Goal: Information Seeking & Learning: Learn about a topic

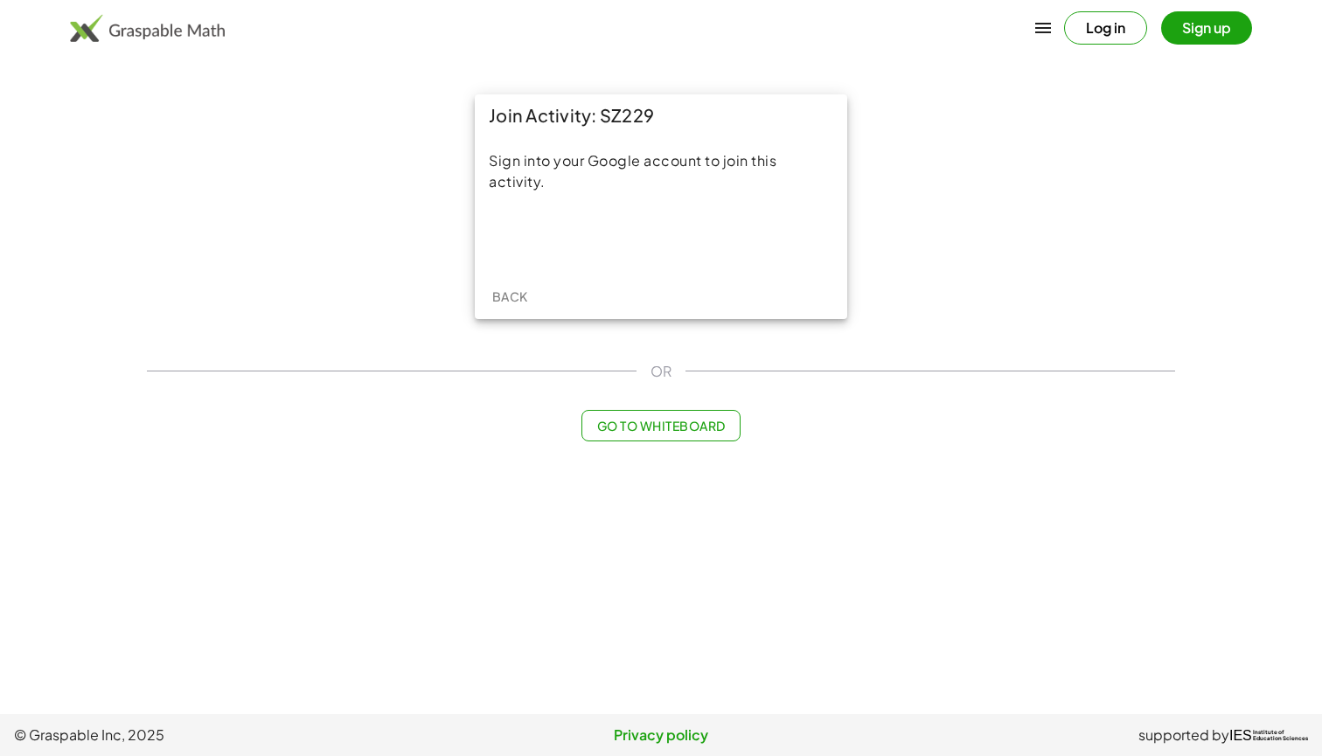
click at [647, 248] on div "Sign in with Google. Opens in new tab" at bounding box center [661, 238] width 161 height 38
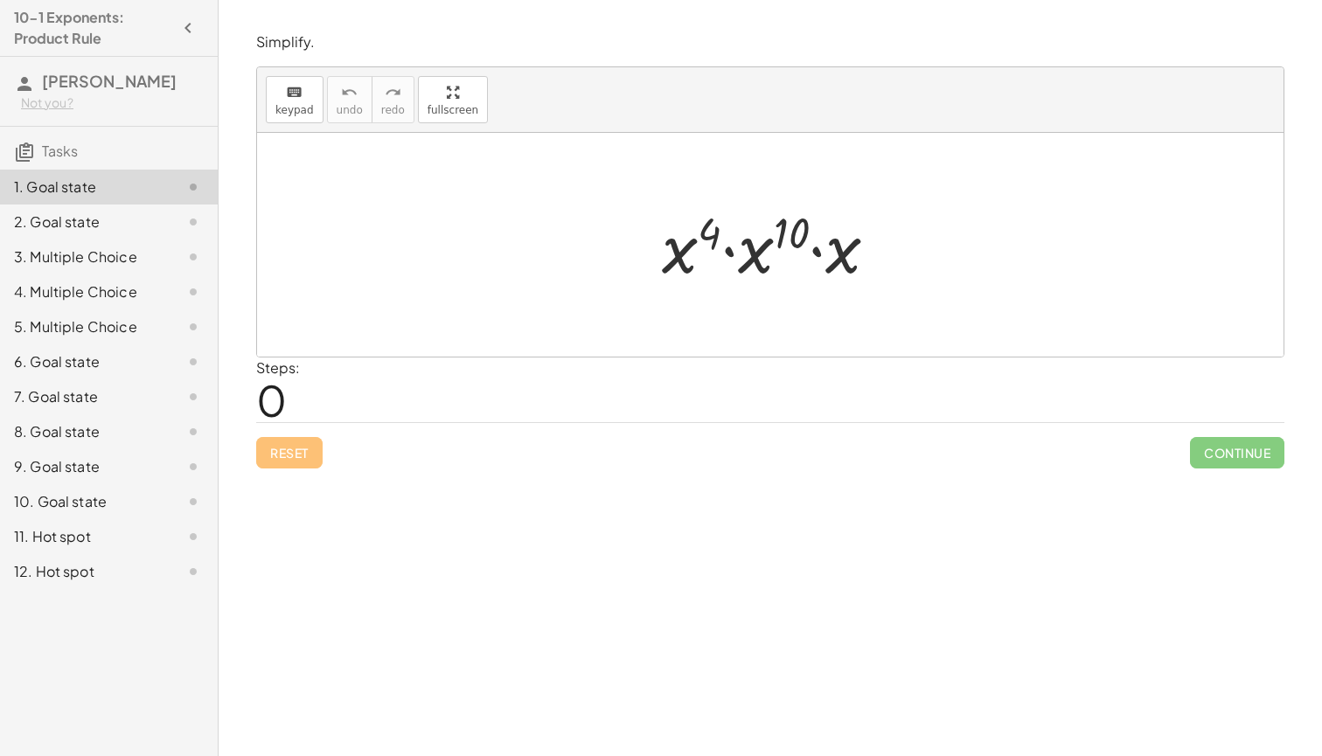
click at [786, 249] on div at bounding box center [776, 245] width 247 height 90
click at [768, 245] on div at bounding box center [776, 245] width 234 height 90
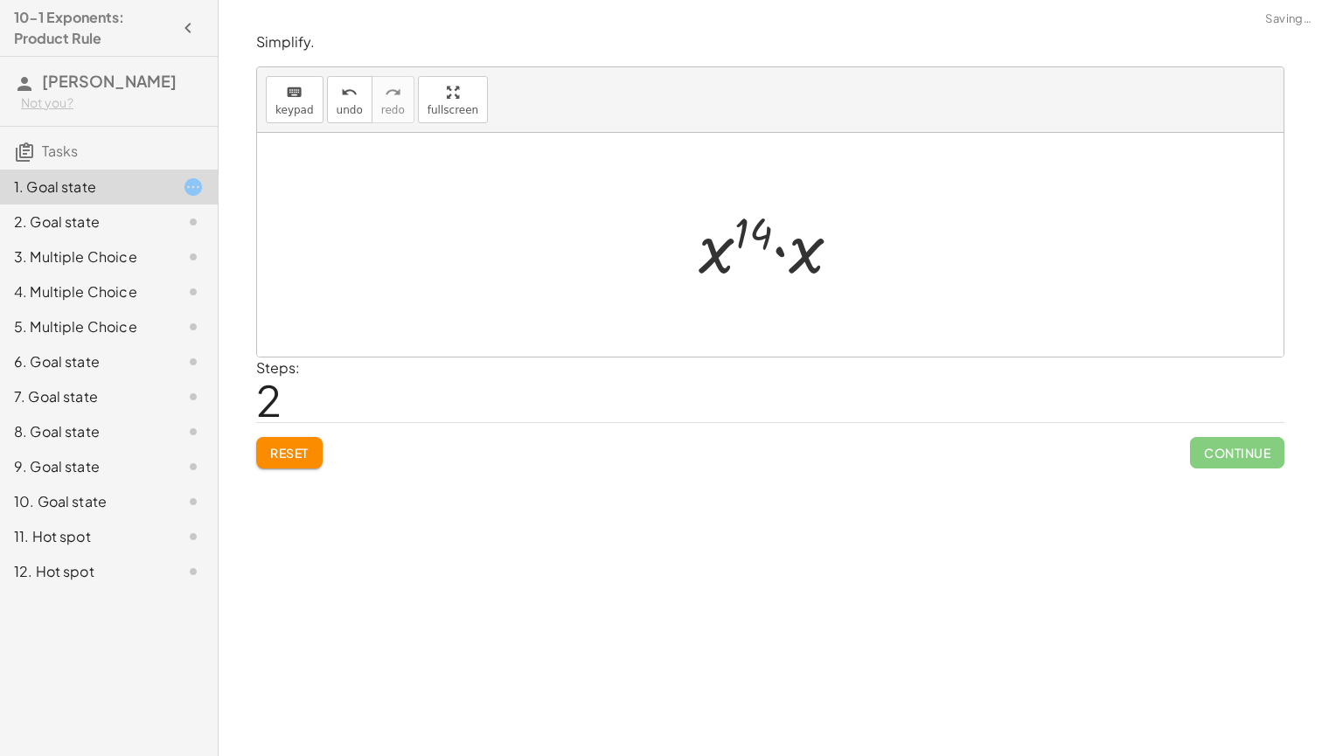
click at [795, 265] on div at bounding box center [777, 245] width 174 height 90
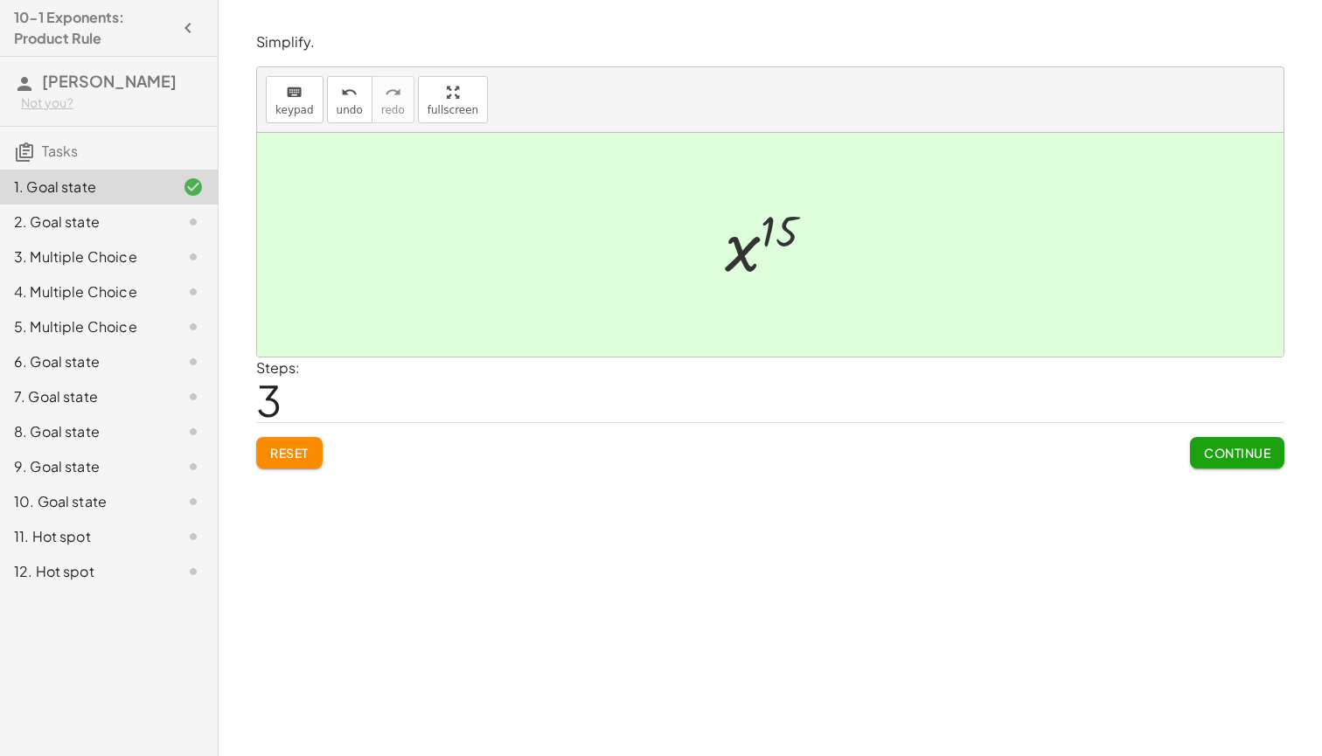
click at [1257, 451] on span "Continue" at bounding box center [1237, 453] width 66 height 16
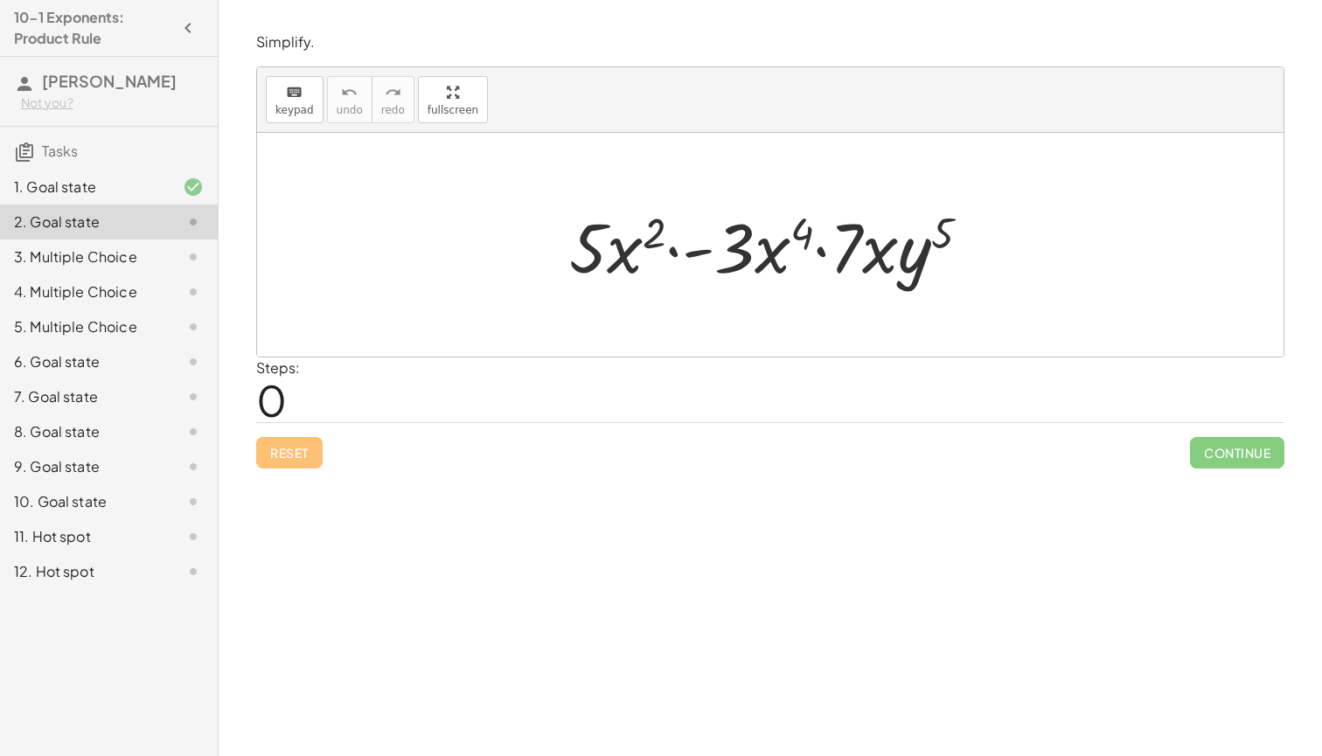
click at [641, 237] on div at bounding box center [777, 245] width 433 height 90
click at [686, 254] on div at bounding box center [777, 245] width 433 height 90
click at [705, 252] on div at bounding box center [777, 245] width 433 height 90
click at [799, 233] on div at bounding box center [777, 245] width 433 height 90
click at [825, 257] on div at bounding box center [777, 245] width 433 height 90
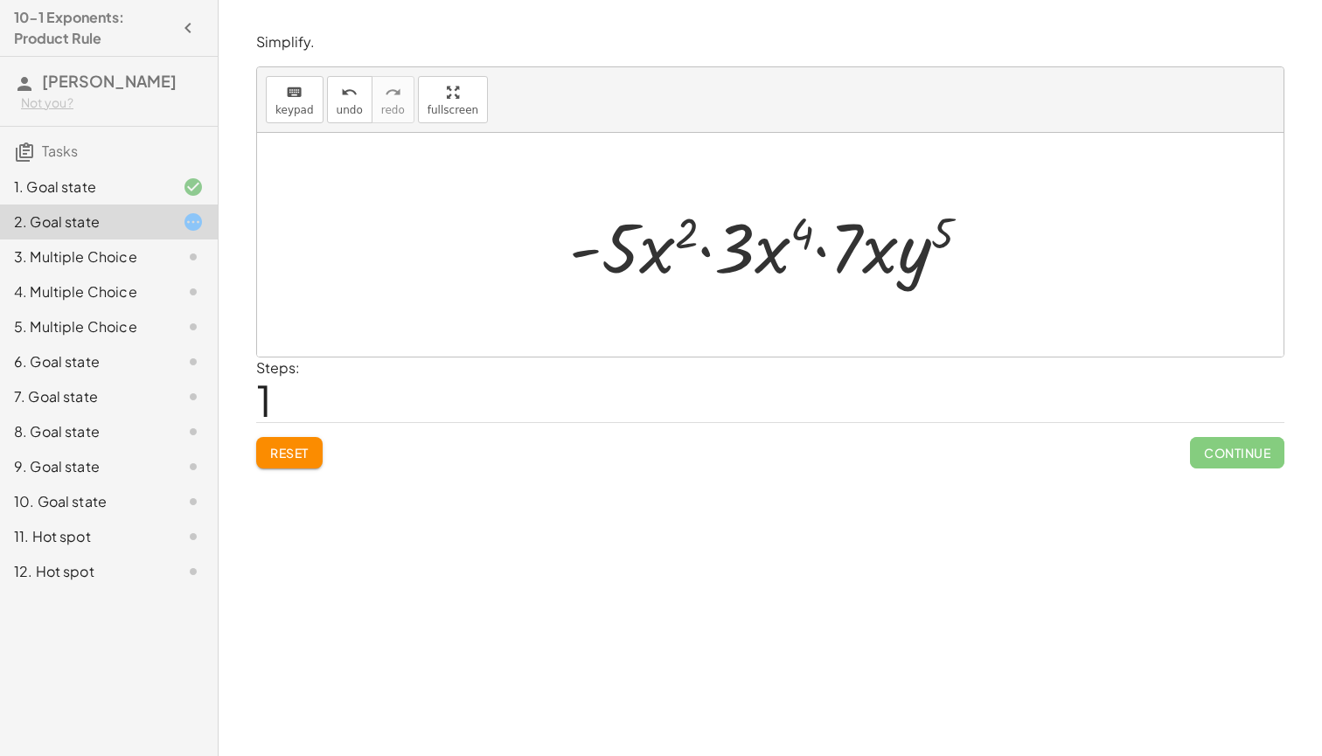
click at [885, 266] on div at bounding box center [777, 245] width 433 height 90
click at [936, 268] on div at bounding box center [777, 245] width 433 height 90
click at [937, 235] on div at bounding box center [777, 245] width 433 height 90
click at [791, 237] on div at bounding box center [777, 245] width 433 height 90
click at [752, 266] on div at bounding box center [777, 245] width 433 height 90
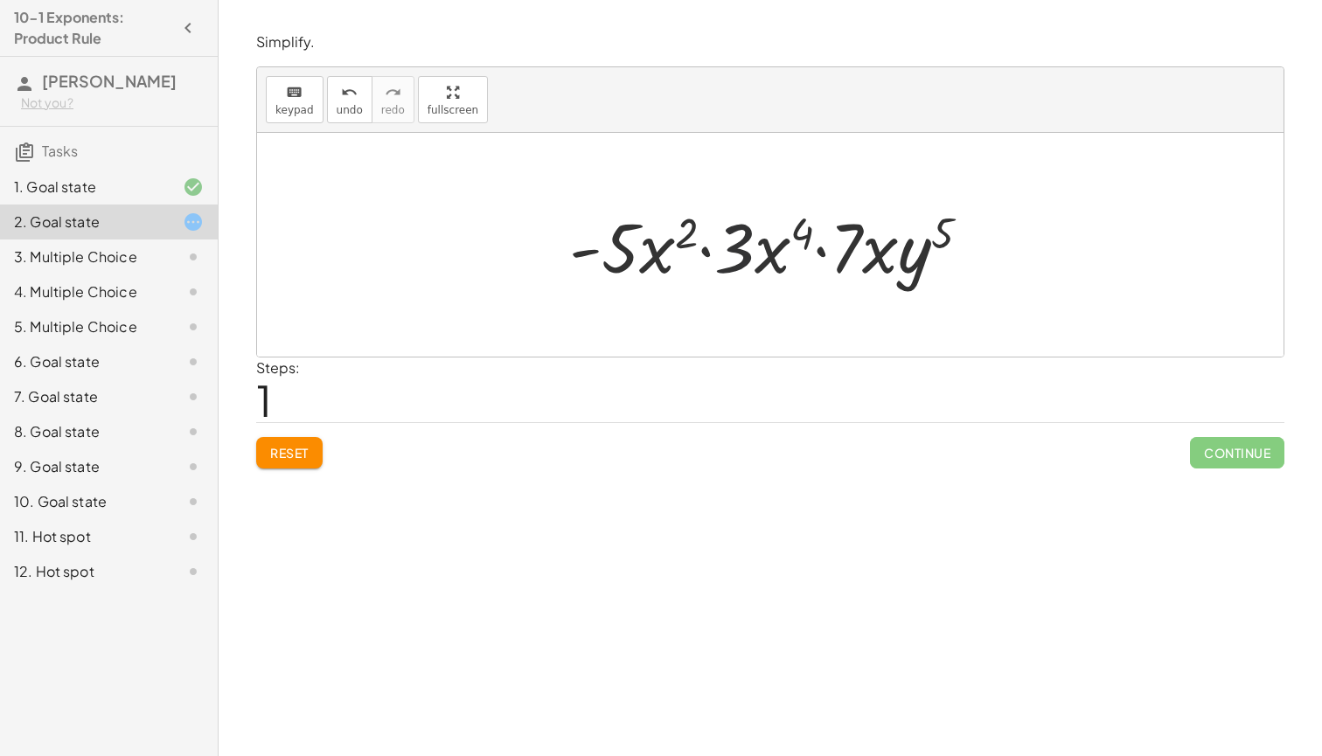
click at [691, 253] on div at bounding box center [777, 245] width 433 height 90
drag, startPoint x: 627, startPoint y: 254, endPoint x: 683, endPoint y: 253, distance: 56.0
click at [683, 253] on div at bounding box center [777, 245] width 433 height 90
click at [623, 248] on div at bounding box center [777, 245] width 433 height 90
click at [584, 249] on div at bounding box center [777, 245] width 433 height 90
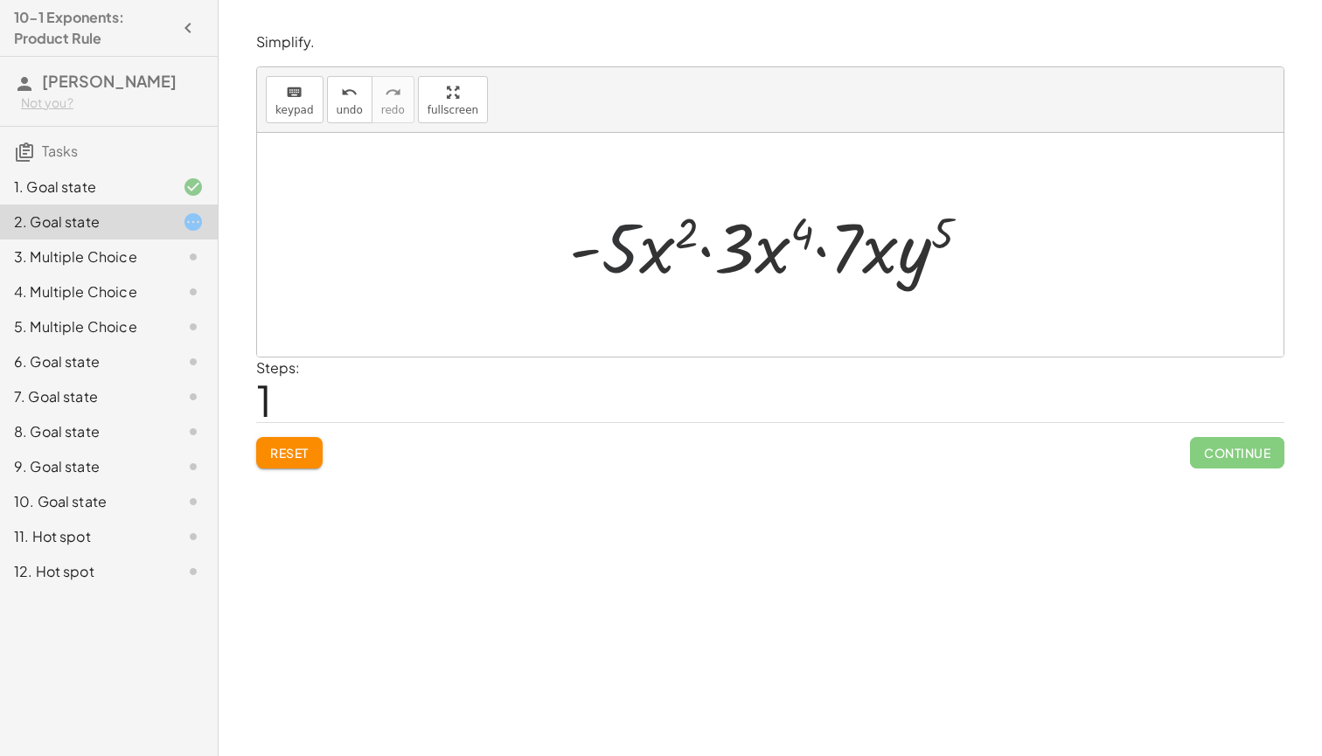
click at [616, 253] on div at bounding box center [777, 245] width 433 height 90
click at [661, 259] on div at bounding box center [777, 245] width 433 height 90
click at [708, 254] on div at bounding box center [777, 245] width 433 height 90
click at [769, 266] on div at bounding box center [777, 245] width 433 height 90
click at [767, 253] on div at bounding box center [777, 245] width 433 height 90
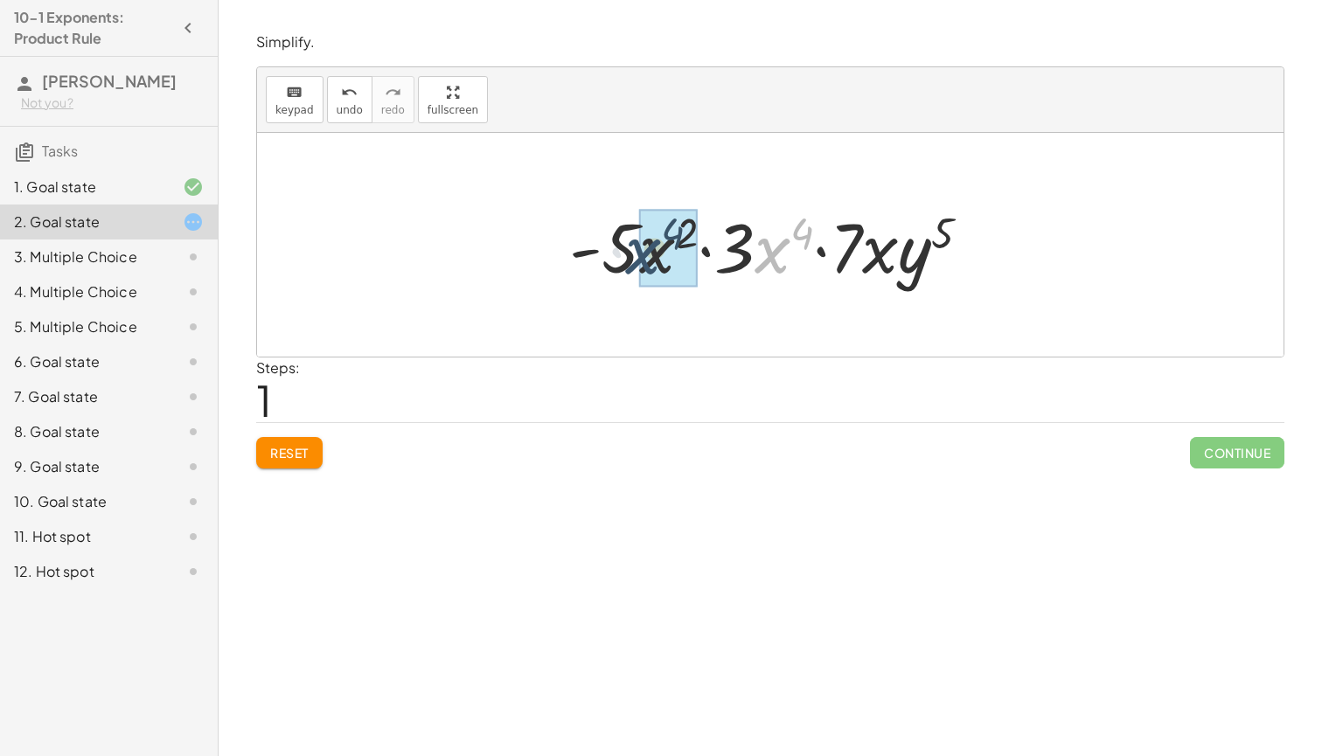
drag, startPoint x: 767, startPoint y: 253, endPoint x: 614, endPoint y: 253, distance: 153.0
click at [614, 254] on div at bounding box center [777, 245] width 433 height 90
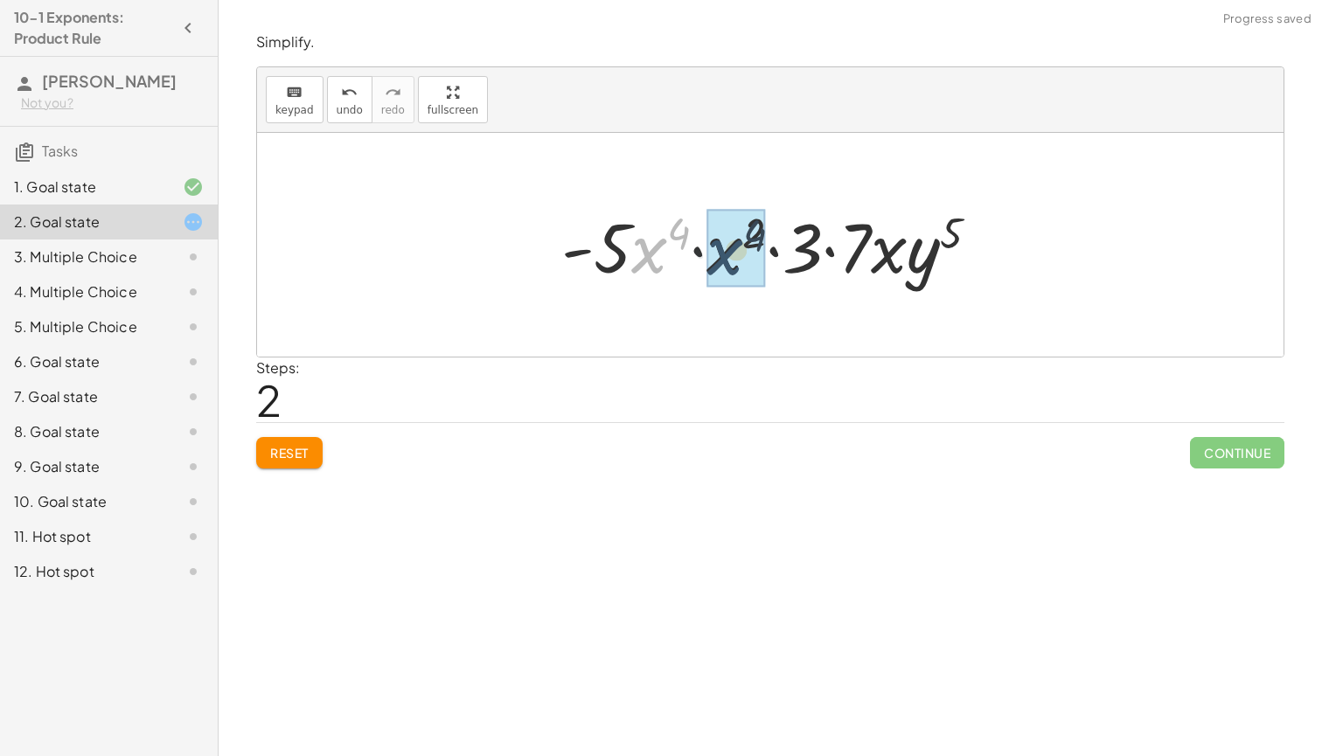
drag, startPoint x: 645, startPoint y: 257, endPoint x: 722, endPoint y: 256, distance: 77.0
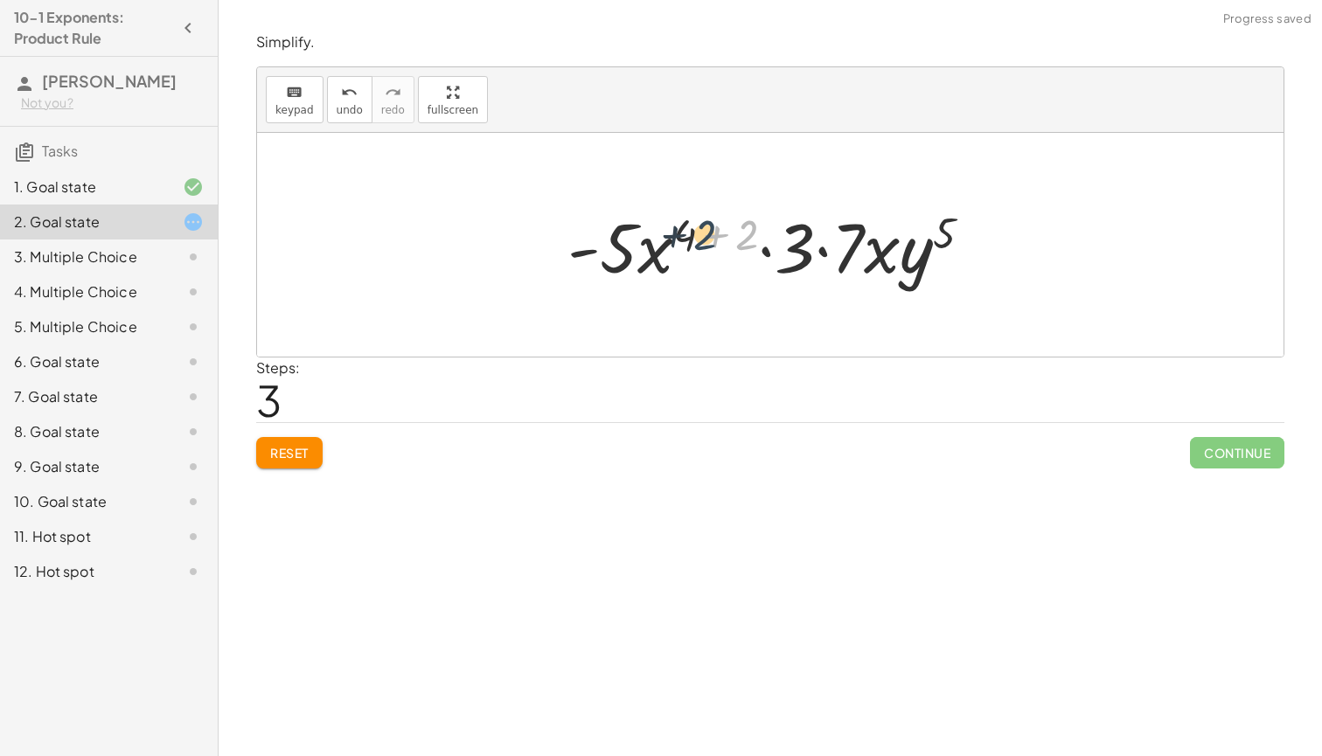
drag, startPoint x: 738, startPoint y: 233, endPoint x: 693, endPoint y: 233, distance: 45.5
click at [693, 233] on div at bounding box center [776, 245] width 435 height 90
click at [712, 237] on div at bounding box center [776, 245] width 435 height 90
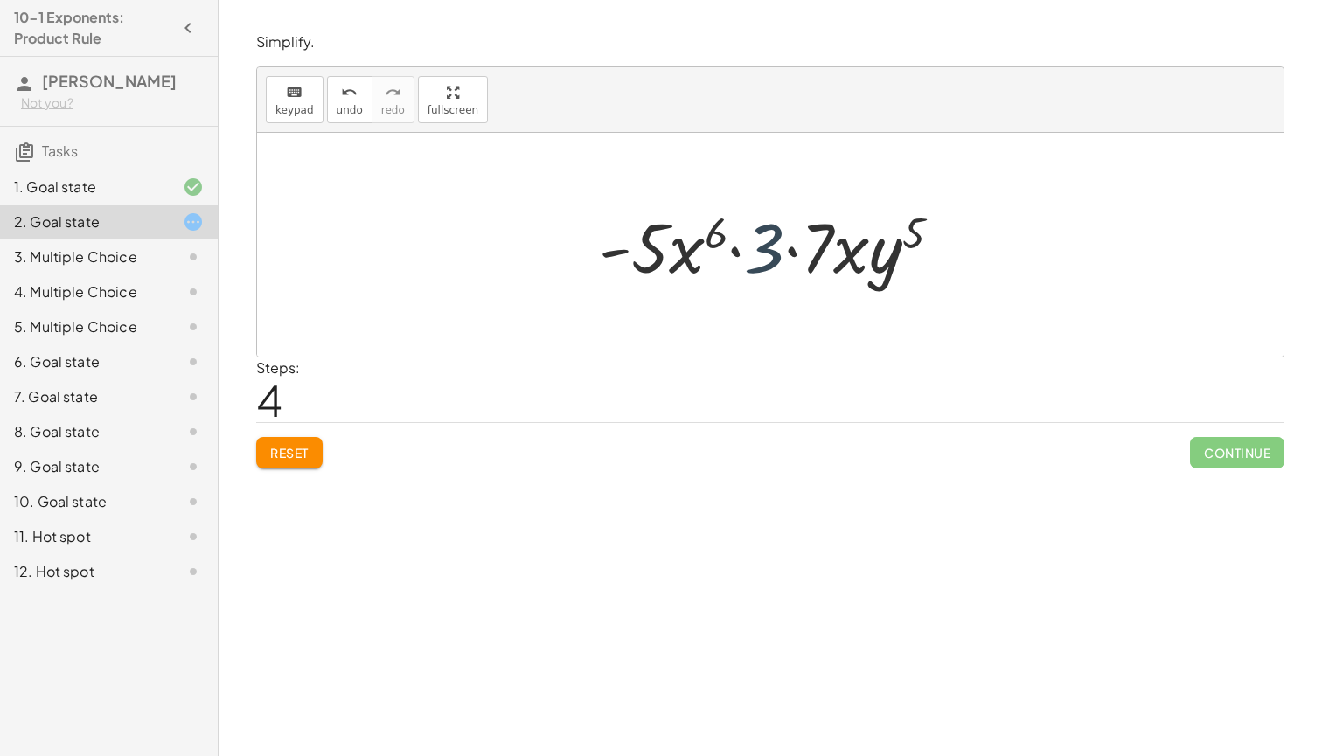
click at [767, 254] on div at bounding box center [776, 245] width 373 height 90
click at [735, 252] on div at bounding box center [776, 245] width 373 height 90
drag, startPoint x: 756, startPoint y: 254, endPoint x: 657, endPoint y: 253, distance: 99.7
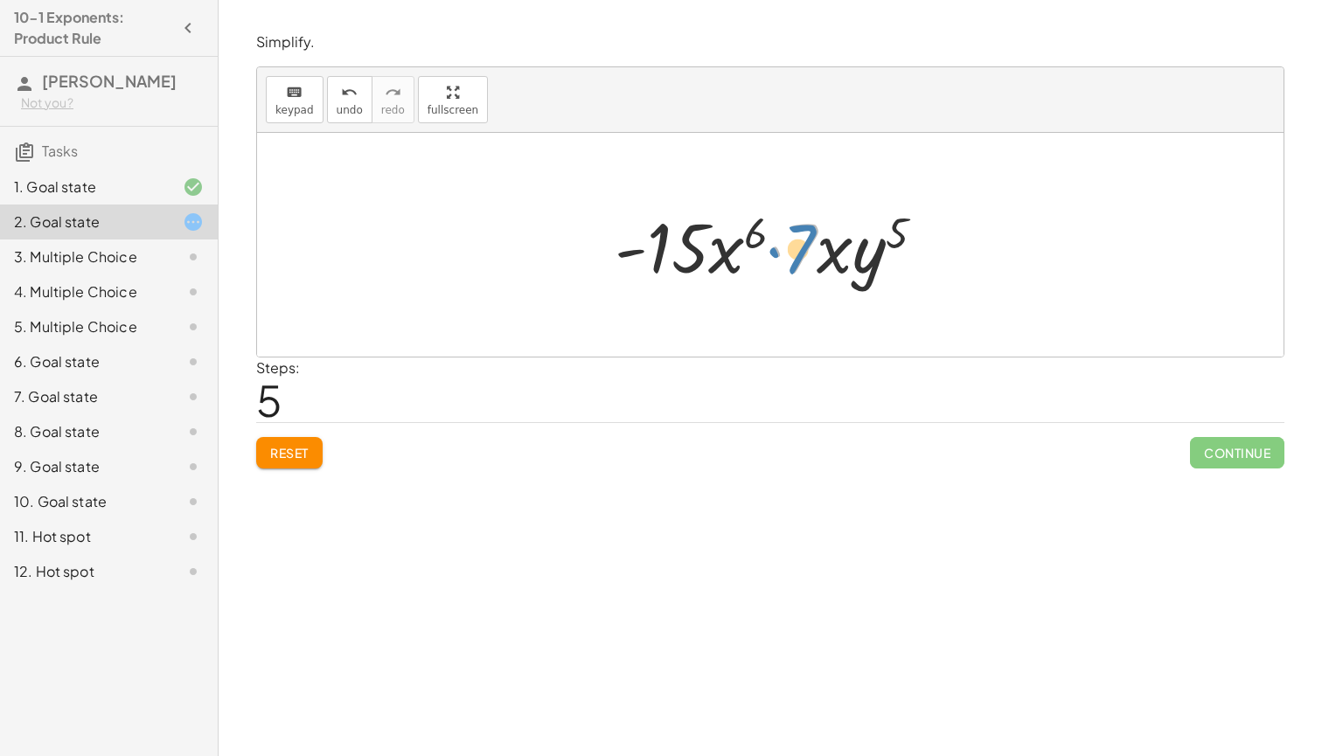
click at [800, 258] on div at bounding box center [776, 245] width 341 height 90
click at [777, 254] on div at bounding box center [776, 245] width 341 height 90
click at [846, 263] on div at bounding box center [776, 245] width 341 height 90
click at [870, 268] on div at bounding box center [776, 245] width 341 height 90
drag, startPoint x: 838, startPoint y: 258, endPoint x: 633, endPoint y: 250, distance: 204.8
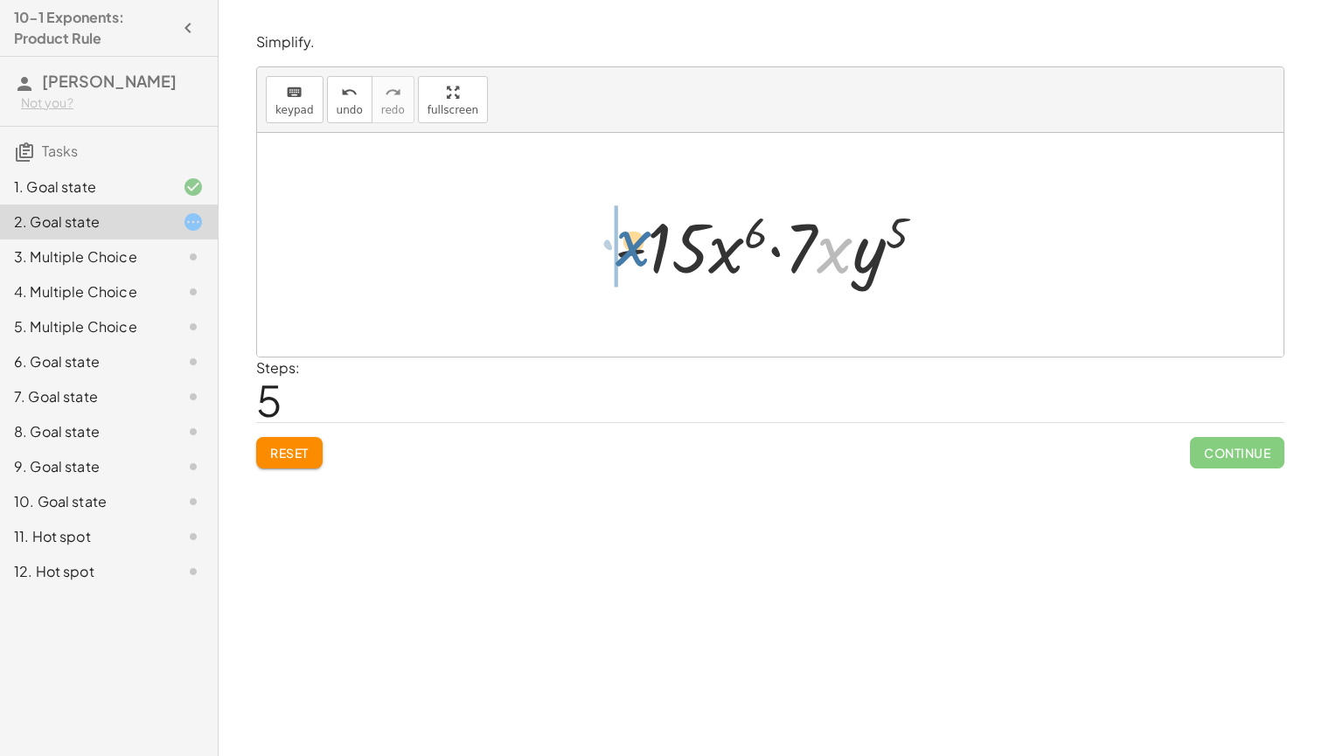
click at [633, 250] on div at bounding box center [776, 245] width 341 height 90
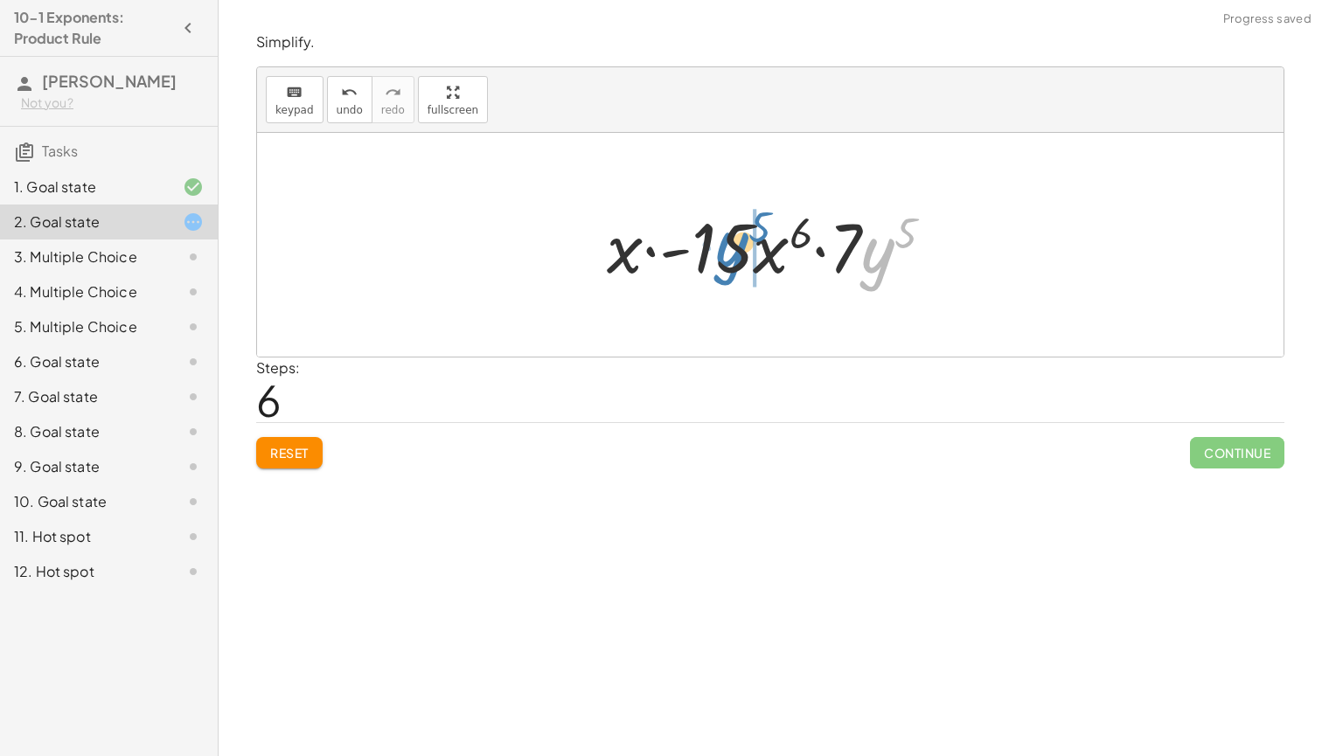
drag, startPoint x: 840, startPoint y: 255, endPoint x: 716, endPoint y: 248, distance: 124.4
click at [716, 249] on div at bounding box center [777, 245] width 358 height 90
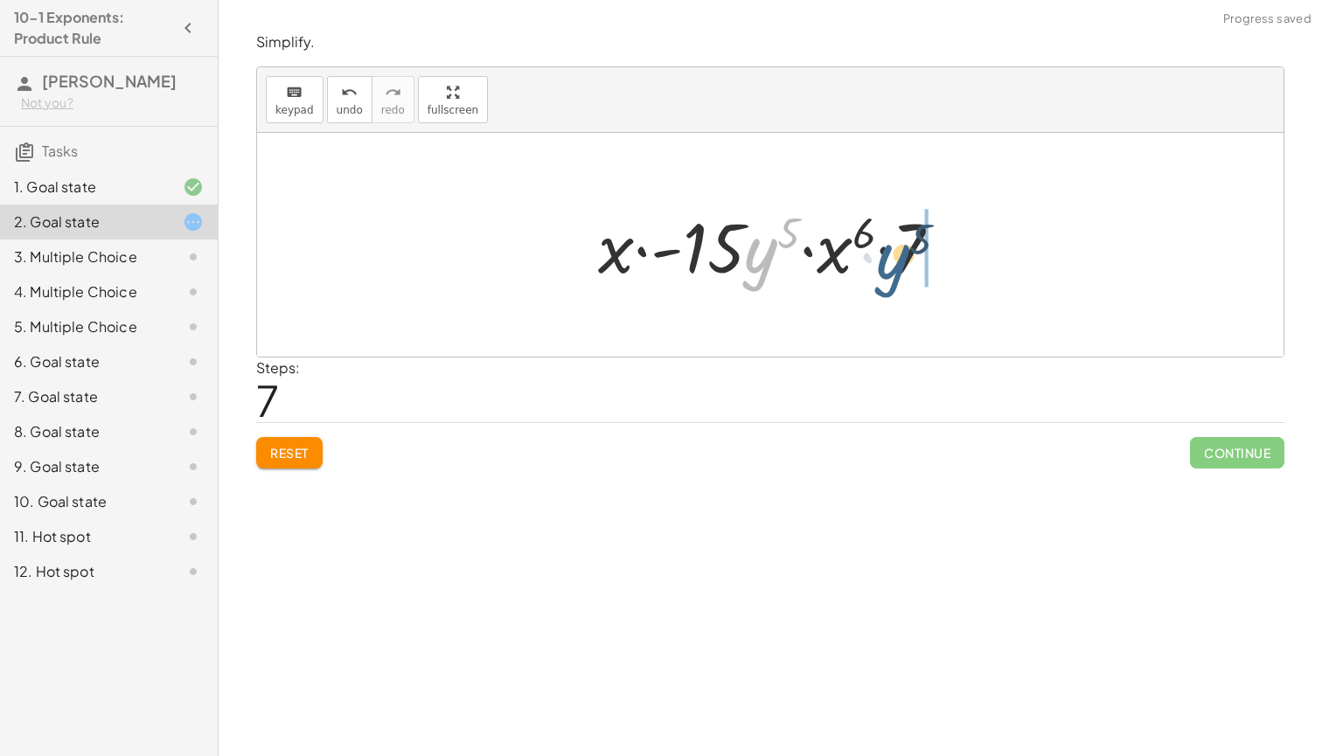
drag, startPoint x: 764, startPoint y: 268, endPoint x: 913, endPoint y: 270, distance: 148.7
click at [913, 270] on div at bounding box center [776, 245] width 374 height 90
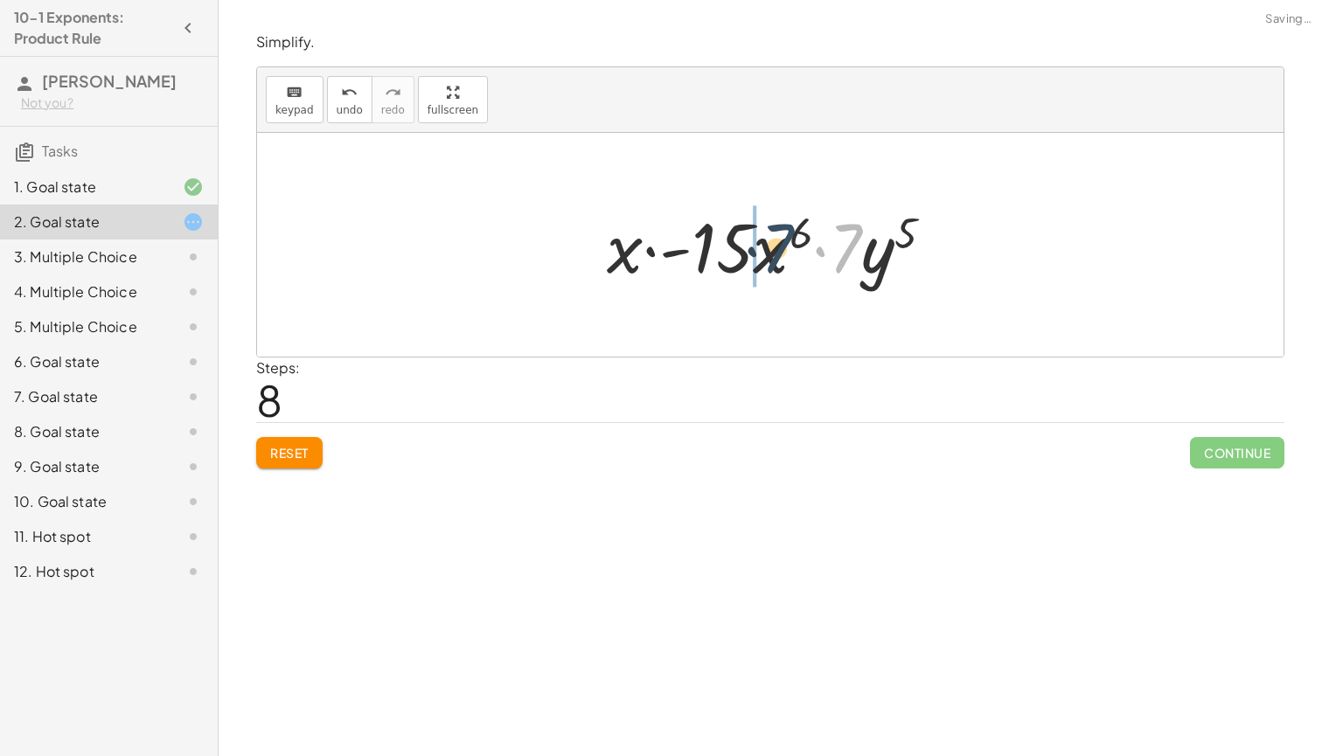
drag, startPoint x: 842, startPoint y: 241, endPoint x: 768, endPoint y: 236, distance: 74.5
click at [768, 236] on div at bounding box center [777, 245] width 358 height 90
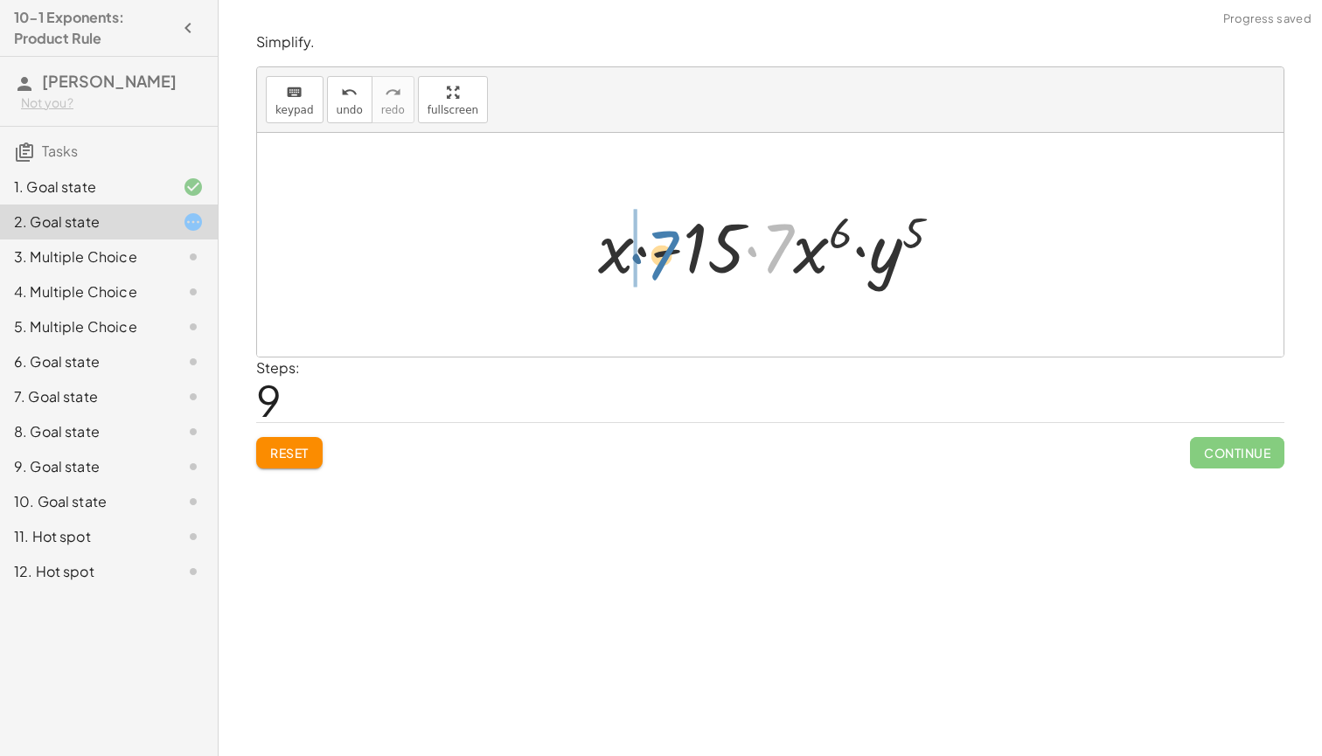
drag, startPoint x: 775, startPoint y: 243, endPoint x: 652, endPoint y: 246, distance: 122.5
click at [652, 246] on div at bounding box center [776, 245] width 374 height 90
click at [648, 253] on div at bounding box center [776, 245] width 374 height 90
click at [687, 257] on div at bounding box center [776, 245] width 374 height 90
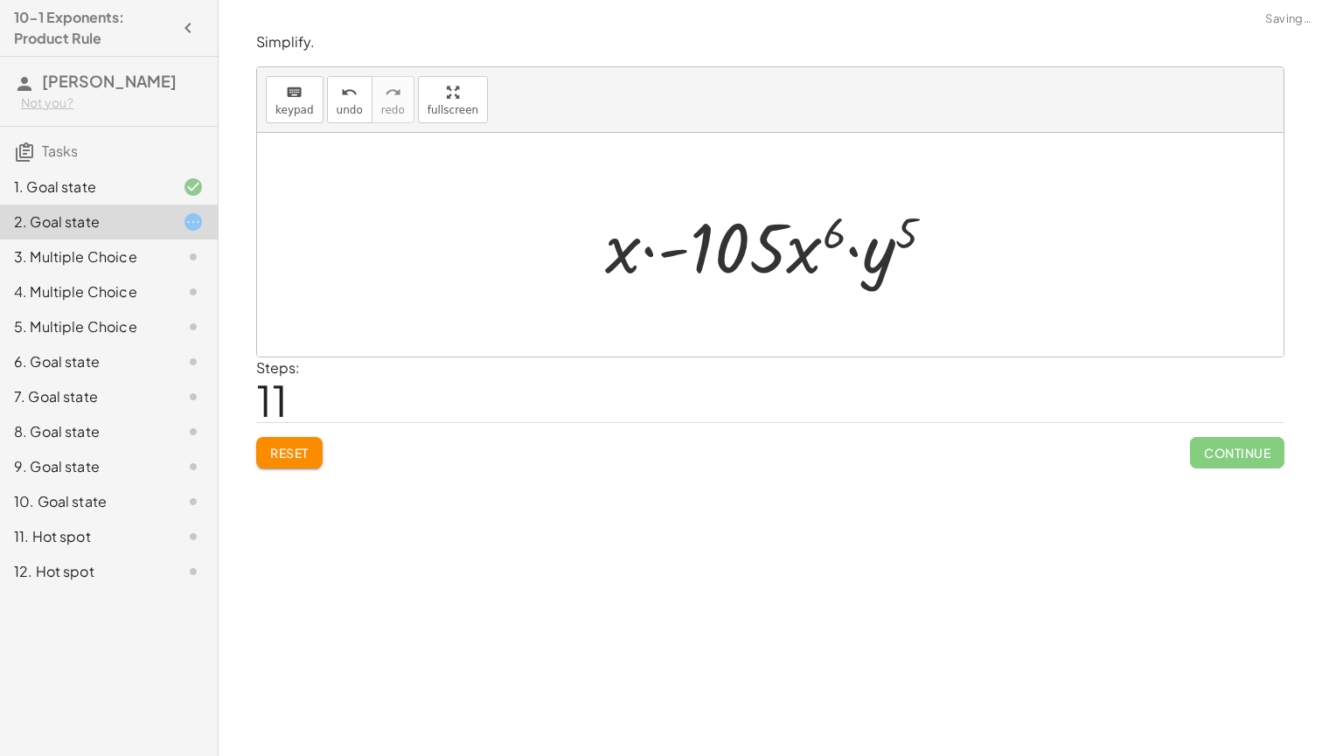
click at [842, 253] on div at bounding box center [776, 245] width 360 height 90
click at [853, 255] on div at bounding box center [776, 245] width 360 height 90
click at [855, 249] on div at bounding box center [776, 245] width 360 height 90
drag, startPoint x: 812, startPoint y: 253, endPoint x: 607, endPoint y: 256, distance: 205.5
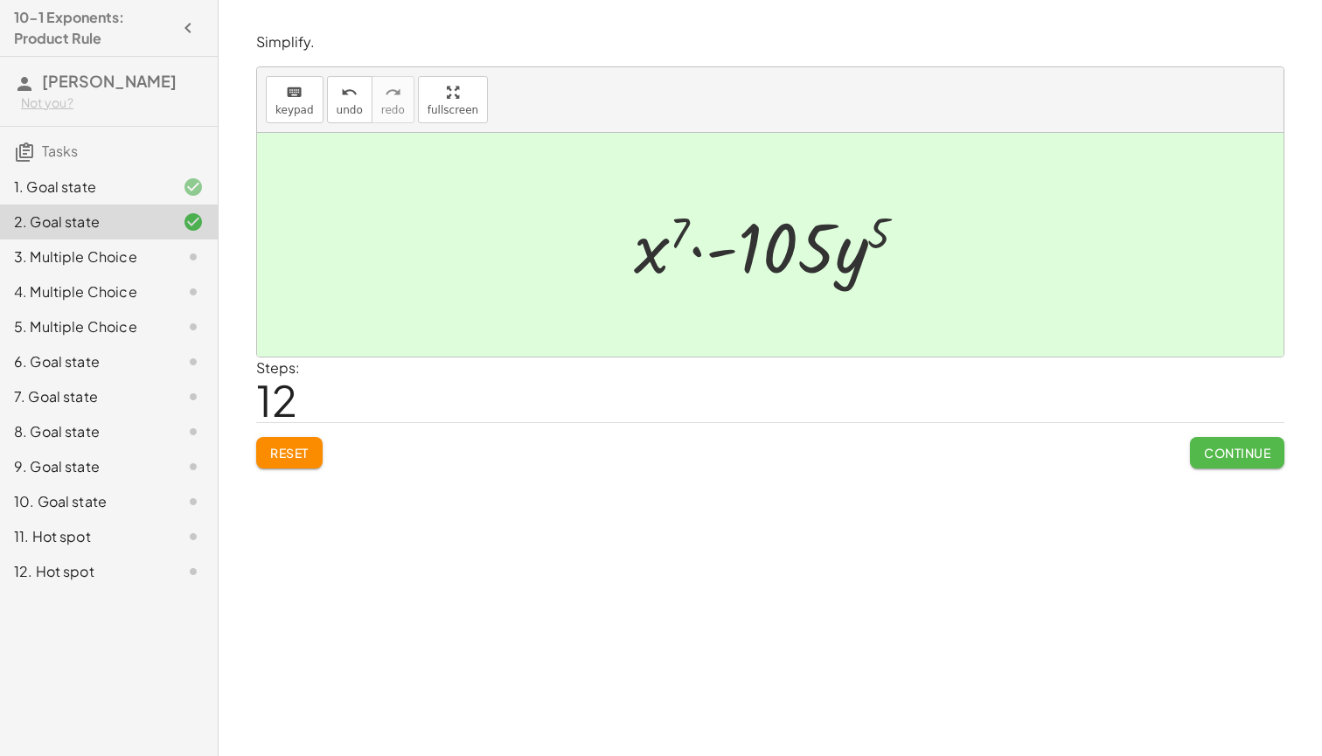
click at [1210, 452] on span "Continue" at bounding box center [1237, 453] width 66 height 16
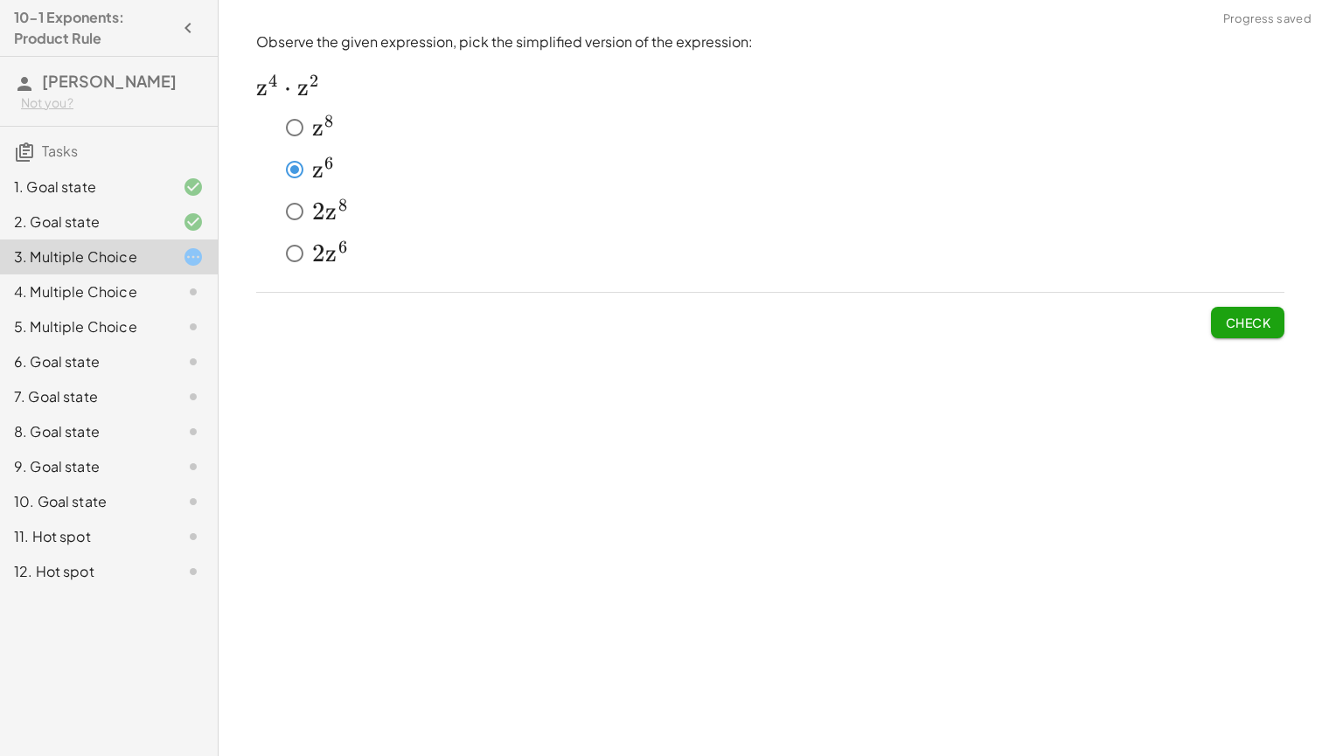
click at [1263, 315] on span "Check" at bounding box center [1247, 323] width 45 height 16
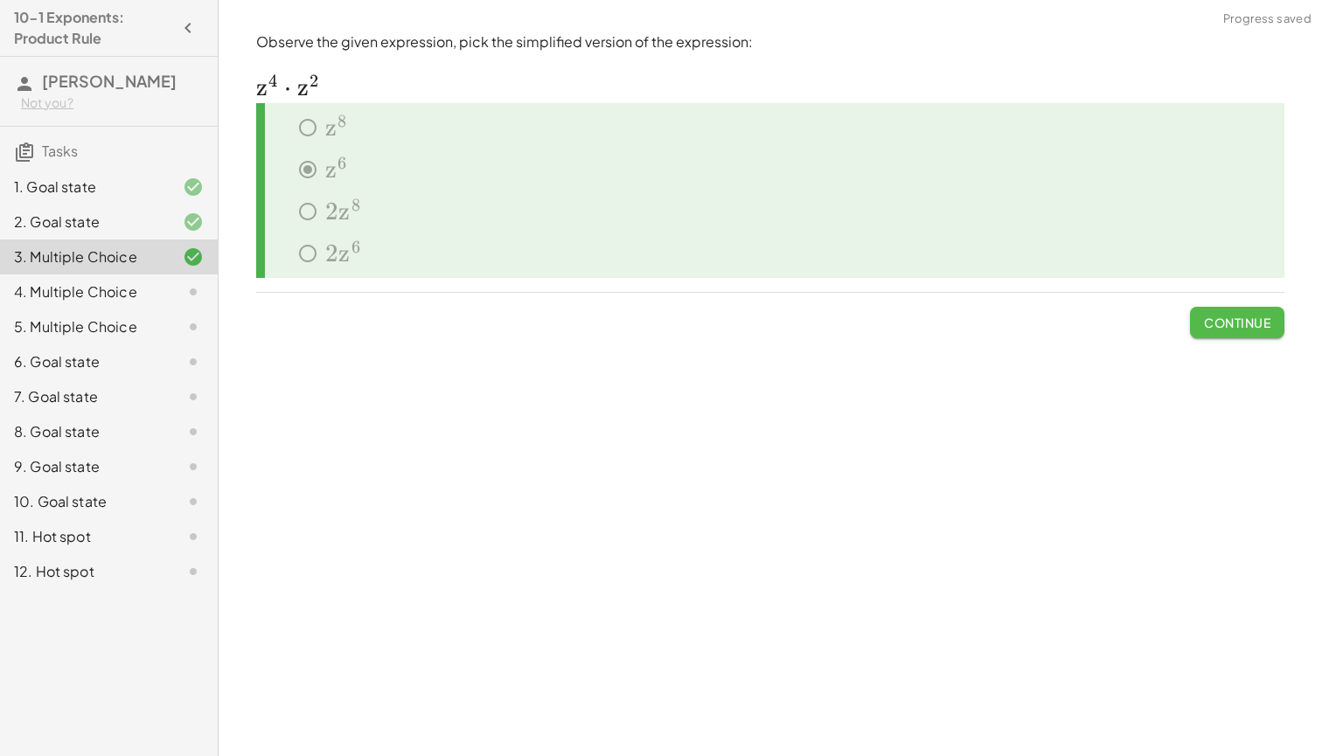
click at [1263, 315] on span "Continue" at bounding box center [1237, 323] width 66 height 16
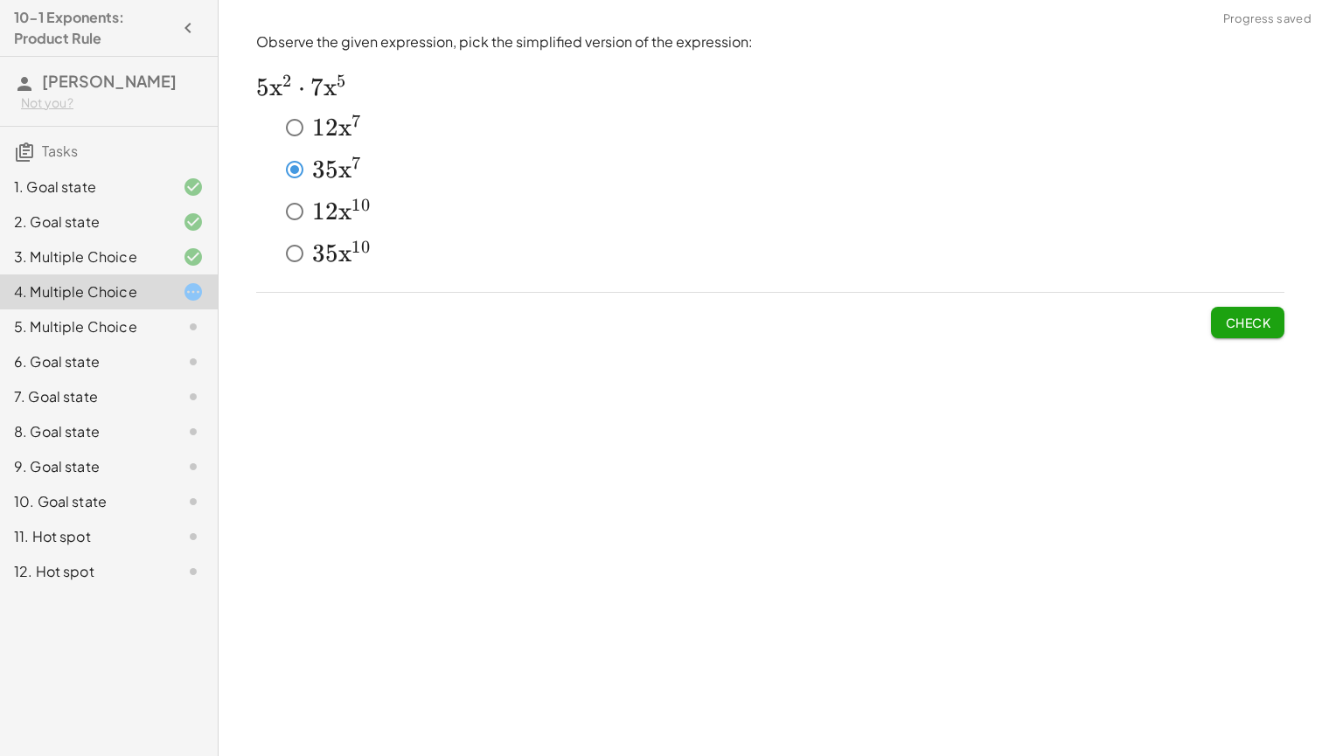
click at [1263, 321] on span "Check" at bounding box center [1247, 323] width 45 height 16
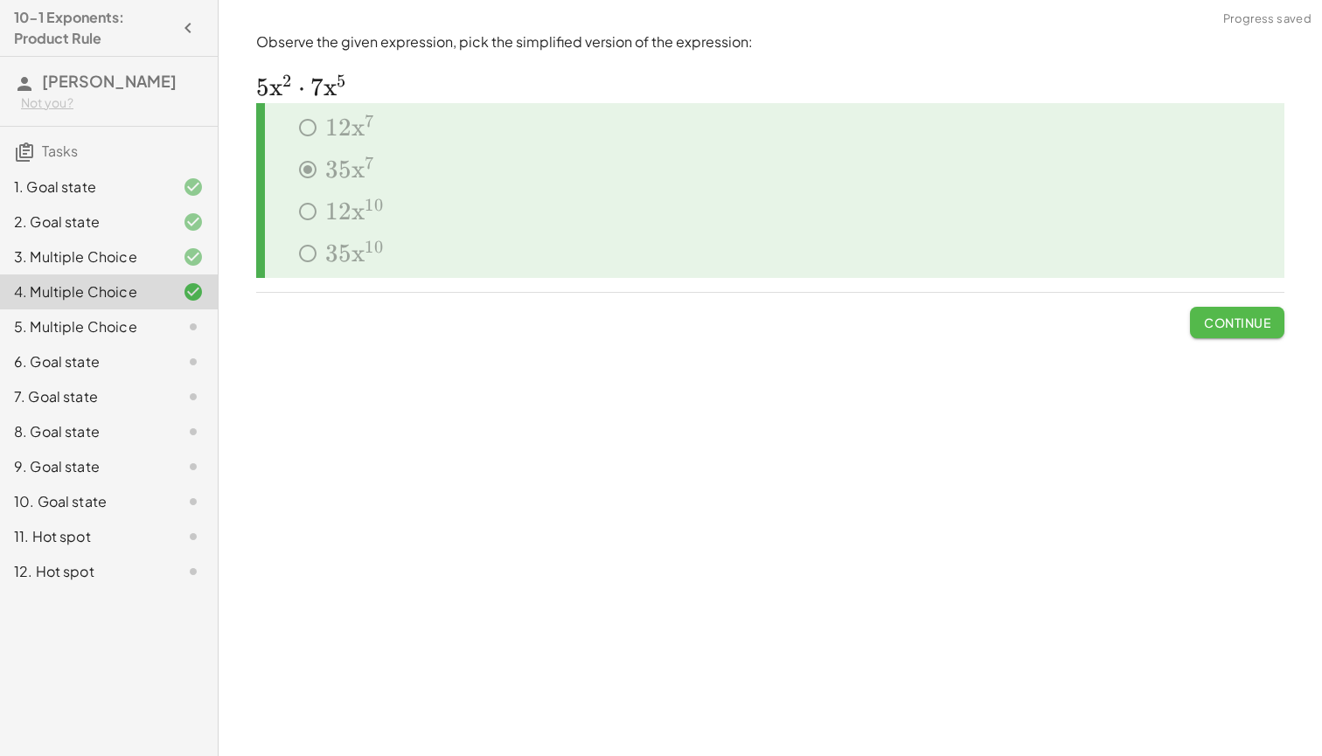
click at [1262, 321] on span "Continue" at bounding box center [1237, 323] width 66 height 16
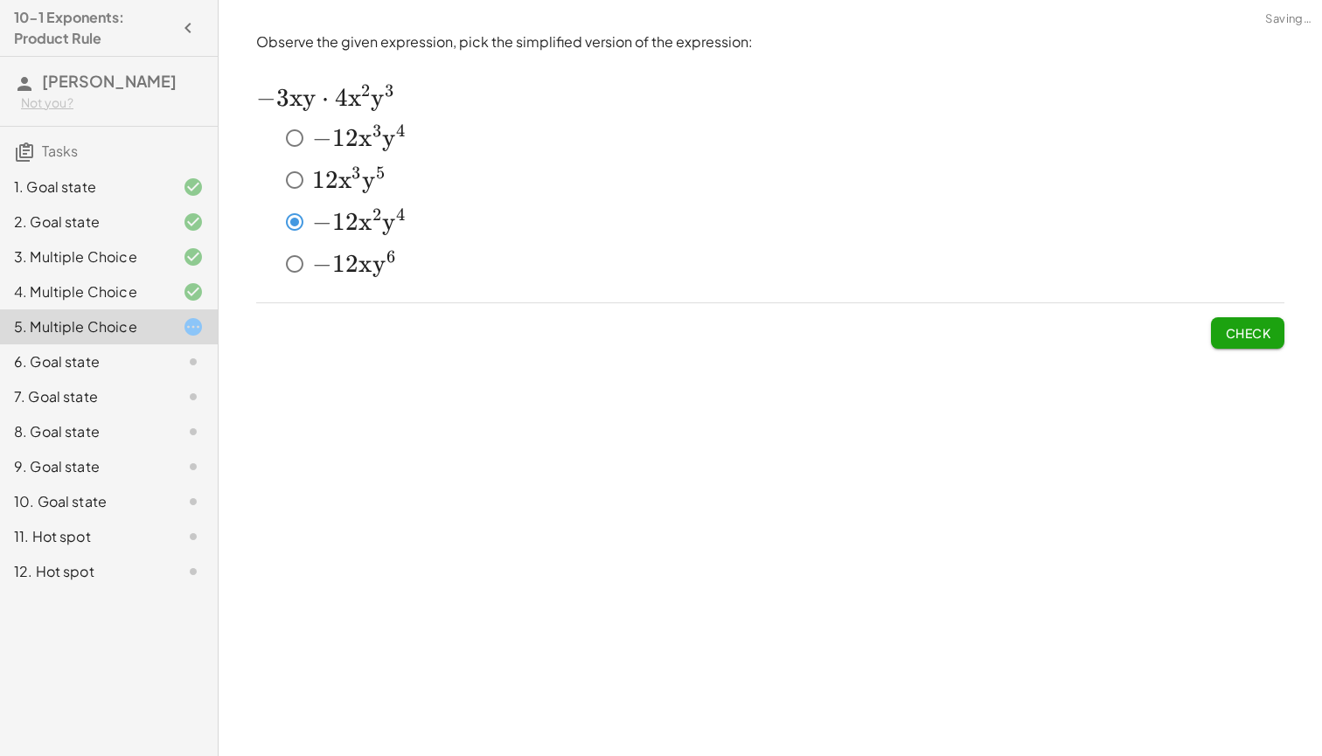
click at [1257, 332] on span "Check" at bounding box center [1247, 333] width 45 height 16
click at [1255, 340] on button "Check" at bounding box center [1247, 332] width 73 height 31
click at [1230, 334] on span "Check" at bounding box center [1247, 333] width 45 height 16
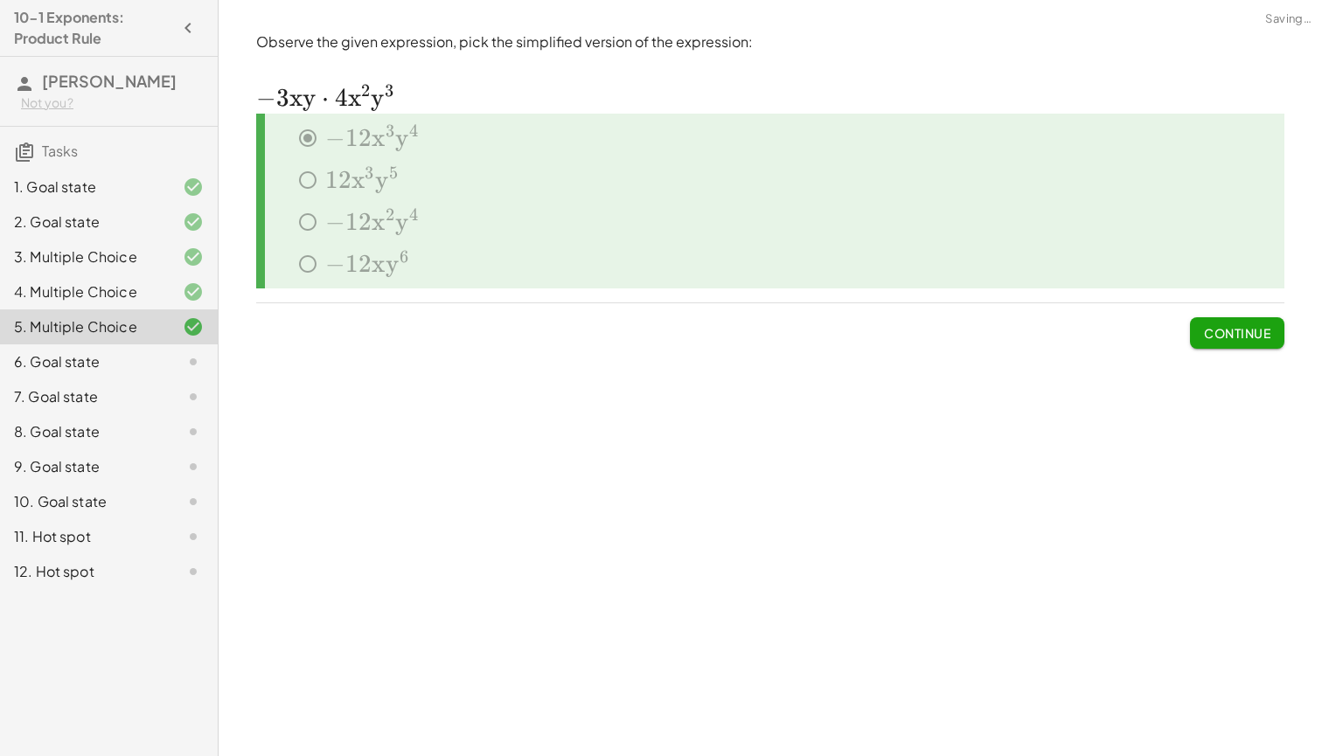
click at [1255, 332] on span "Continue" at bounding box center [1237, 333] width 66 height 16
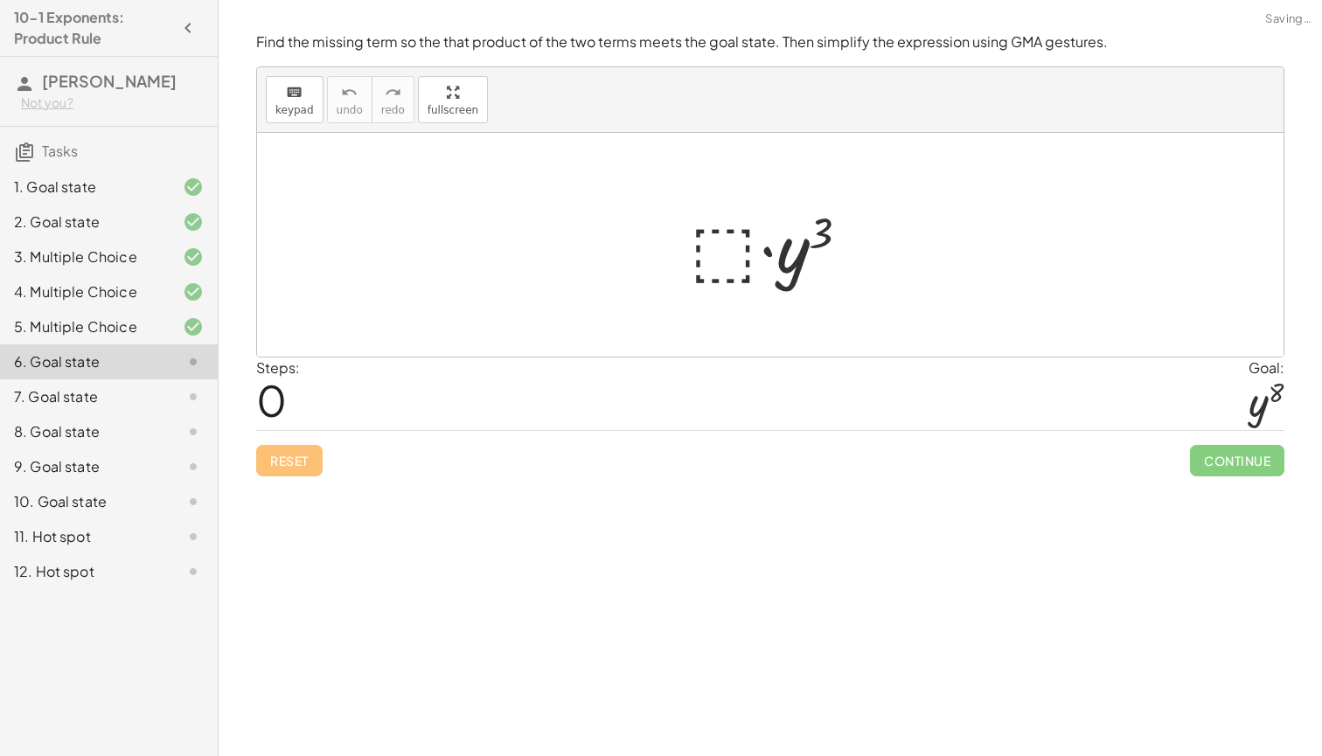
click at [733, 242] on div at bounding box center [777, 245] width 192 height 90
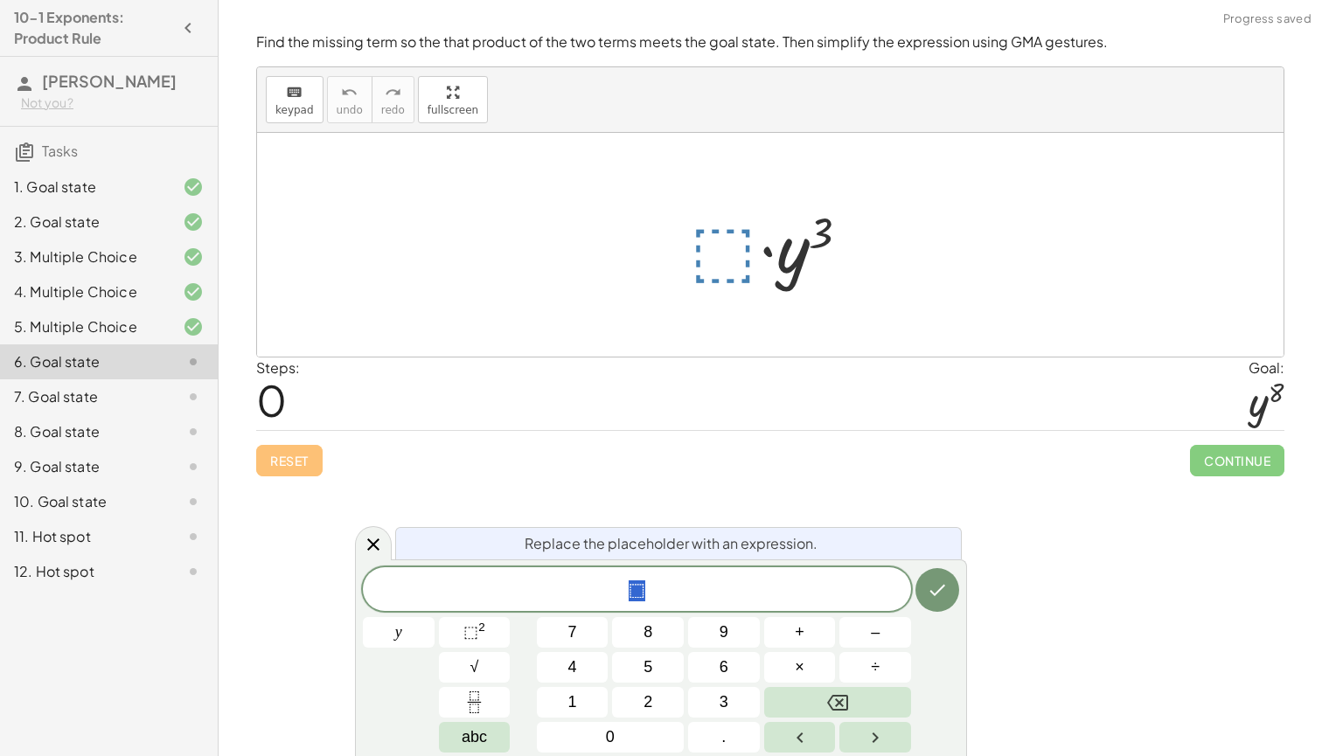
click at [725, 251] on div at bounding box center [777, 245] width 192 height 90
click at [402, 637] on button "y" at bounding box center [399, 632] width 72 height 31
click at [403, 632] on button "y" at bounding box center [399, 632] width 72 height 31
click at [723, 241] on div at bounding box center [777, 245] width 192 height 90
click at [493, 636] on button "⬚ 2" at bounding box center [475, 632] width 72 height 31
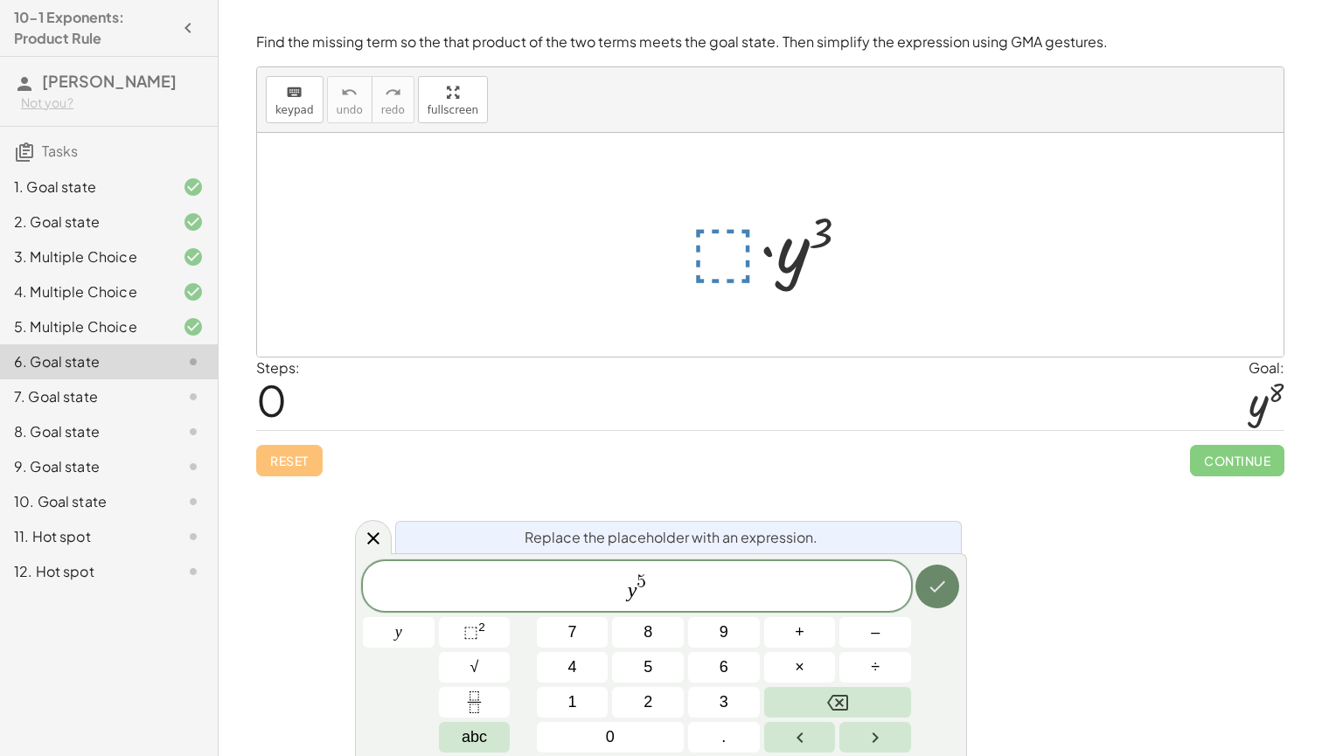
click at [952, 602] on button "Done" at bounding box center [938, 587] width 44 height 44
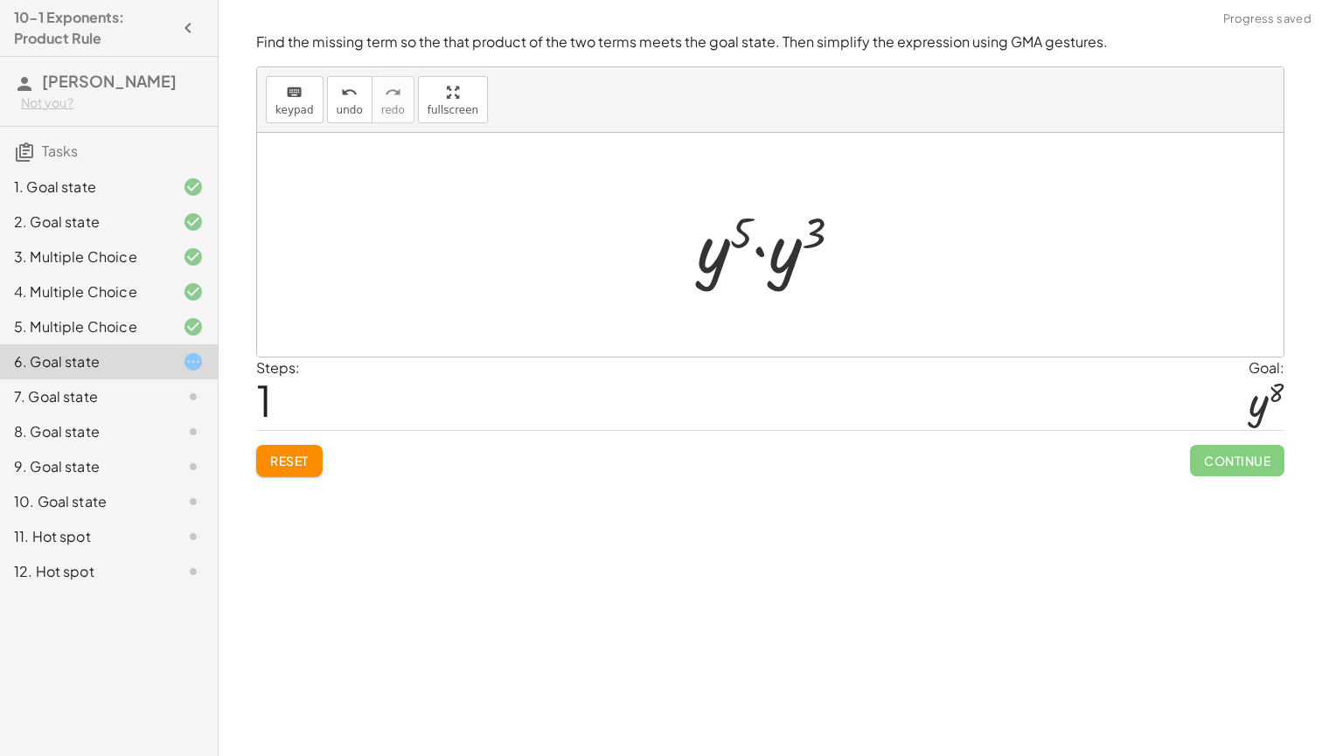
click at [900, 276] on div at bounding box center [770, 245] width 1027 height 224
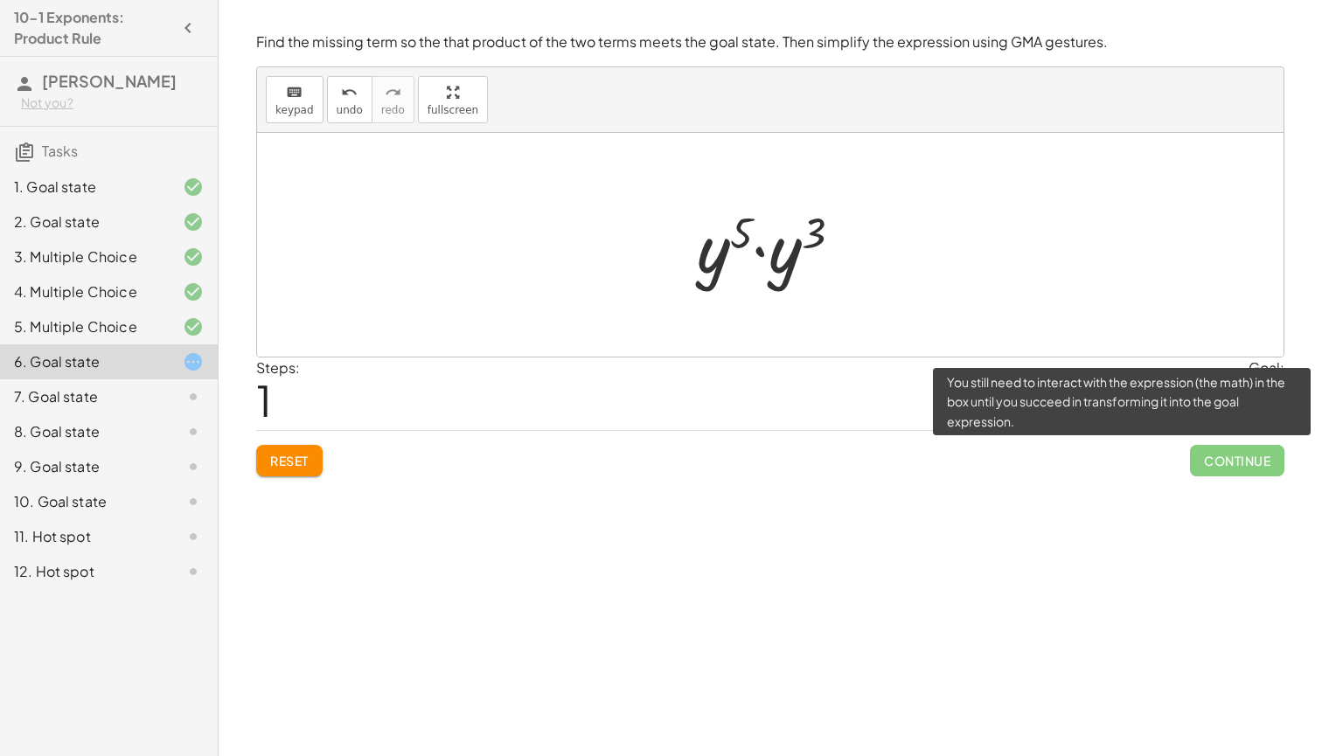
click at [1238, 460] on span "Continue" at bounding box center [1237, 460] width 94 height 31
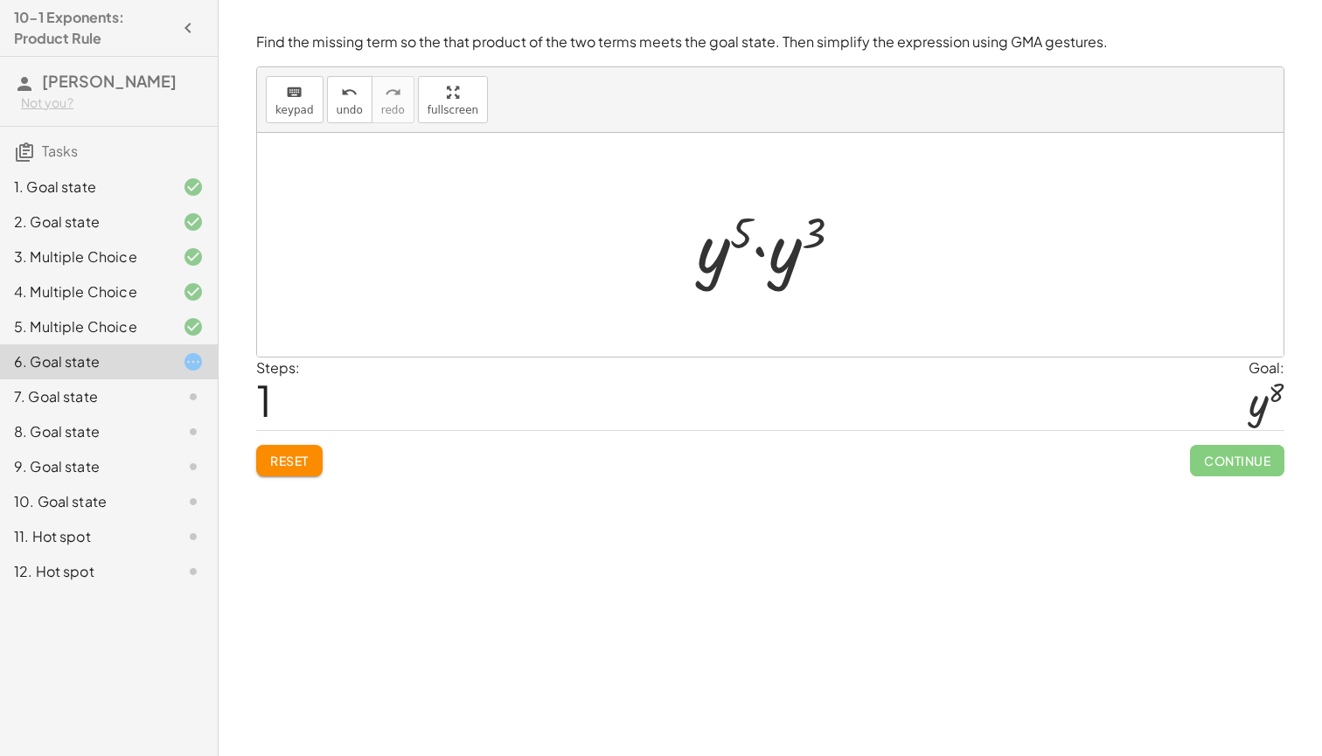
click at [862, 450] on div "Reset Continue" at bounding box center [770, 453] width 1028 height 46
click at [760, 259] on div at bounding box center [776, 245] width 177 height 90
click at [776, 226] on div at bounding box center [776, 245] width 167 height 87
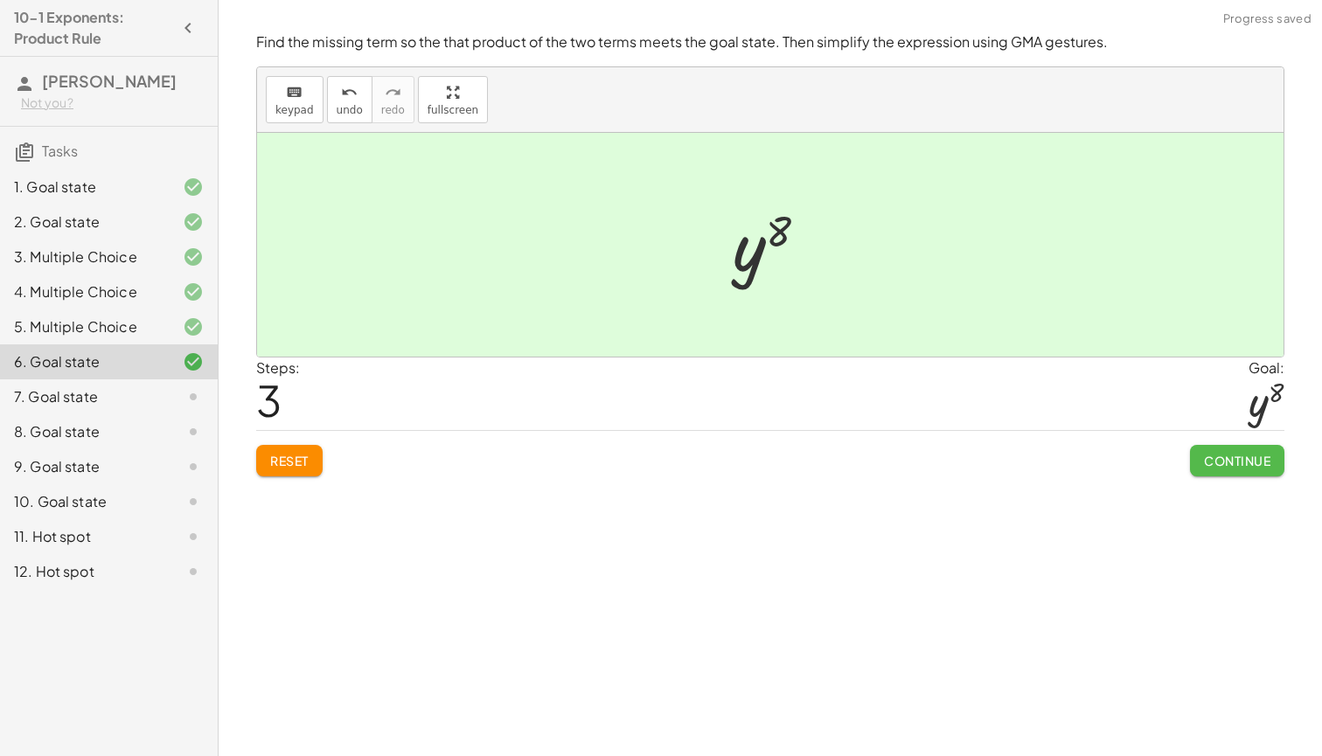
click at [1232, 461] on span "Continue" at bounding box center [1237, 461] width 66 height 16
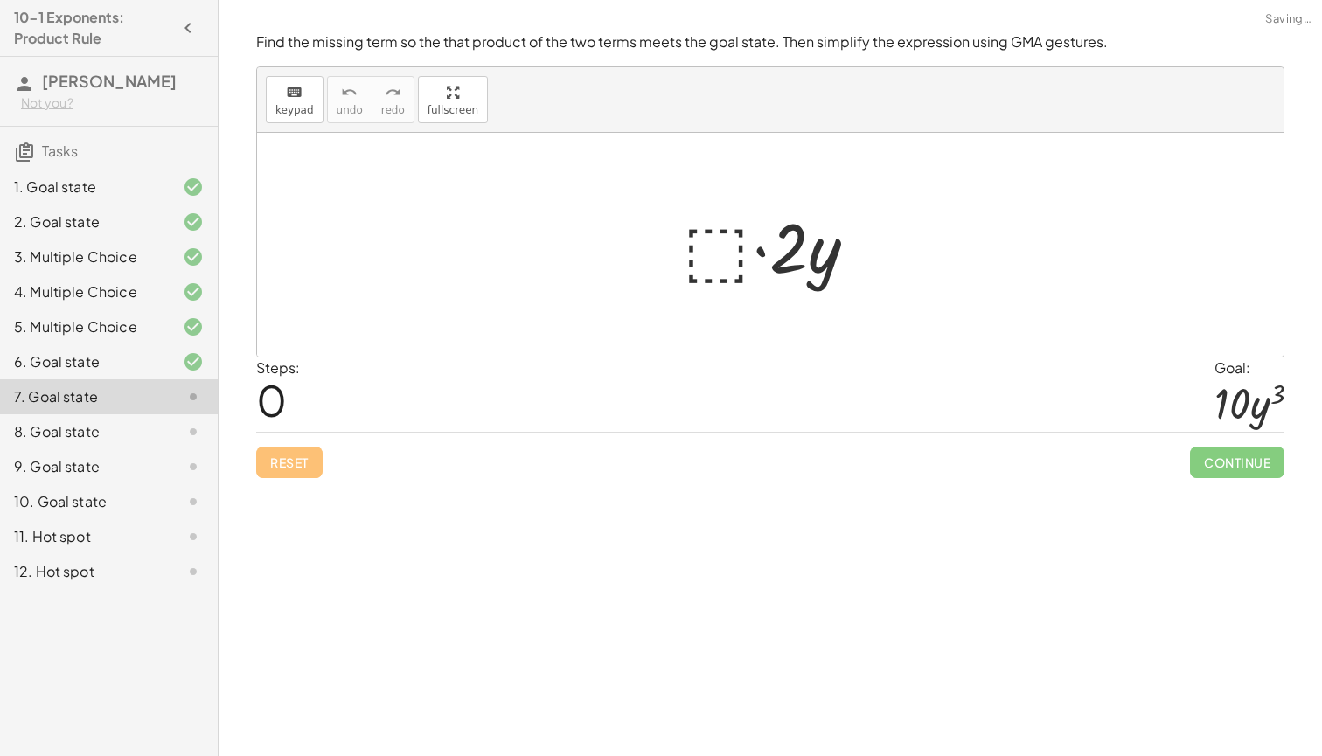
click at [735, 257] on div at bounding box center [776, 245] width 205 height 90
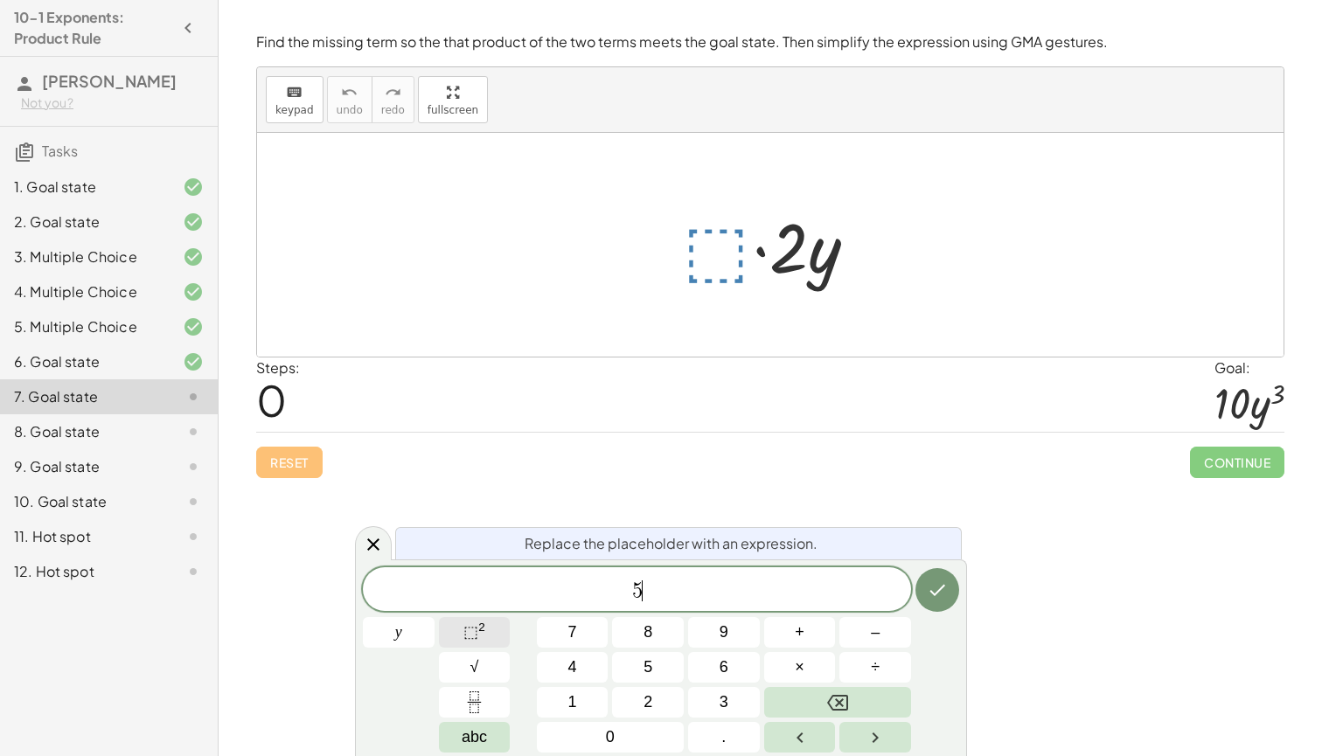
click at [488, 630] on button "⬚ 2" at bounding box center [475, 632] width 72 height 31
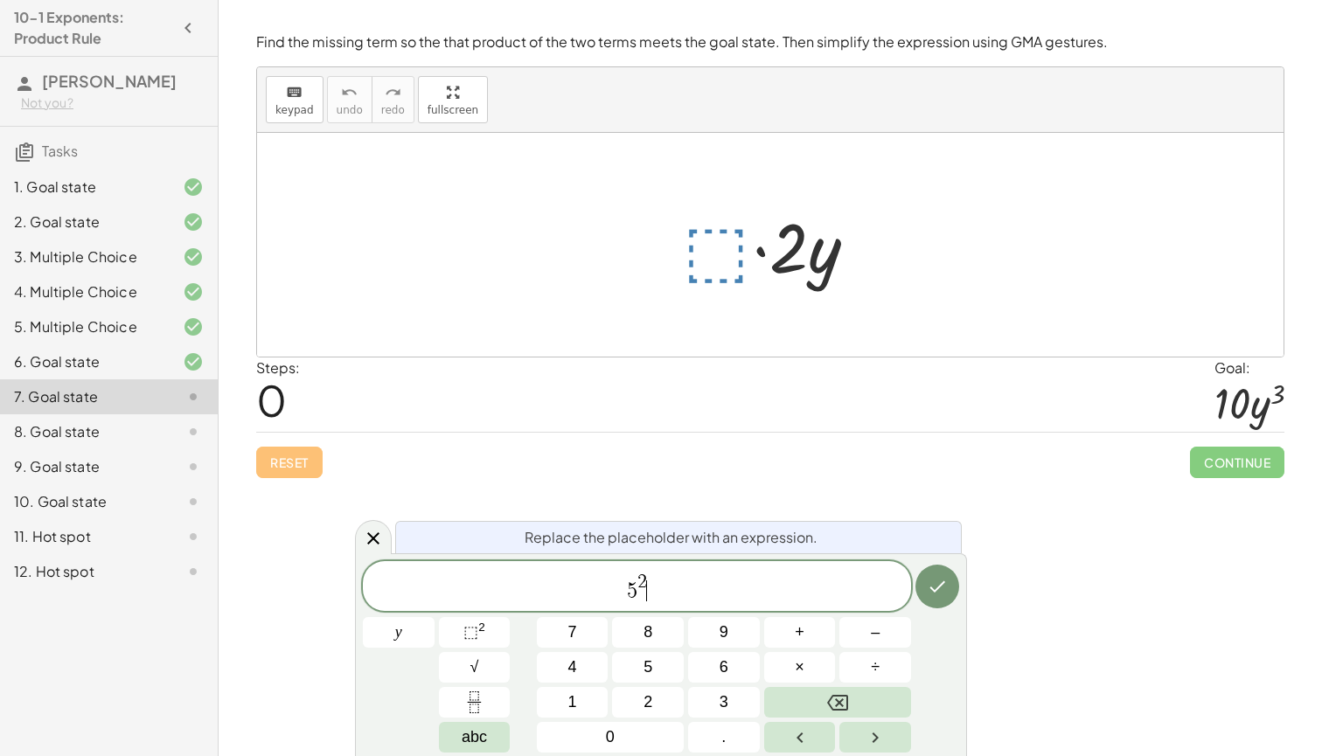
click at [648, 579] on span "5 2 ​" at bounding box center [637, 587] width 548 height 31
click at [943, 582] on icon "Done" at bounding box center [937, 586] width 21 height 21
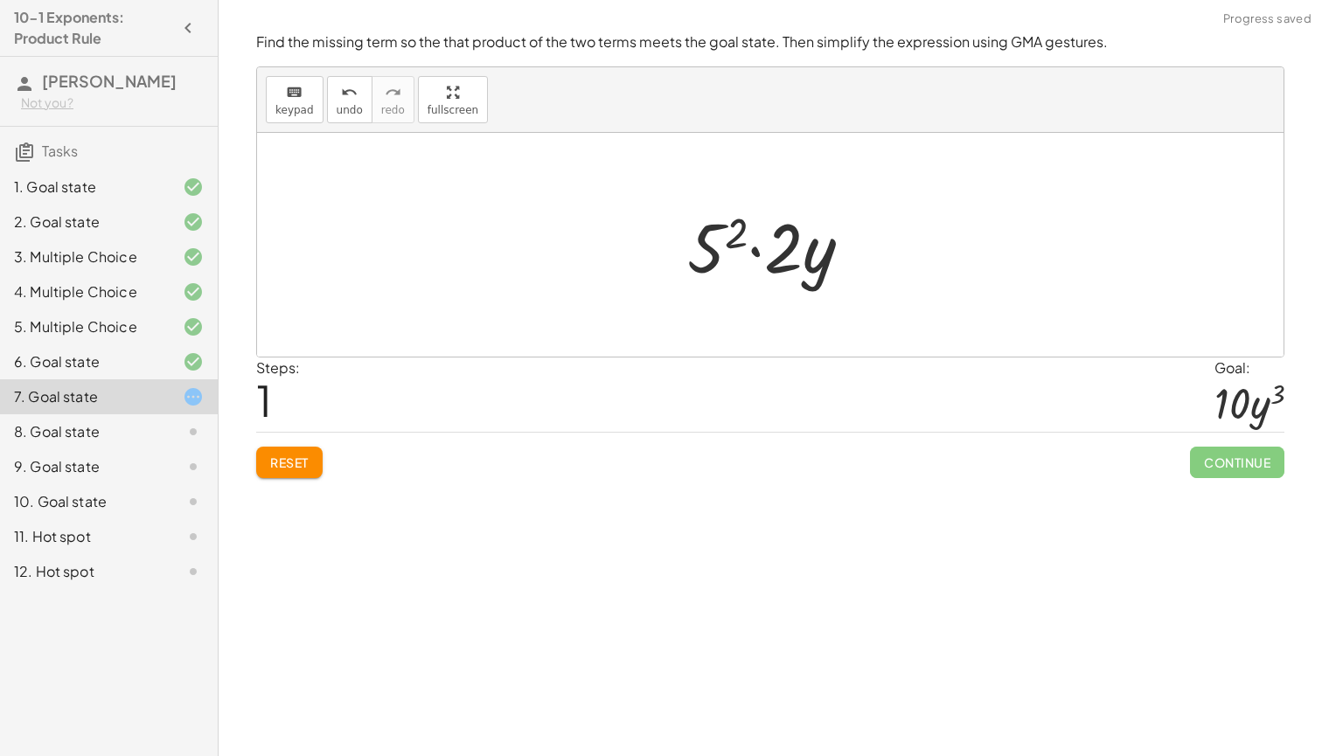
click at [754, 247] on div at bounding box center [777, 245] width 197 height 90
click at [738, 235] on div at bounding box center [777, 245] width 197 height 90
drag, startPoint x: 789, startPoint y: 254, endPoint x: 720, endPoint y: 249, distance: 69.2
click at [344, 105] on span "undo" at bounding box center [350, 110] width 26 height 12
click at [345, 106] on span "undo" at bounding box center [350, 110] width 26 height 12
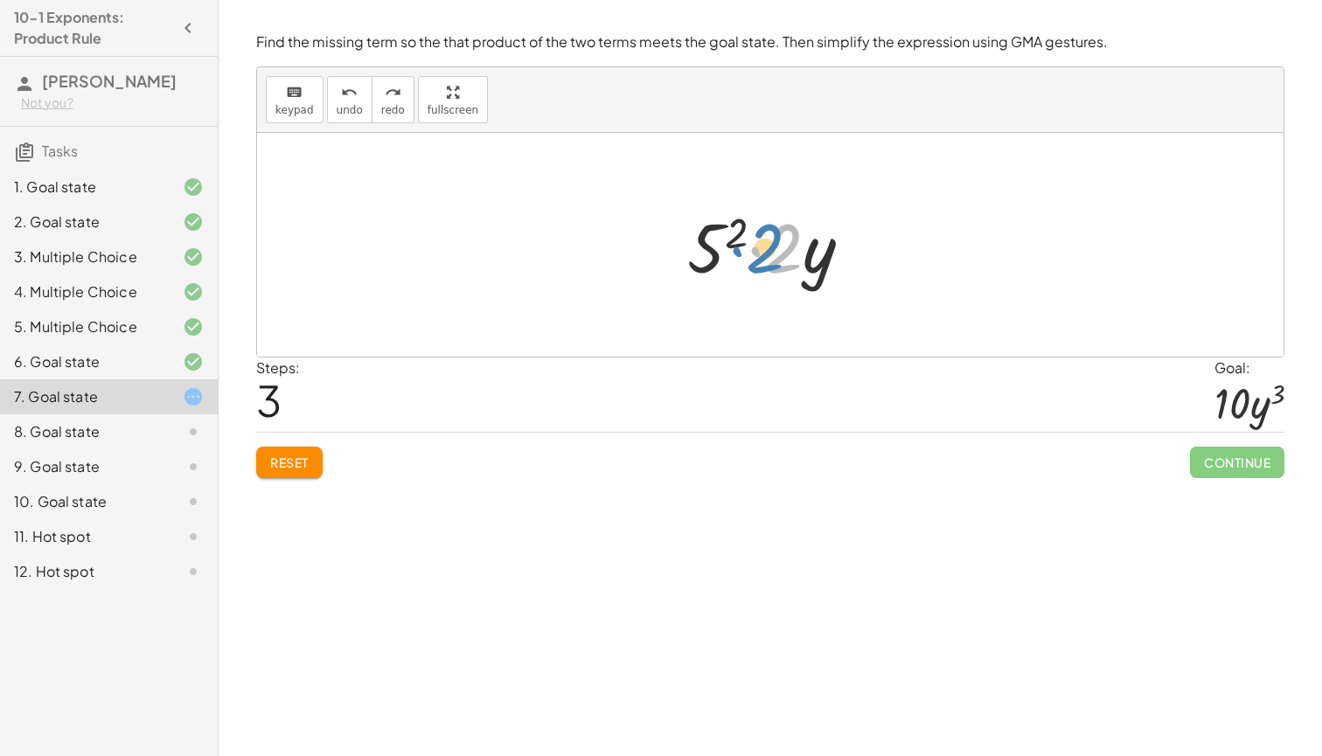
drag, startPoint x: 788, startPoint y: 259, endPoint x: 771, endPoint y: 258, distance: 16.6
click at [773, 259] on div at bounding box center [777, 245] width 197 height 90
click at [757, 251] on div at bounding box center [777, 245] width 197 height 90
drag, startPoint x: 784, startPoint y: 253, endPoint x: 730, endPoint y: 247, distance: 53.7
click at [730, 247] on div at bounding box center [777, 245] width 197 height 90
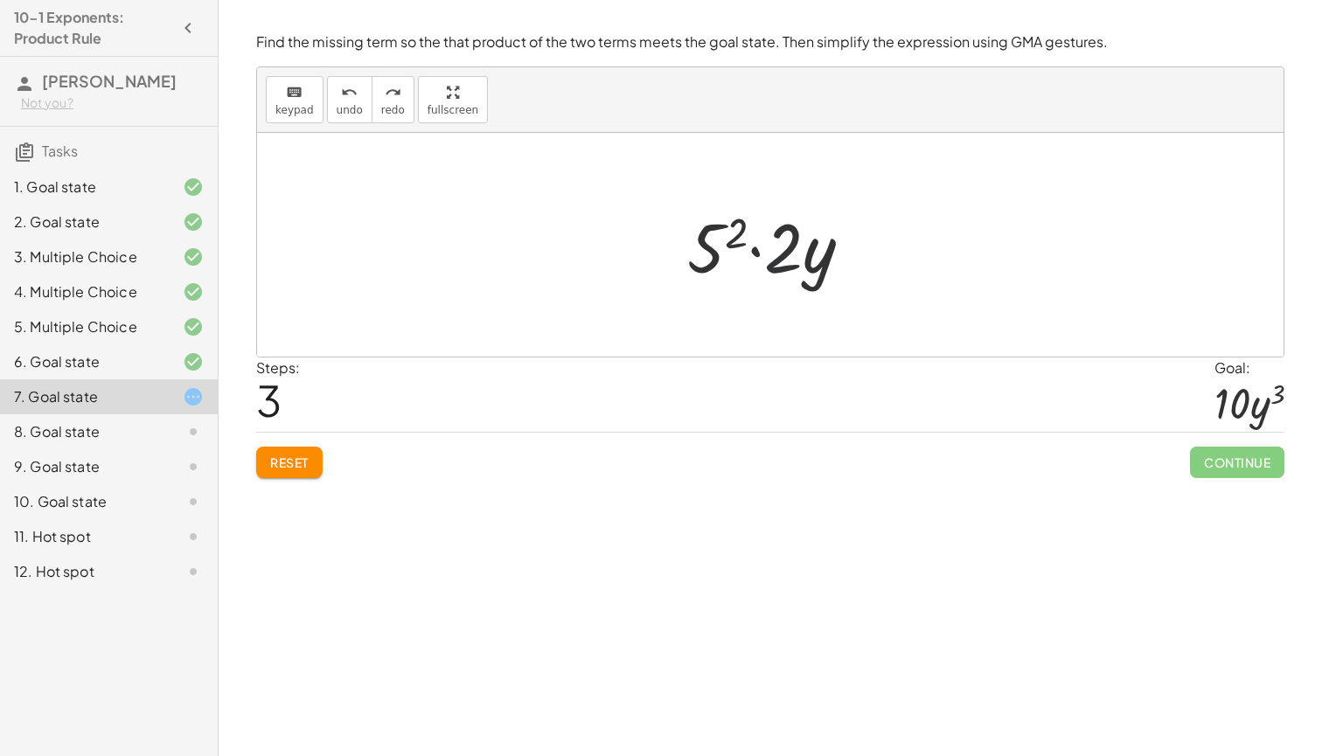
click at [784, 260] on div at bounding box center [777, 245] width 197 height 90
click at [738, 231] on div at bounding box center [777, 245] width 197 height 90
click at [736, 231] on div at bounding box center [777, 245] width 212 height 90
click at [347, 97] on icon "undo" at bounding box center [349, 92] width 17 height 21
drag, startPoint x: 736, startPoint y: 230, endPoint x: 836, endPoint y: 235, distance: 99.8
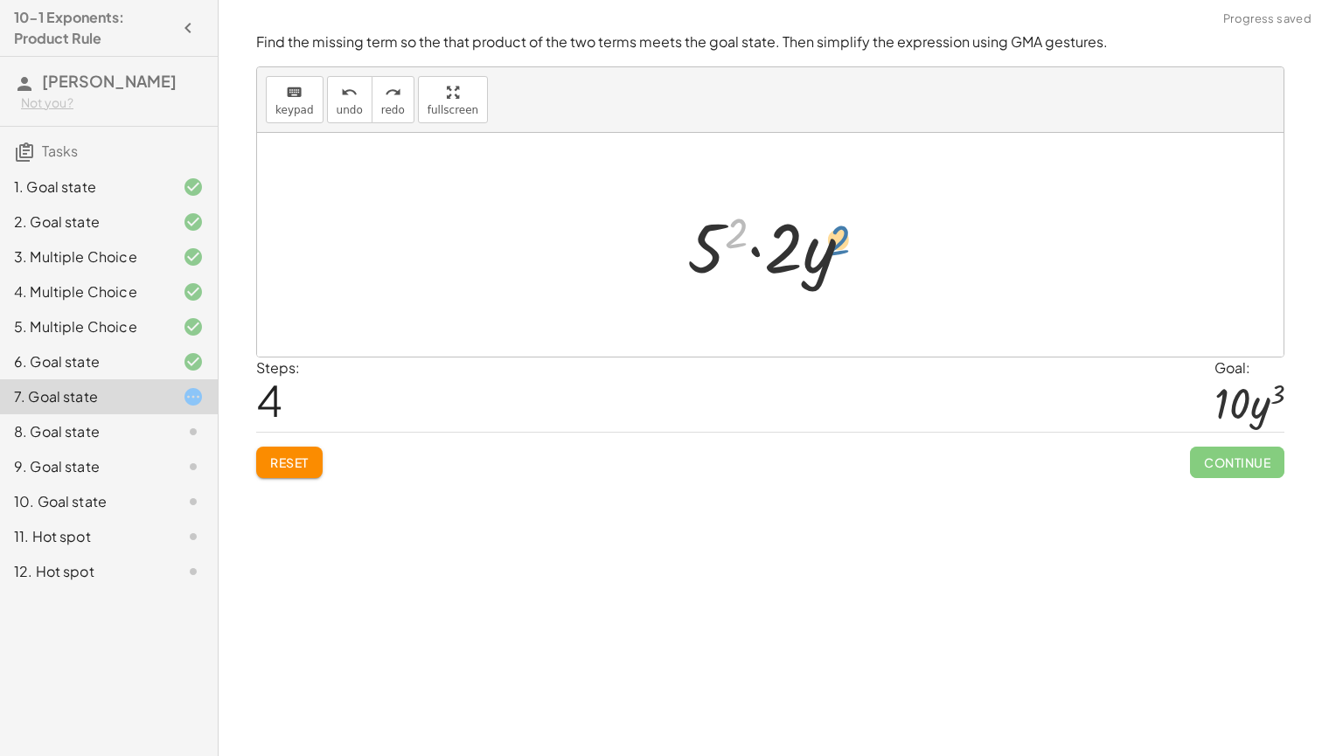
click at [836, 235] on div at bounding box center [777, 245] width 197 height 90
drag, startPoint x: 792, startPoint y: 251, endPoint x: 707, endPoint y: 250, distance: 85.7
click at [707, 250] on div at bounding box center [777, 245] width 197 height 90
click at [729, 248] on div at bounding box center [777, 245] width 213 height 90
click at [714, 249] on div at bounding box center [777, 245] width 213 height 90
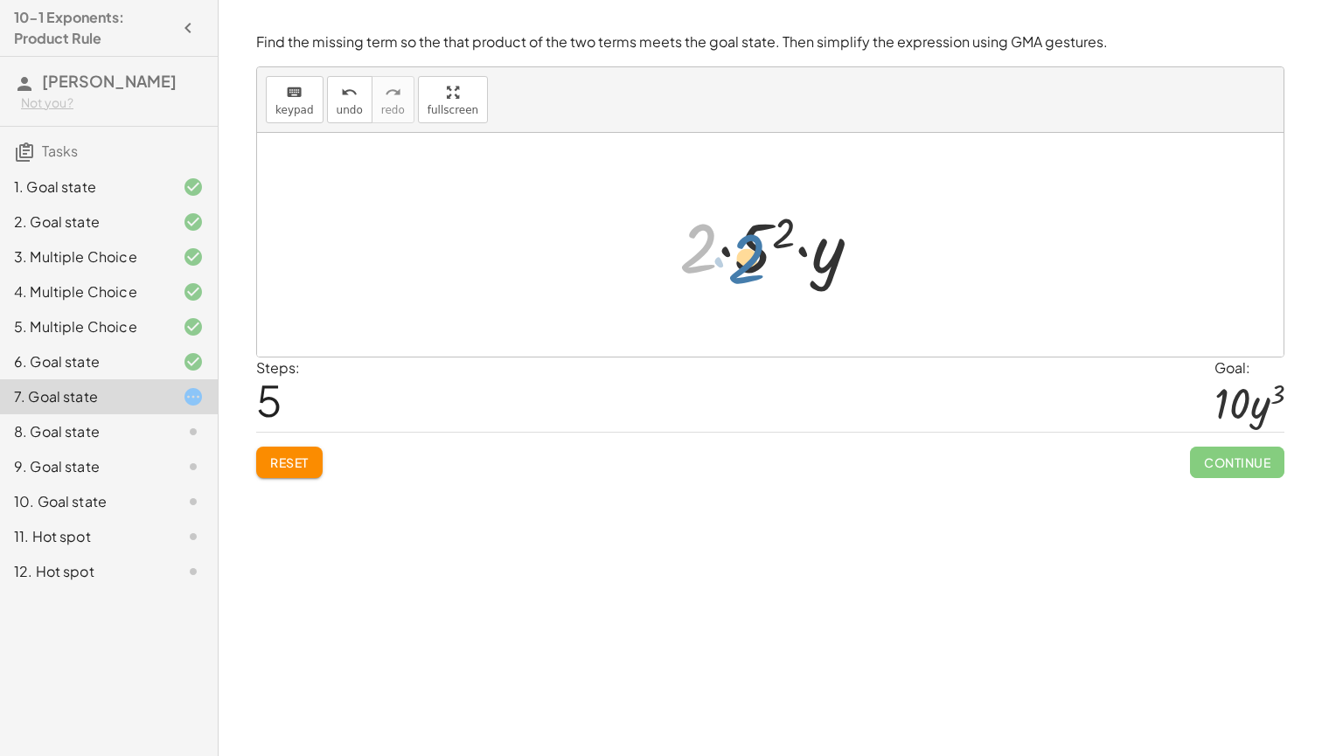
drag, startPoint x: 695, startPoint y: 247, endPoint x: 755, endPoint y: 256, distance: 60.1
click at [755, 256] on div at bounding box center [777, 245] width 213 height 90
drag, startPoint x: 697, startPoint y: 253, endPoint x: 797, endPoint y: 254, distance: 99.7
click at [761, 254] on div at bounding box center [777, 245] width 197 height 90
drag, startPoint x: 821, startPoint y: 268, endPoint x: 725, endPoint y: 251, distance: 97.6
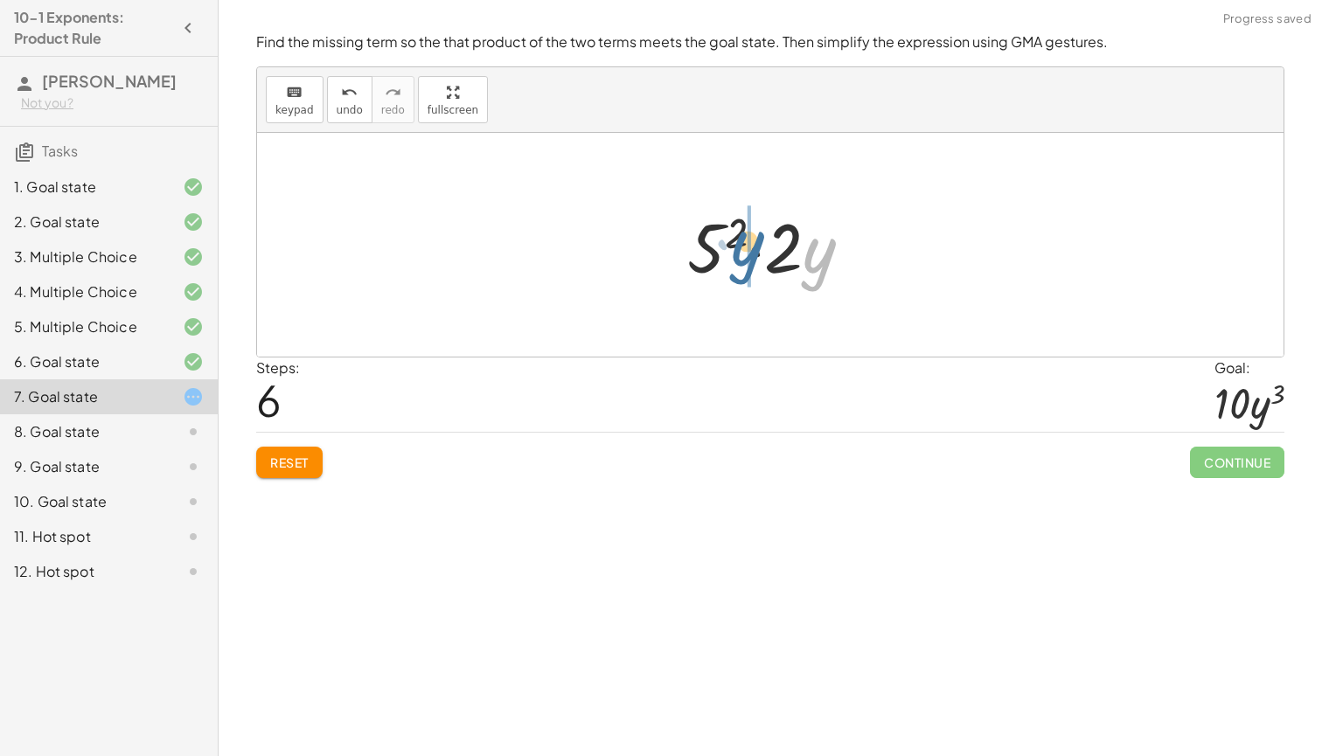
click at [725, 251] on div at bounding box center [777, 245] width 197 height 90
drag, startPoint x: 825, startPoint y: 261, endPoint x: 730, endPoint y: 255, distance: 95.5
click at [730, 255] on div at bounding box center [777, 245] width 213 height 90
click at [751, 253] on div at bounding box center [777, 245] width 197 height 90
drag, startPoint x: 790, startPoint y: 260, endPoint x: 733, endPoint y: 254, distance: 57.2
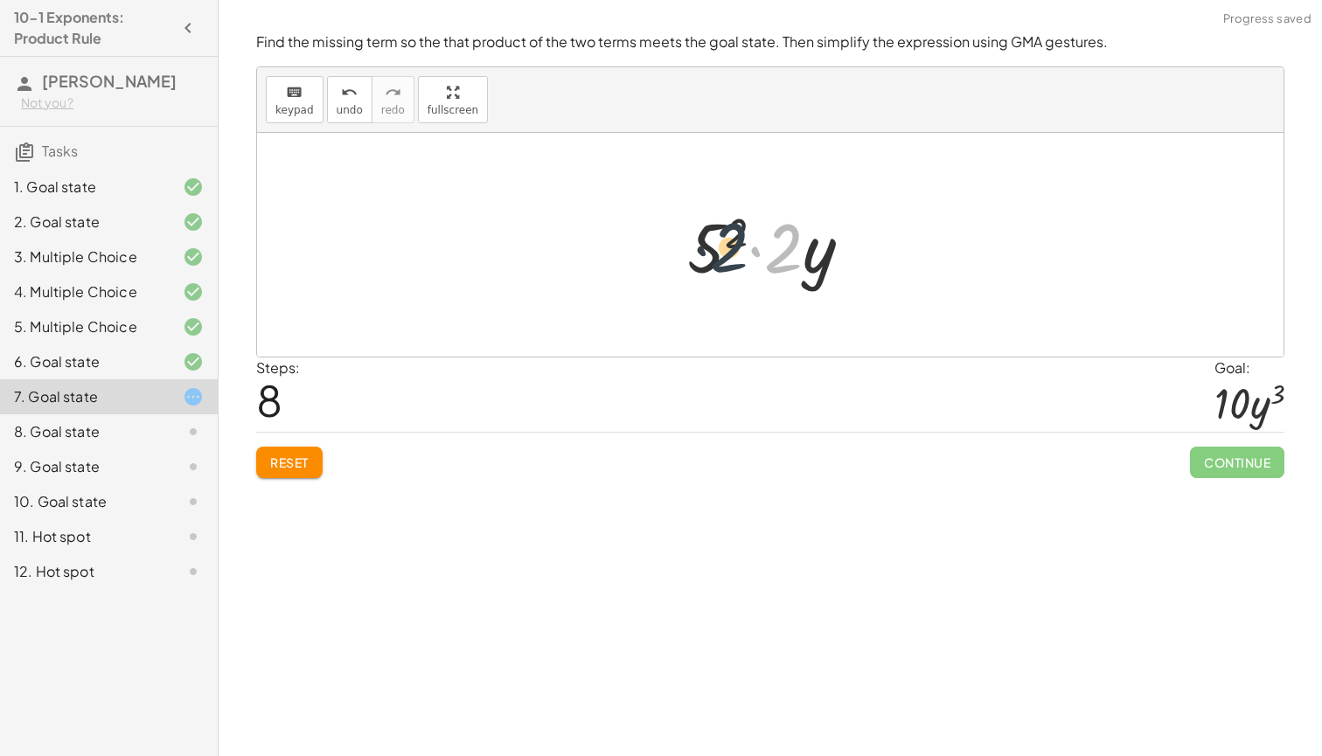
click at [733, 254] on div at bounding box center [777, 245] width 197 height 90
drag, startPoint x: 812, startPoint y: 260, endPoint x: 722, endPoint y: 247, distance: 90.0
click at [722, 247] on div at bounding box center [777, 245] width 197 height 90
drag, startPoint x: 775, startPoint y: 261, endPoint x: 739, endPoint y: 243, distance: 40.3
click at [739, 243] on div at bounding box center [777, 245] width 213 height 90
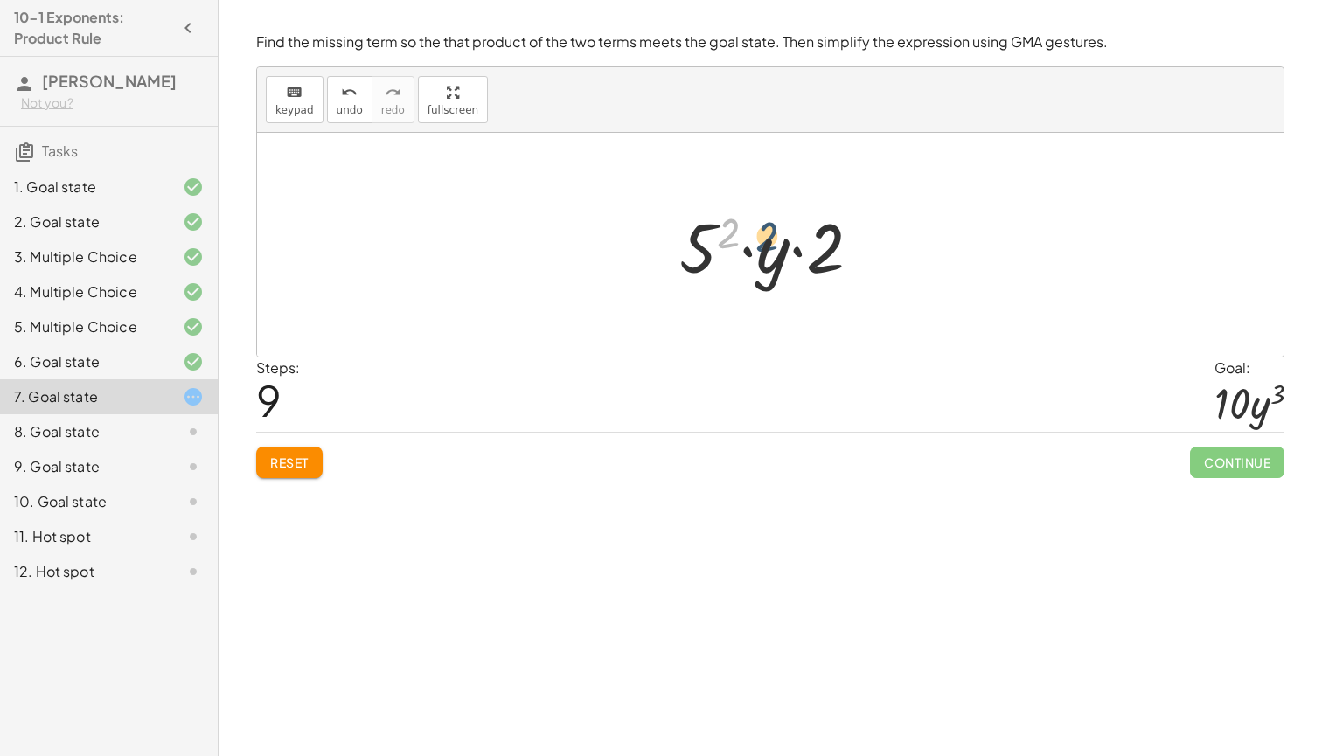
drag, startPoint x: 730, startPoint y: 235, endPoint x: 769, endPoint y: 239, distance: 38.6
click at [769, 239] on div at bounding box center [777, 245] width 213 height 90
click at [744, 249] on div at bounding box center [777, 245] width 213 height 90
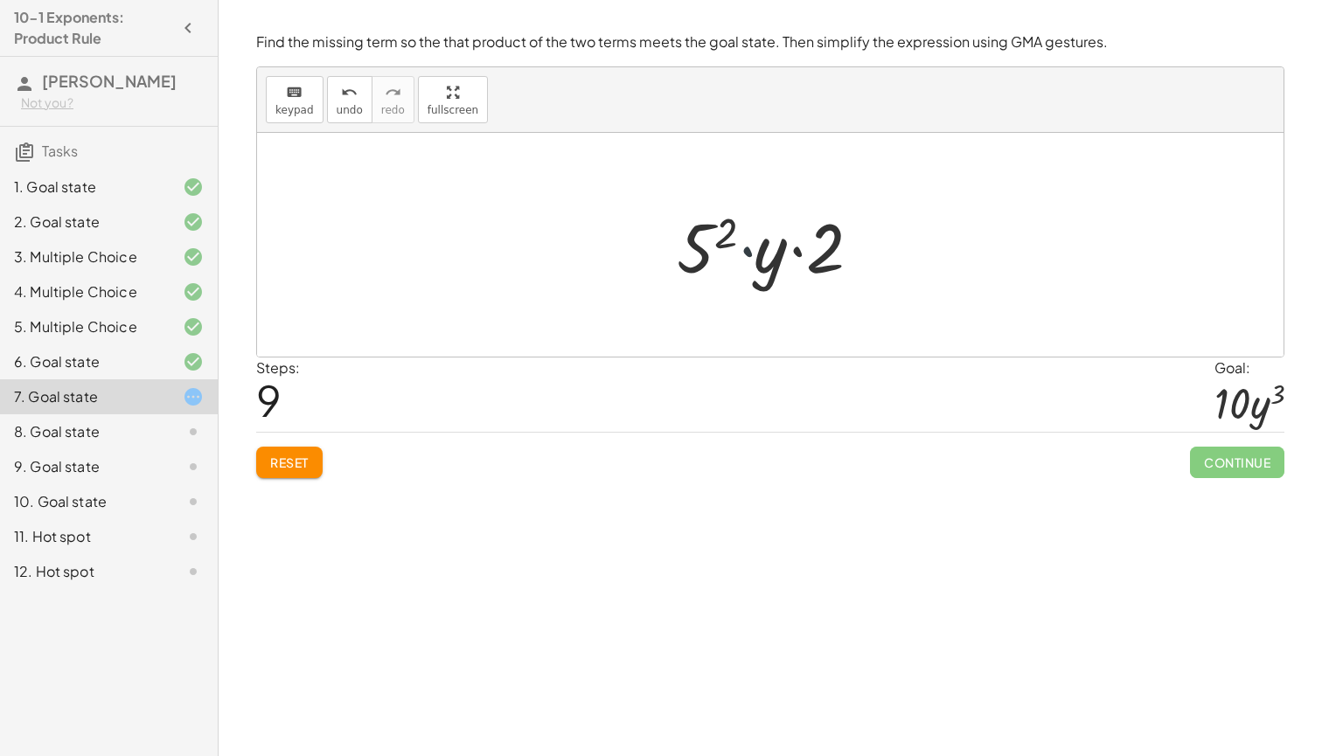
click at [744, 249] on div at bounding box center [777, 245] width 213 height 90
click at [341, 105] on span "undo" at bounding box center [350, 110] width 26 height 12
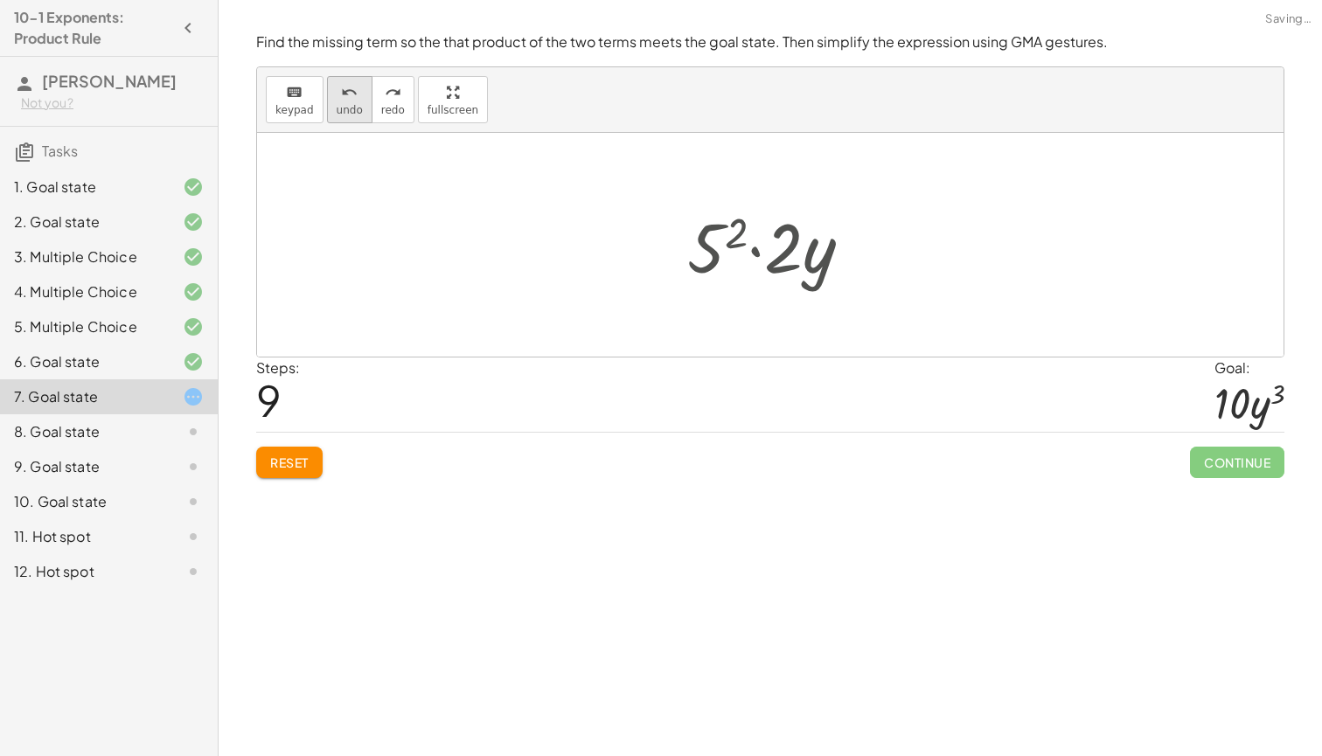
click at [341, 105] on span "undo" at bounding box center [350, 110] width 26 height 12
click at [385, 98] on icon "redo" at bounding box center [393, 92] width 17 height 21
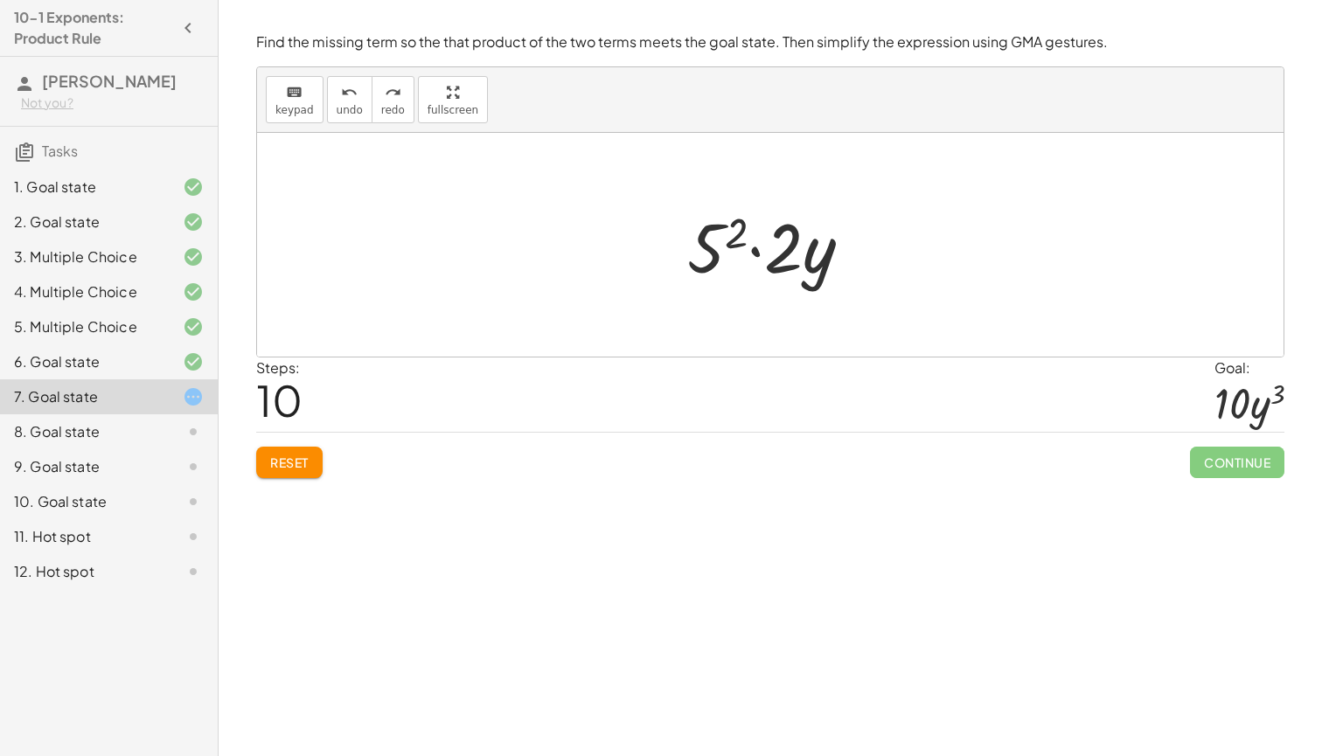
click at [755, 254] on div at bounding box center [777, 245] width 197 height 90
click at [718, 253] on div at bounding box center [777, 245] width 197 height 90
click at [349, 96] on icon "undo" at bounding box center [349, 92] width 17 height 21
click at [310, 99] on div "keyboard" at bounding box center [294, 91] width 38 height 21
click at [306, 104] on span "keypad" at bounding box center [294, 110] width 38 height 12
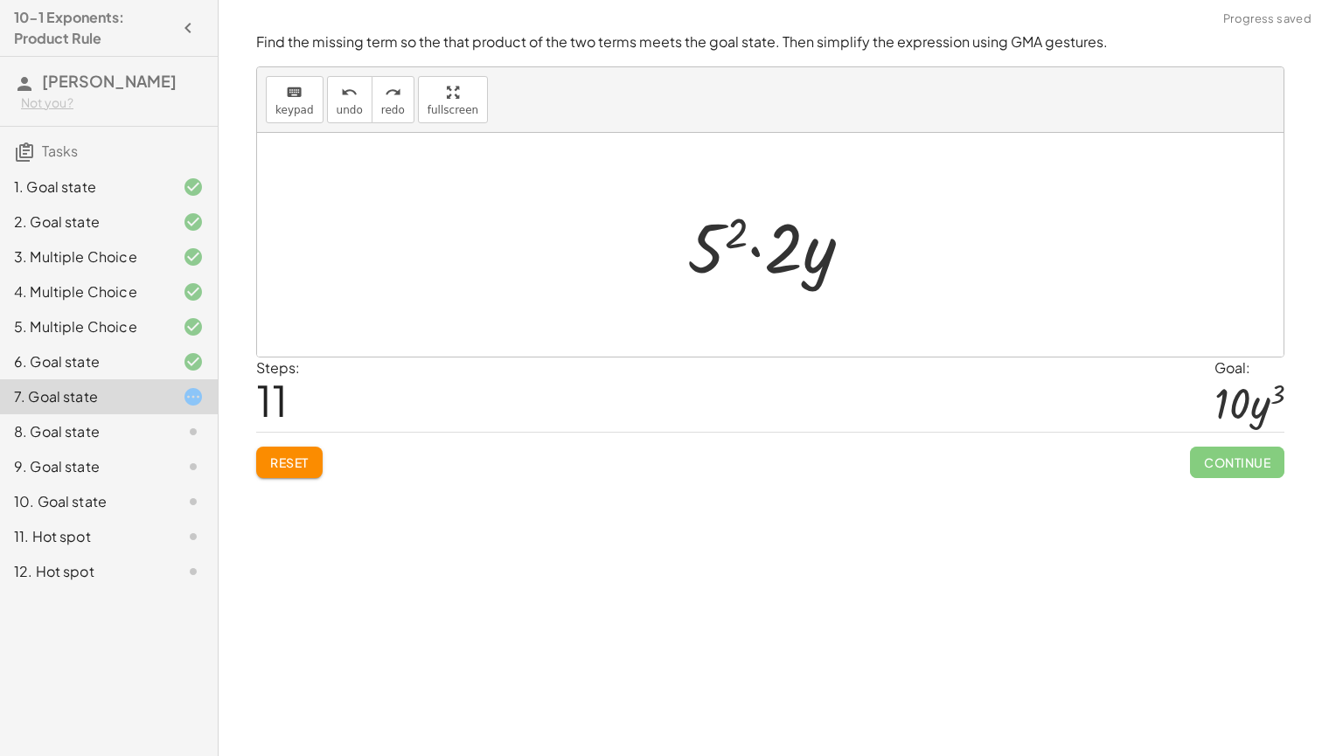
click at [711, 266] on div at bounding box center [777, 245] width 197 height 90
click at [710, 266] on div at bounding box center [777, 245] width 212 height 90
click at [296, 458] on span "Reset" at bounding box center [289, 463] width 38 height 16
click at [700, 262] on div at bounding box center [776, 245] width 205 height 90
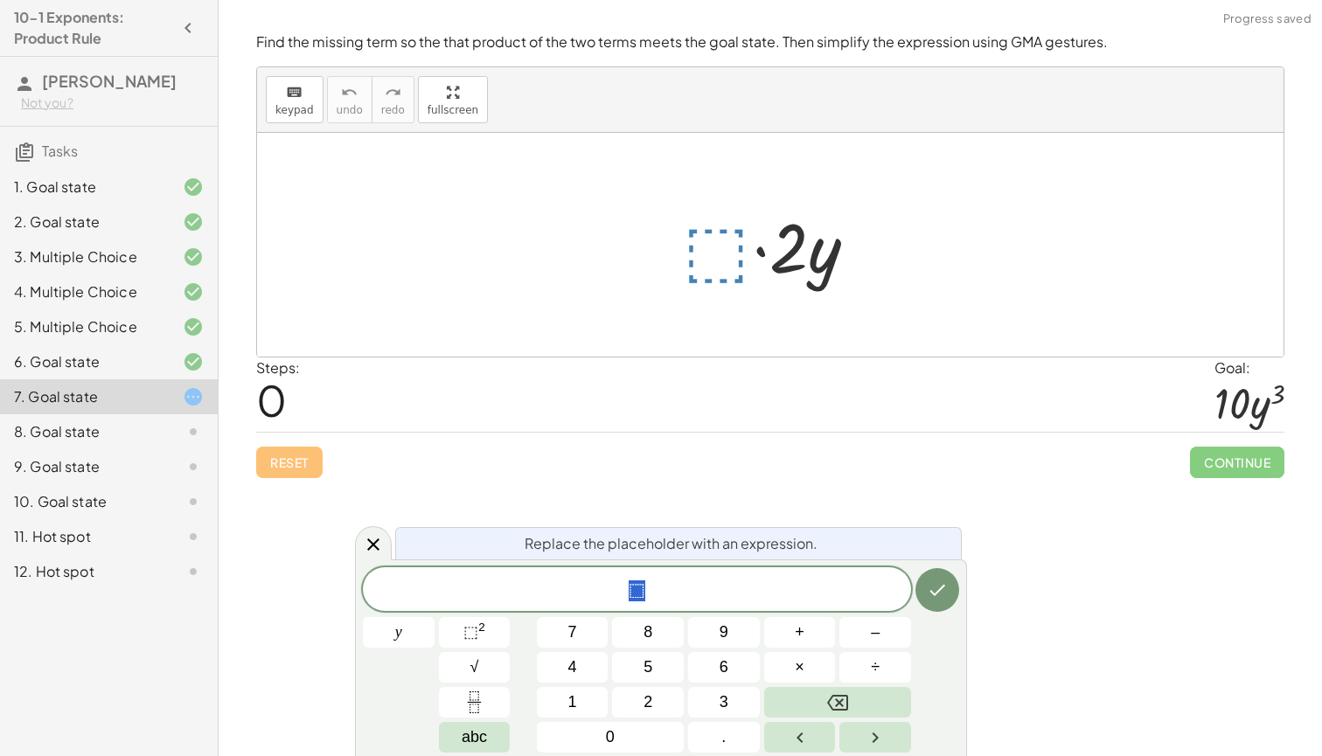
click at [705, 590] on span "⬚" at bounding box center [637, 591] width 548 height 24
click at [493, 623] on button "⬚ 2" at bounding box center [475, 632] width 72 height 31
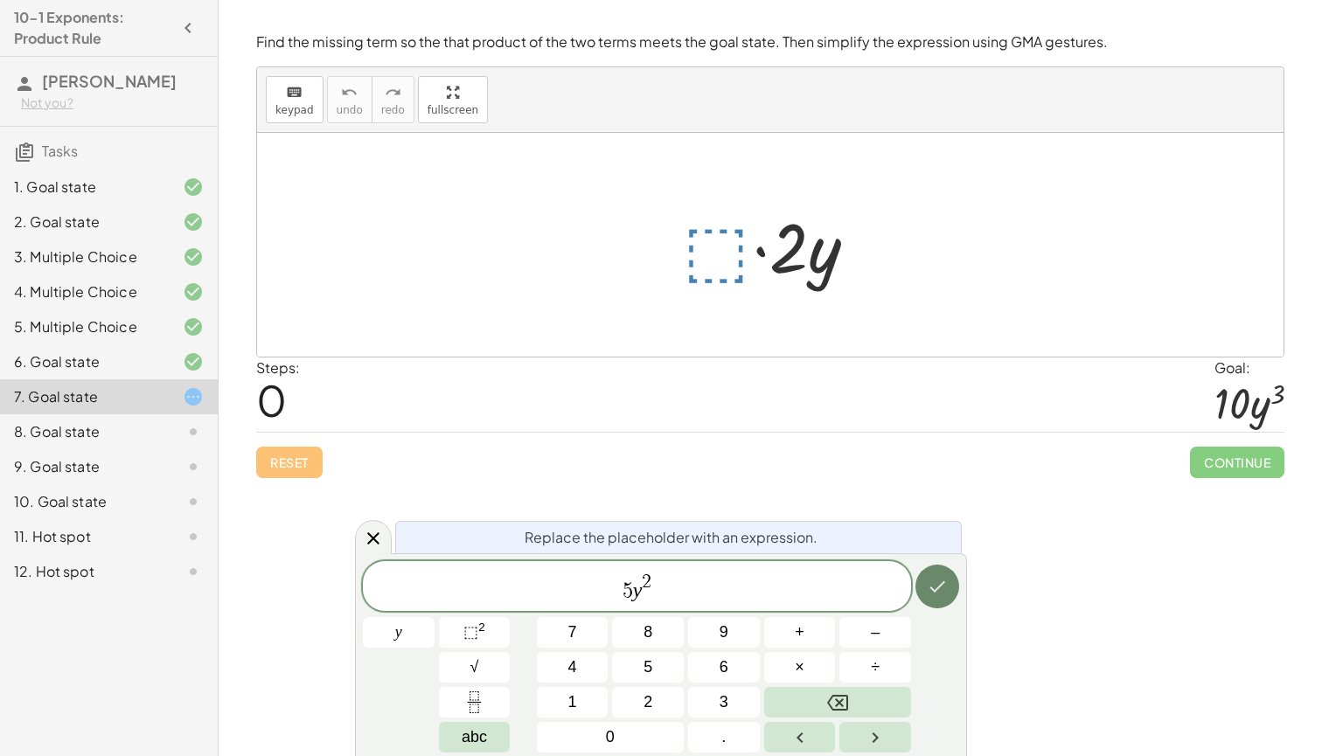
click at [943, 583] on icon "Done" at bounding box center [938, 587] width 16 height 11
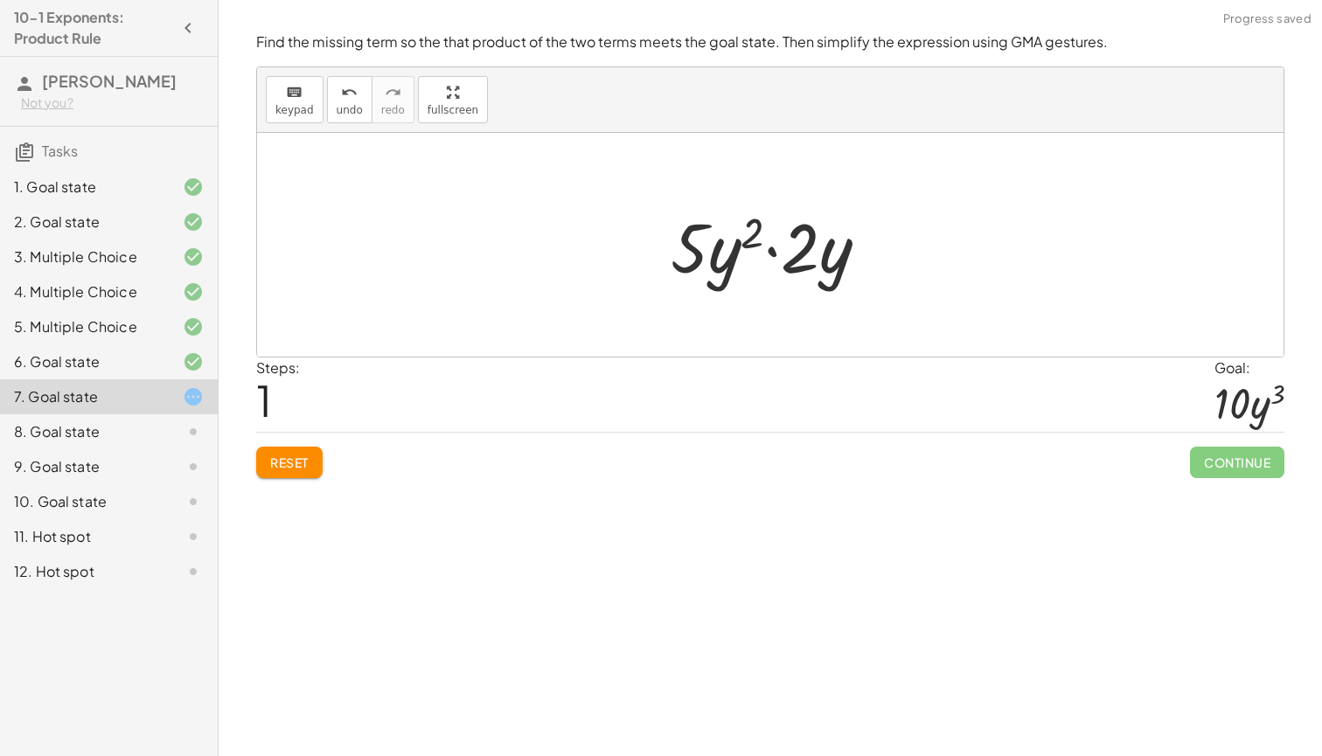
click at [776, 248] on div at bounding box center [776, 245] width 229 height 90
click at [763, 248] on div at bounding box center [776, 245] width 229 height 90
drag, startPoint x: 701, startPoint y: 245, endPoint x: 807, endPoint y: 248, distance: 105.9
drag, startPoint x: 705, startPoint y: 265, endPoint x: 832, endPoint y: 271, distance: 127.8
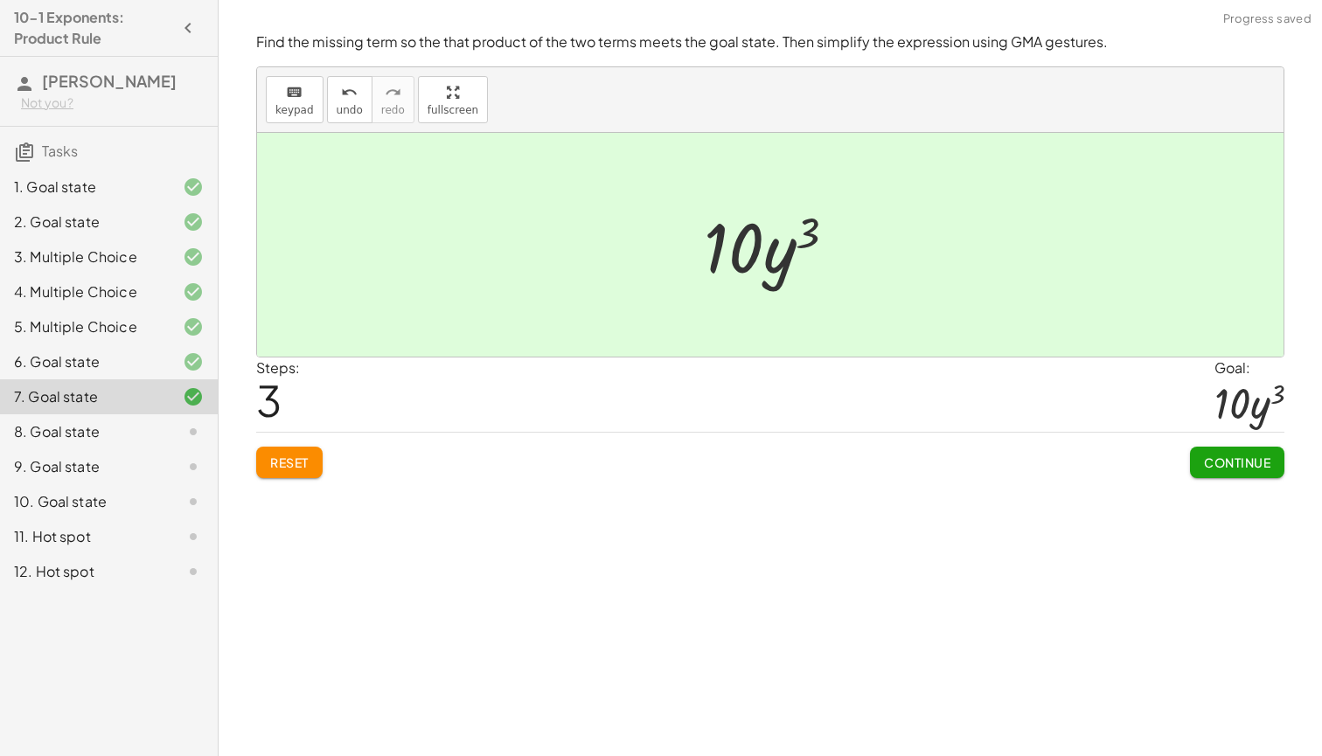
click at [1220, 463] on span "Continue" at bounding box center [1237, 463] width 66 height 16
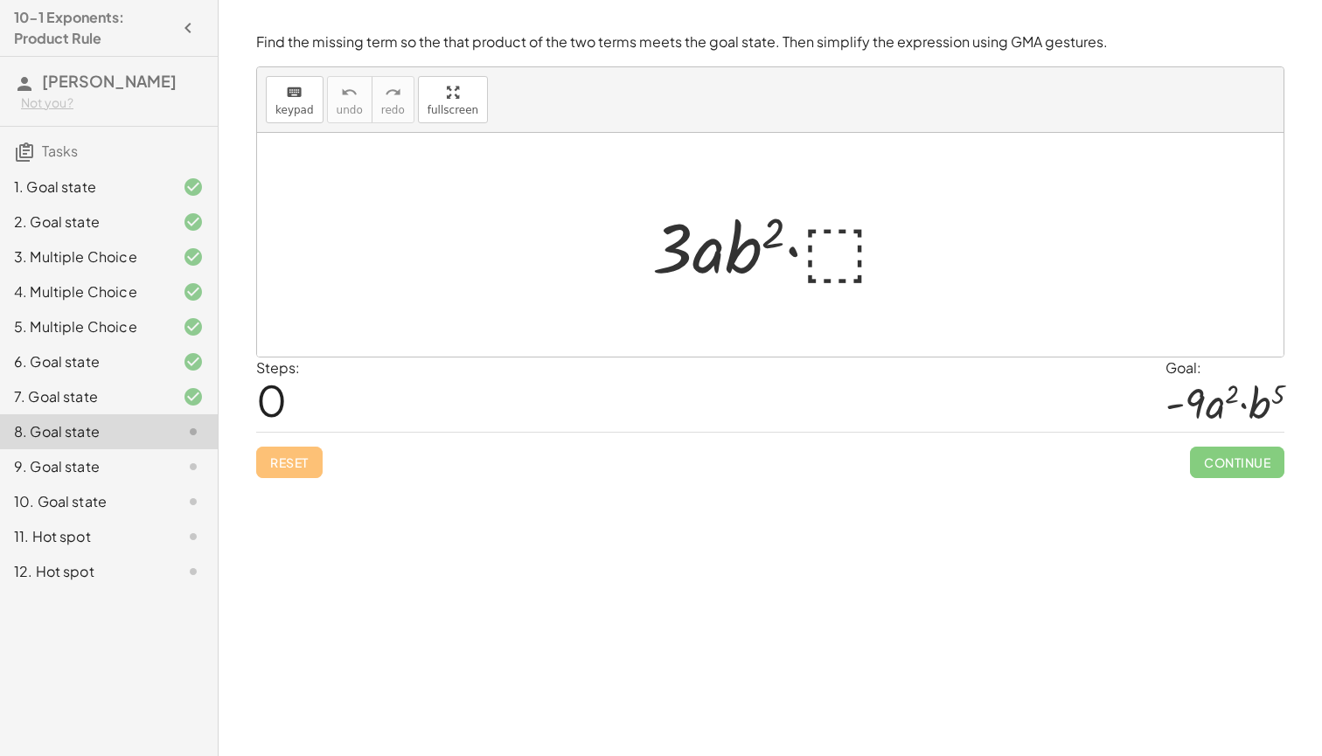
click at [843, 254] on div at bounding box center [777, 245] width 267 height 90
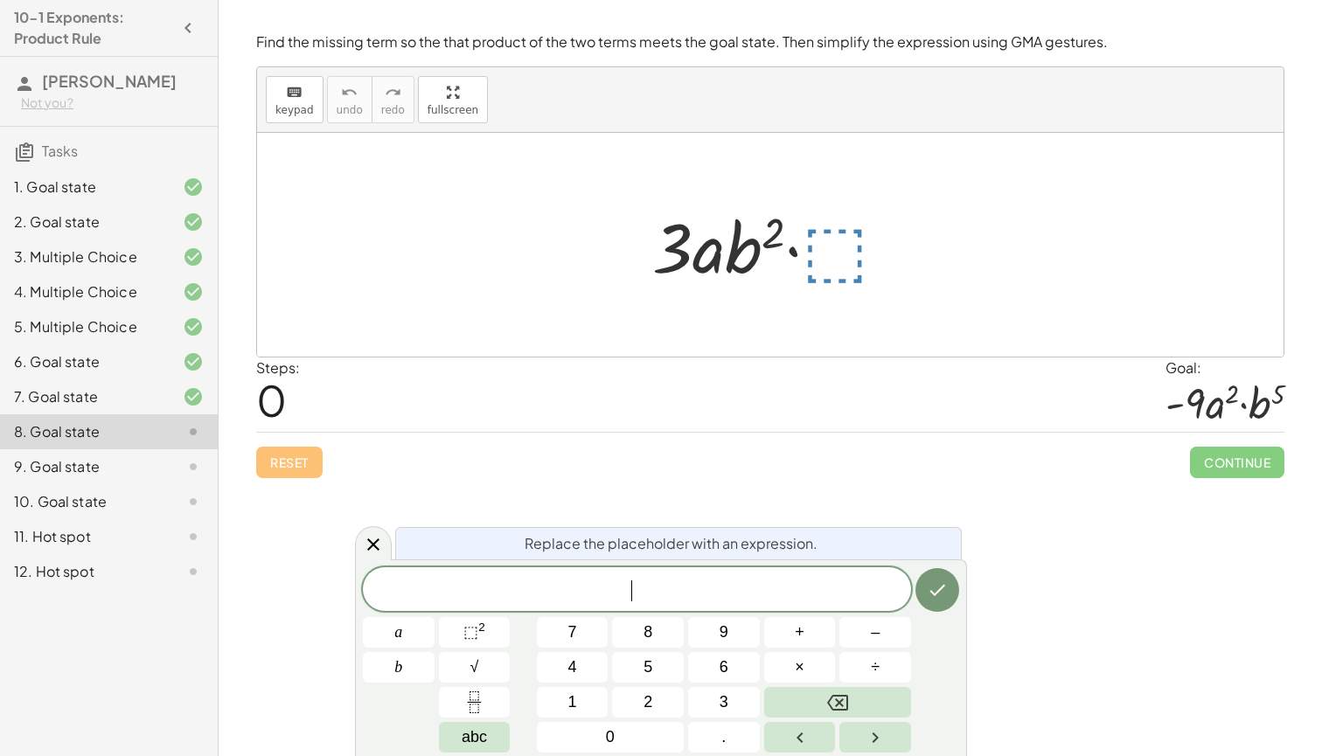
click at [853, 247] on div at bounding box center [777, 245] width 267 height 90
click at [819, 236] on div at bounding box center [777, 245] width 267 height 90
click at [814, 239] on div at bounding box center [777, 245] width 267 height 90
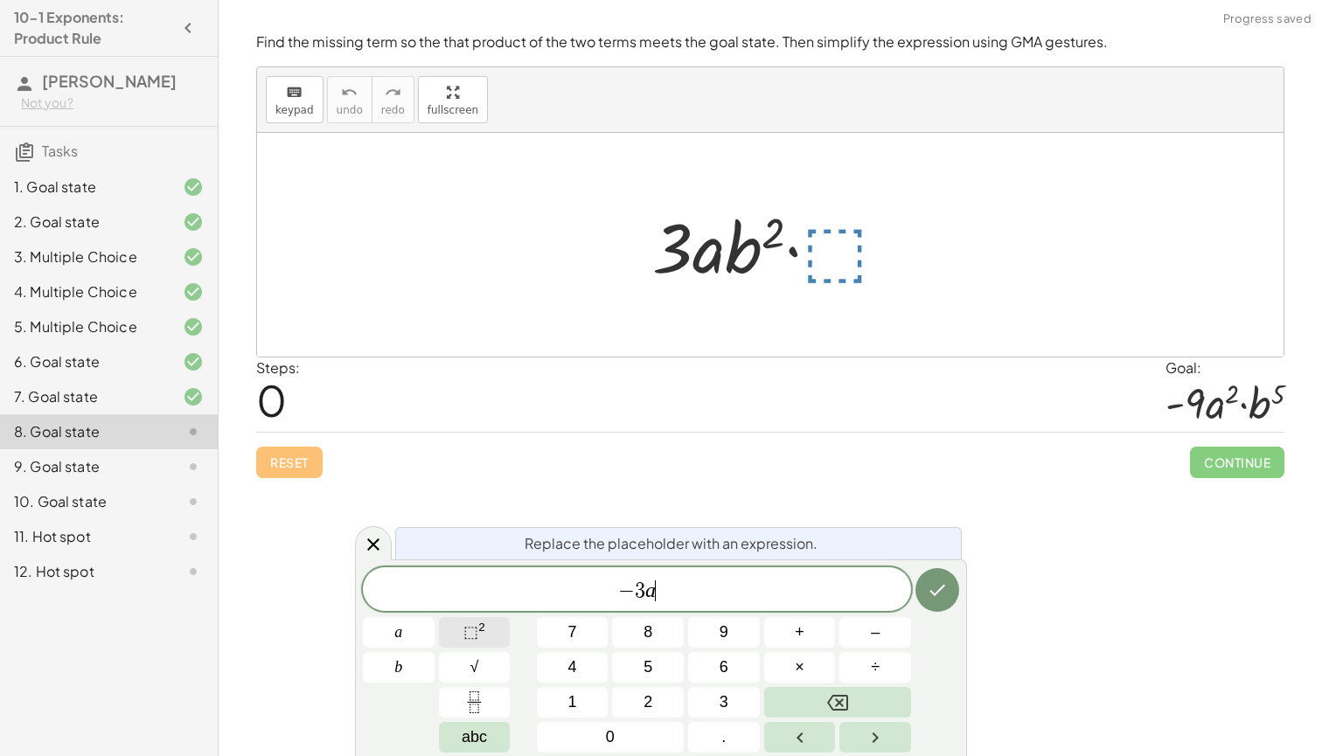
click at [485, 641] on span "⬚ 2" at bounding box center [474, 633] width 22 height 24
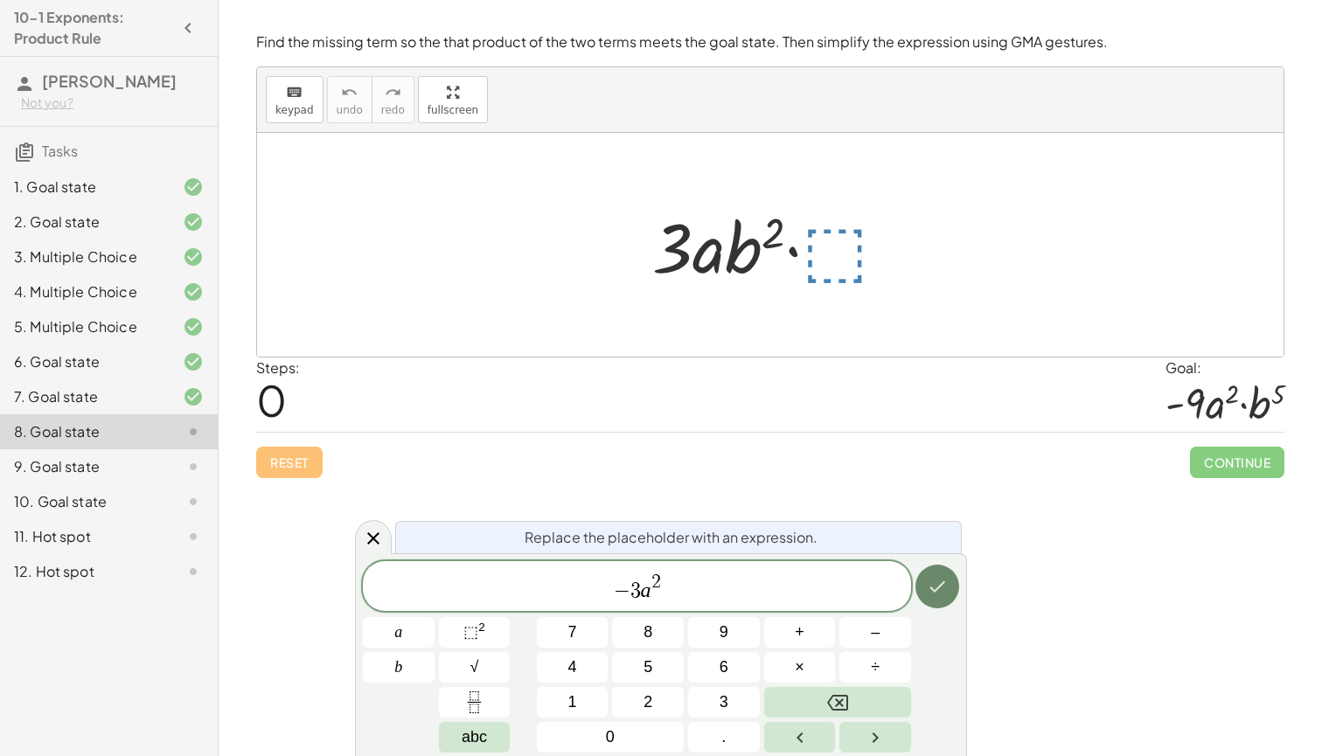
click at [944, 579] on icon "Done" at bounding box center [937, 586] width 21 height 21
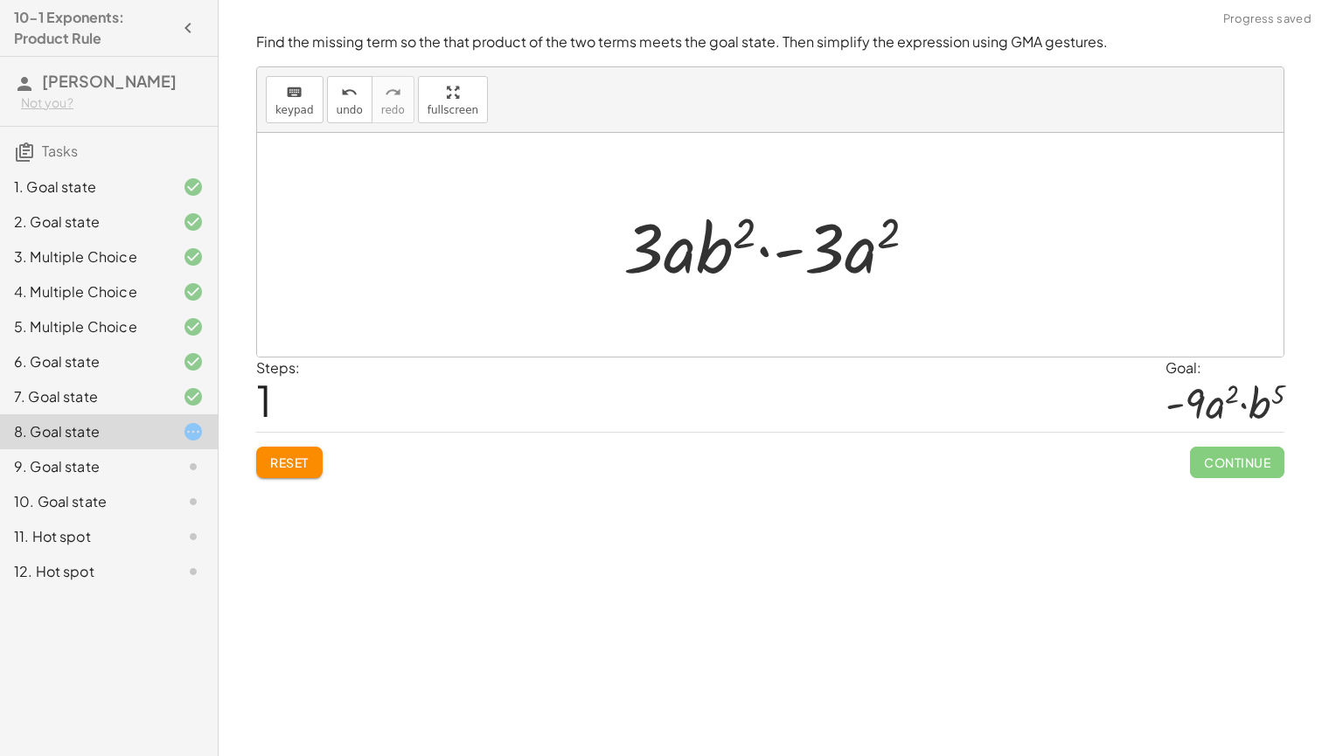
click at [766, 250] on div at bounding box center [777, 245] width 325 height 90
click at [732, 251] on div at bounding box center [777, 245] width 325 height 90
drag, startPoint x: 658, startPoint y: 244, endPoint x: 869, endPoint y: 239, distance: 211.7
click at [869, 239] on div at bounding box center [777, 245] width 325 height 90
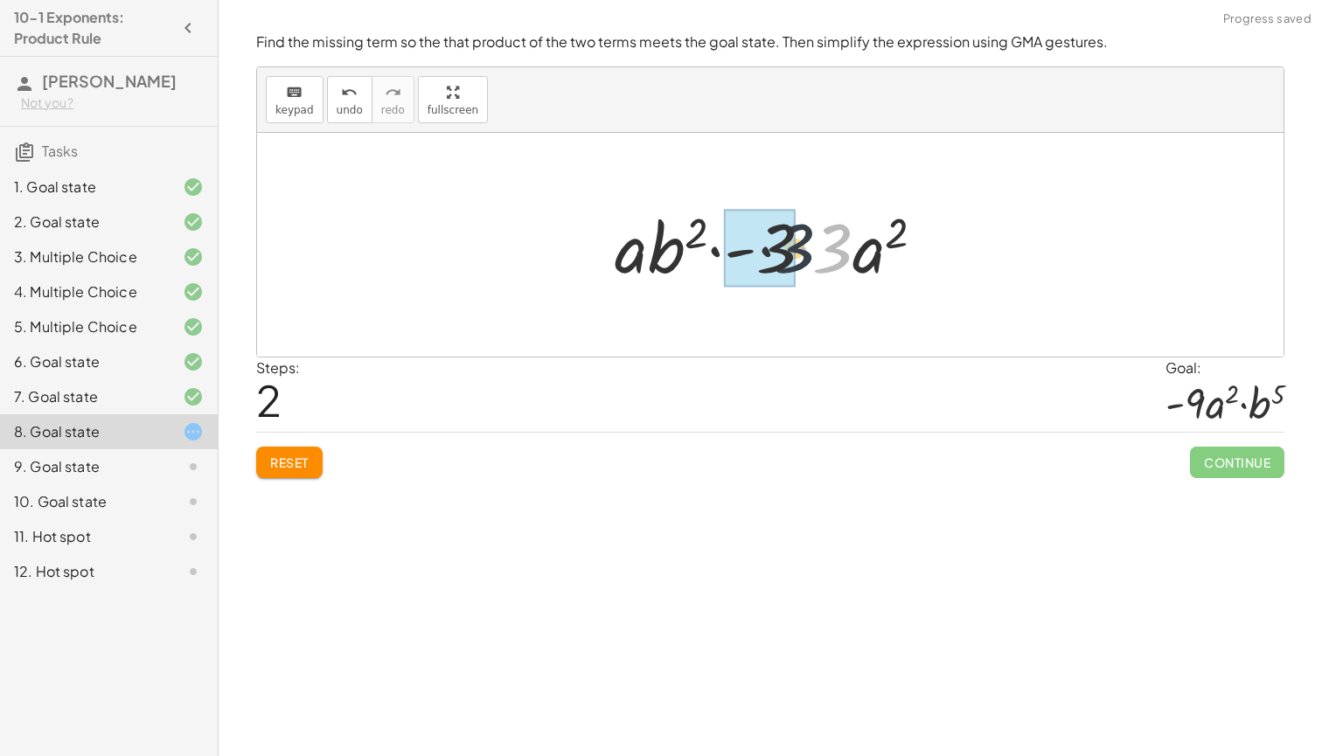
drag, startPoint x: 836, startPoint y: 250, endPoint x: 780, endPoint y: 252, distance: 56.0
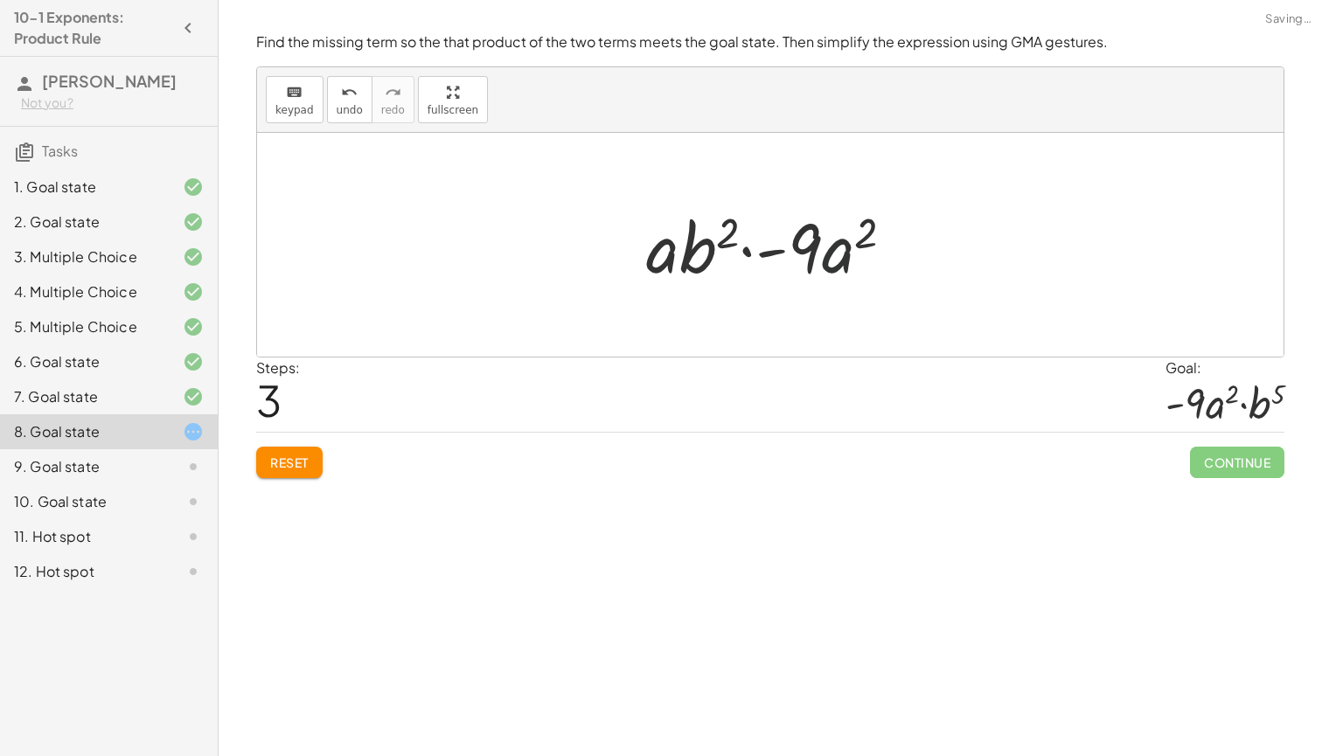
click at [827, 256] on div at bounding box center [776, 245] width 279 height 90
drag, startPoint x: 659, startPoint y: 250, endPoint x: 847, endPoint y: 259, distance: 188.2
drag, startPoint x: 686, startPoint y: 246, endPoint x: 868, endPoint y: 240, distance: 182.0
click at [868, 240] on div at bounding box center [776, 245] width 247 height 90
click at [676, 253] on div at bounding box center [776, 245] width 247 height 90
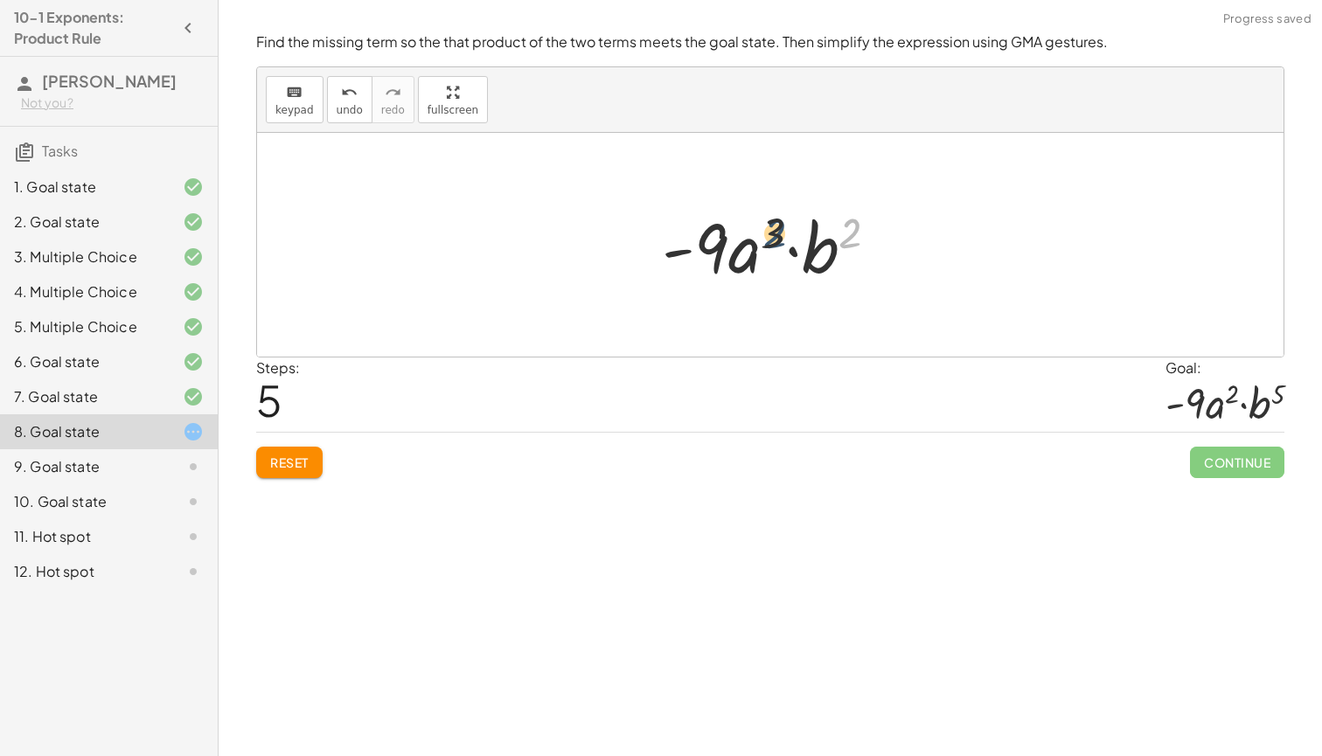
drag, startPoint x: 850, startPoint y: 239, endPoint x: 769, endPoint y: 240, distance: 81.3
click at [769, 240] on div at bounding box center [776, 245] width 247 height 90
drag, startPoint x: 773, startPoint y: 234, endPoint x: 777, endPoint y: 249, distance: 15.3
click at [777, 249] on div at bounding box center [776, 245] width 247 height 90
click at [797, 250] on div at bounding box center [776, 245] width 247 height 90
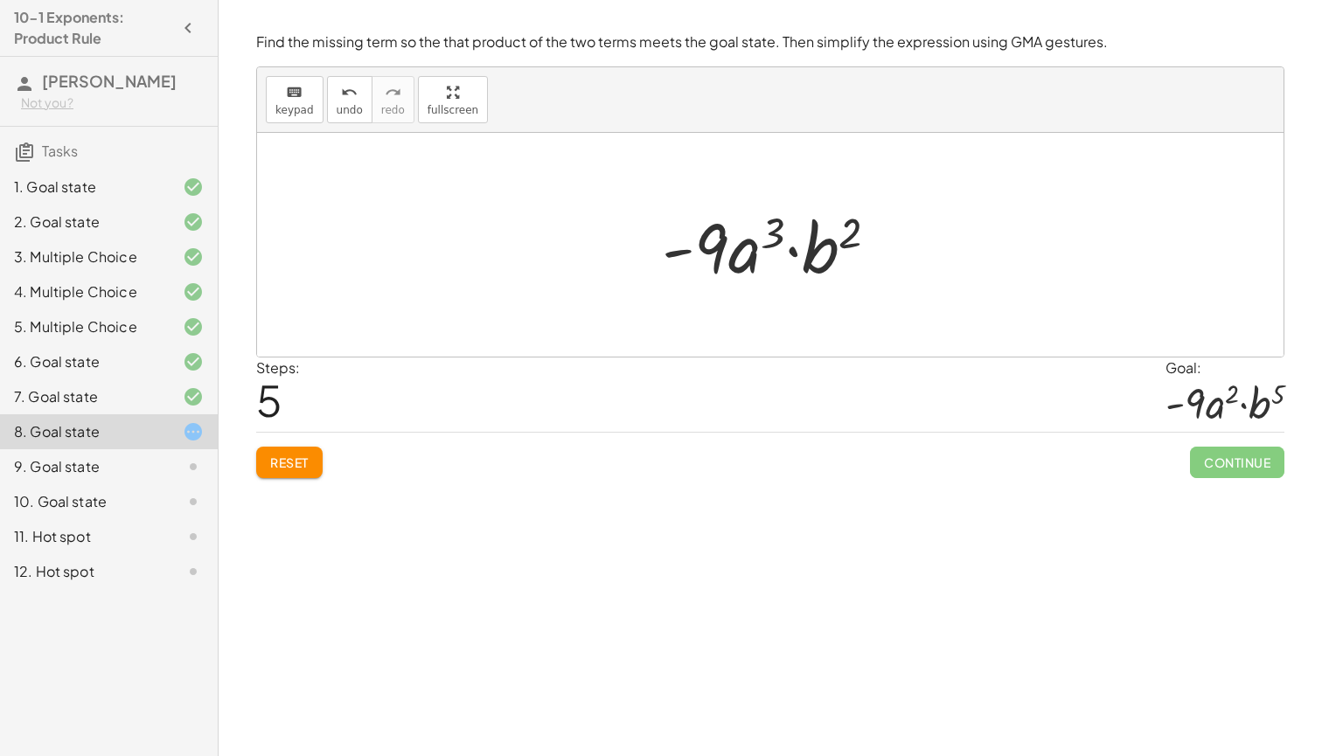
click at [754, 231] on div at bounding box center [776, 245] width 247 height 90
click at [780, 230] on div at bounding box center [776, 245] width 247 height 90
click at [844, 235] on div at bounding box center [776, 245] width 247 height 90
click at [349, 100] on icon "undo" at bounding box center [349, 92] width 17 height 21
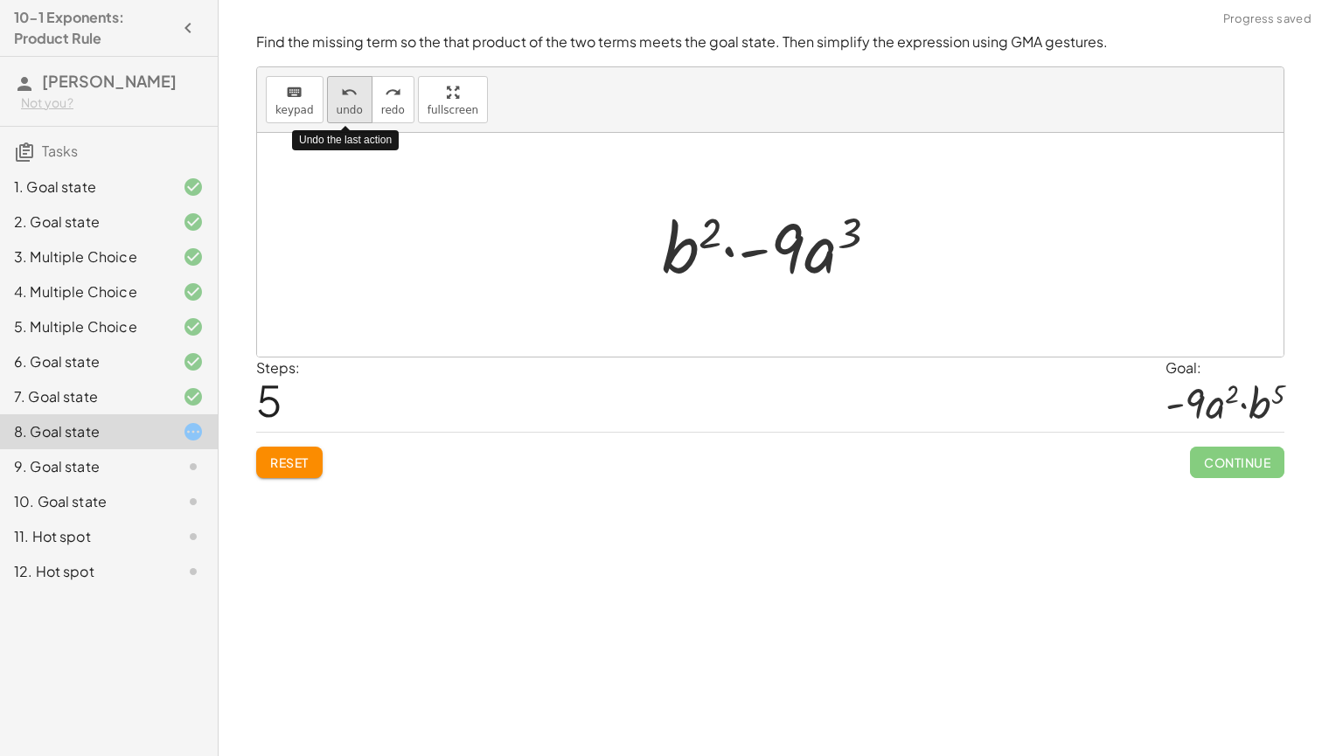
click at [350, 99] on icon "undo" at bounding box center [349, 92] width 17 height 21
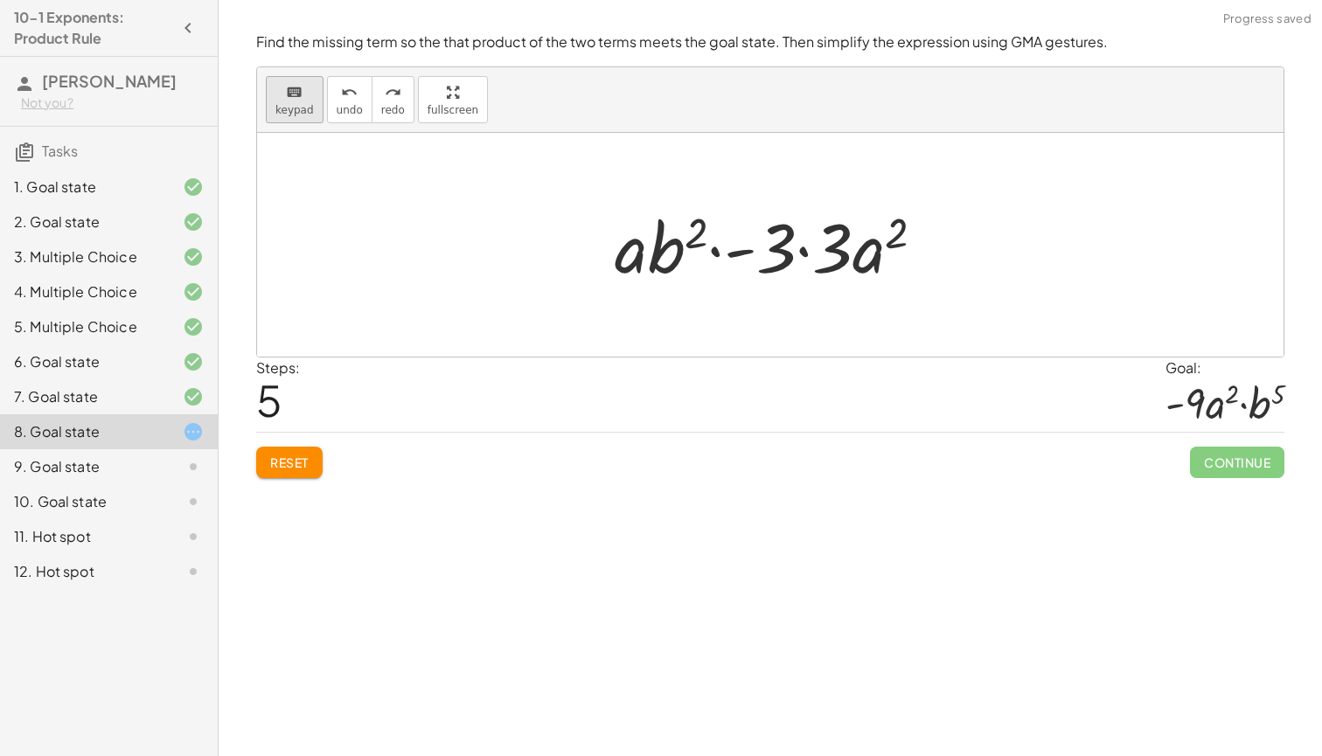
click at [288, 93] on icon "keyboard" at bounding box center [294, 92] width 17 height 21
click at [341, 96] on icon "undo" at bounding box center [349, 92] width 17 height 21
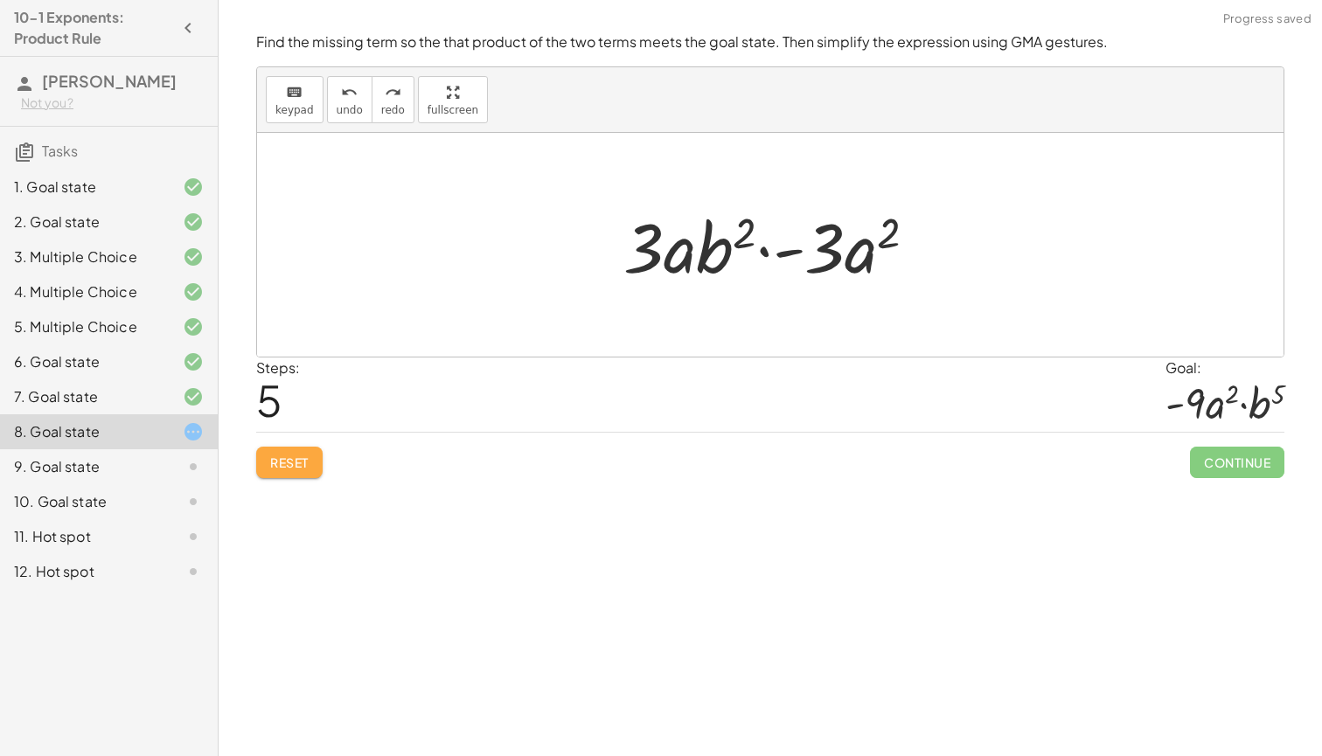
click at [314, 458] on button "Reset" at bounding box center [289, 462] width 66 height 31
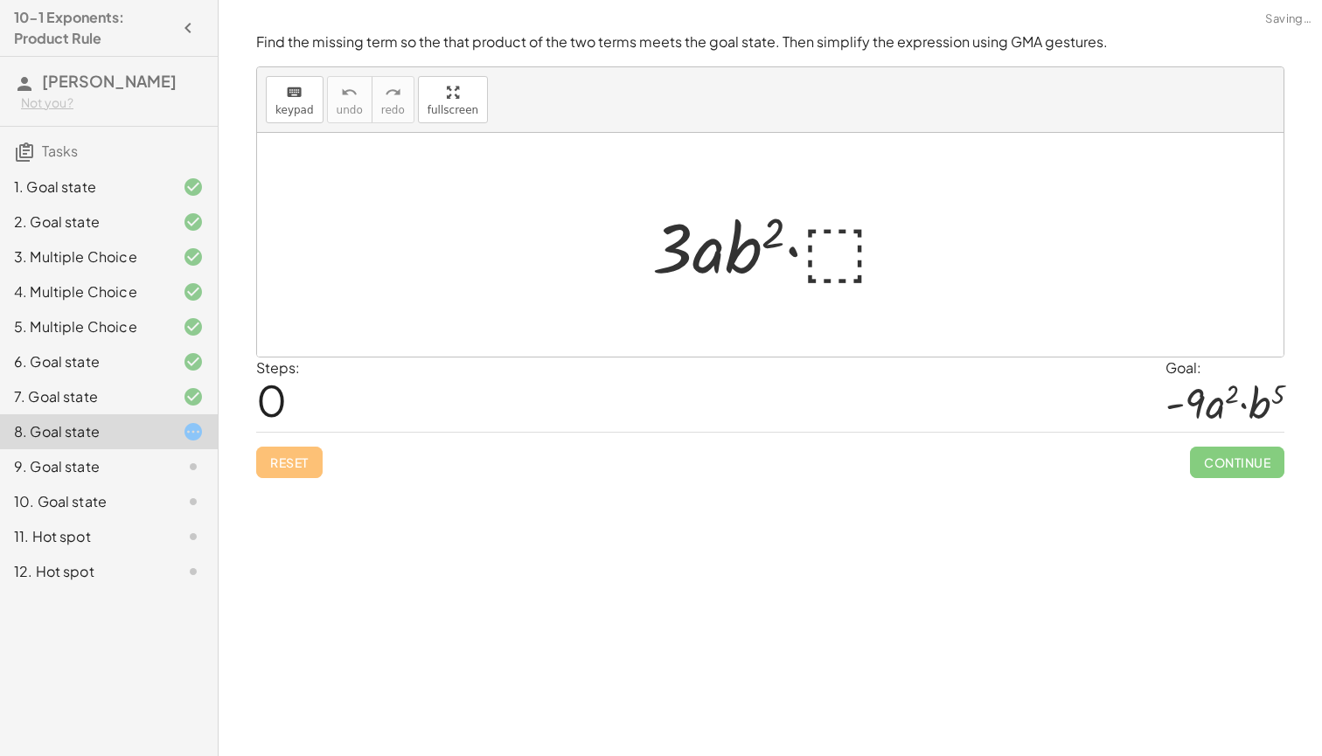
click at [821, 242] on div at bounding box center [777, 245] width 267 height 90
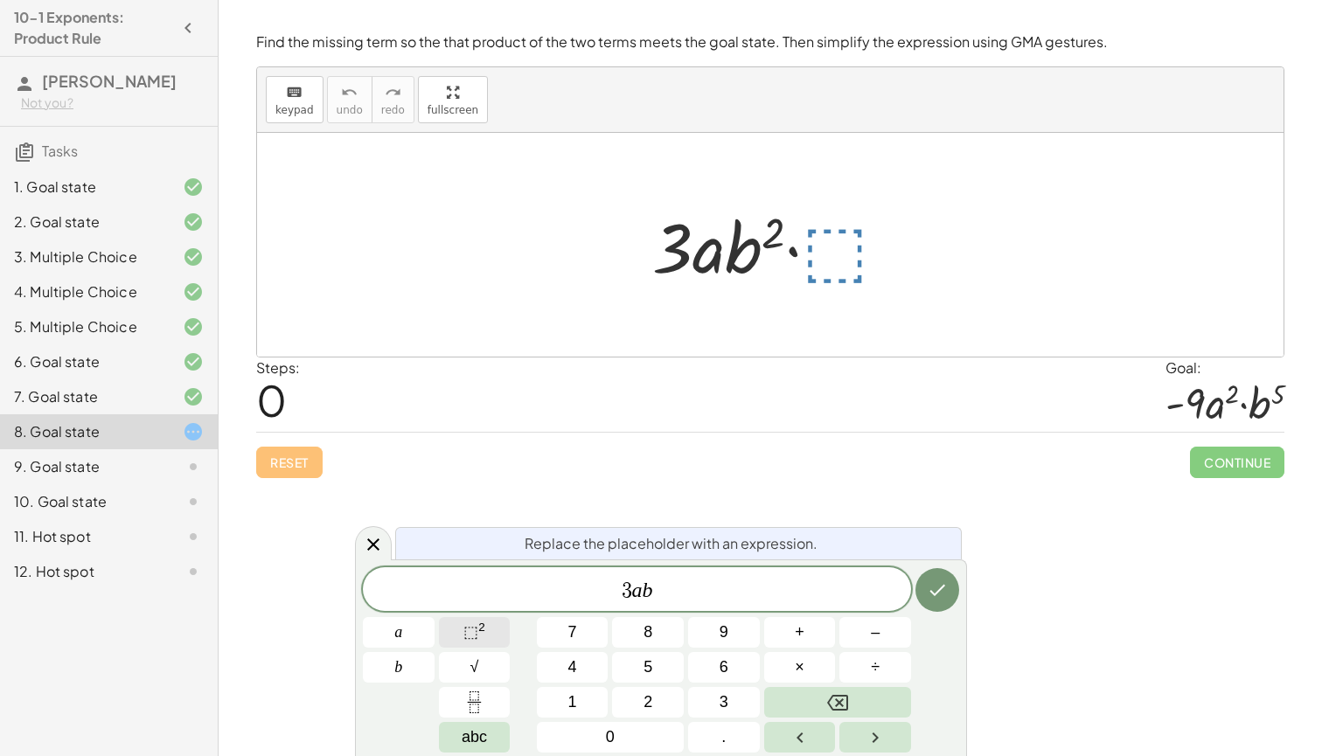
click at [476, 637] on span "⬚" at bounding box center [470, 631] width 15 height 17
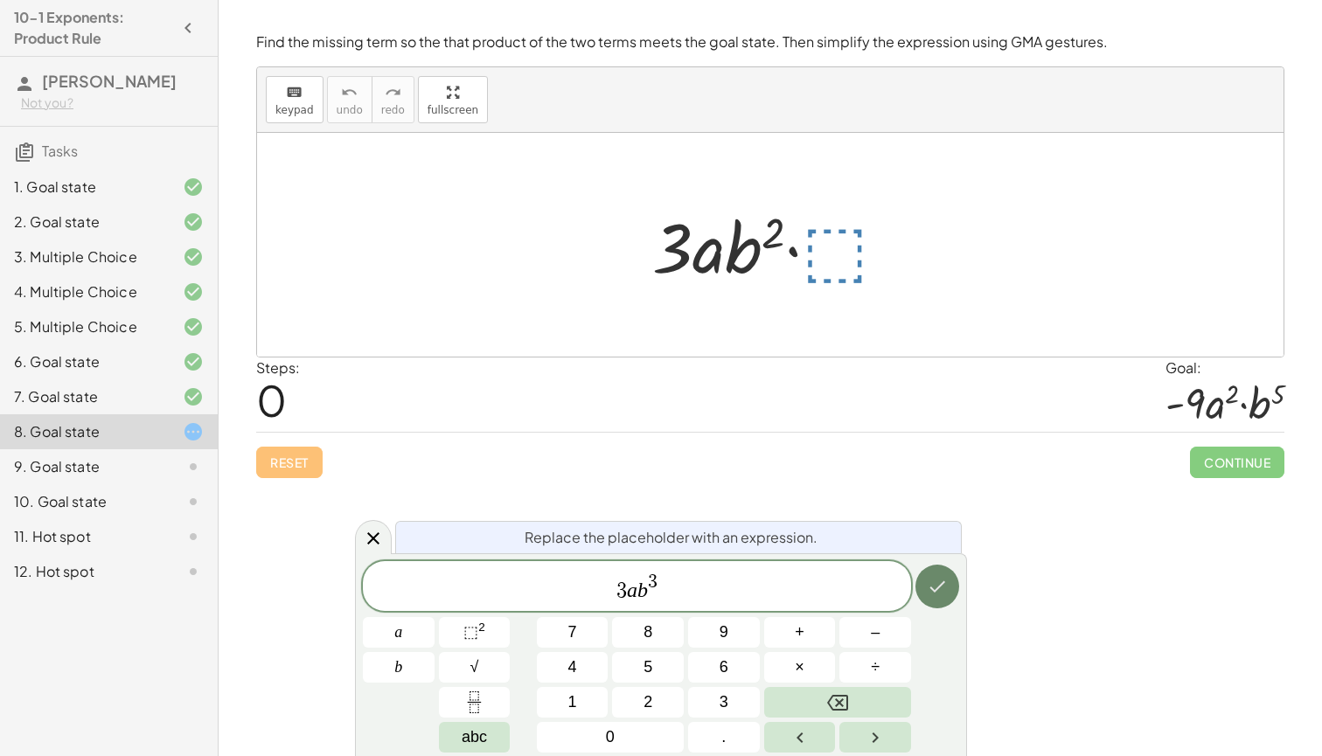
click at [927, 577] on icon "Done" at bounding box center [937, 586] width 21 height 21
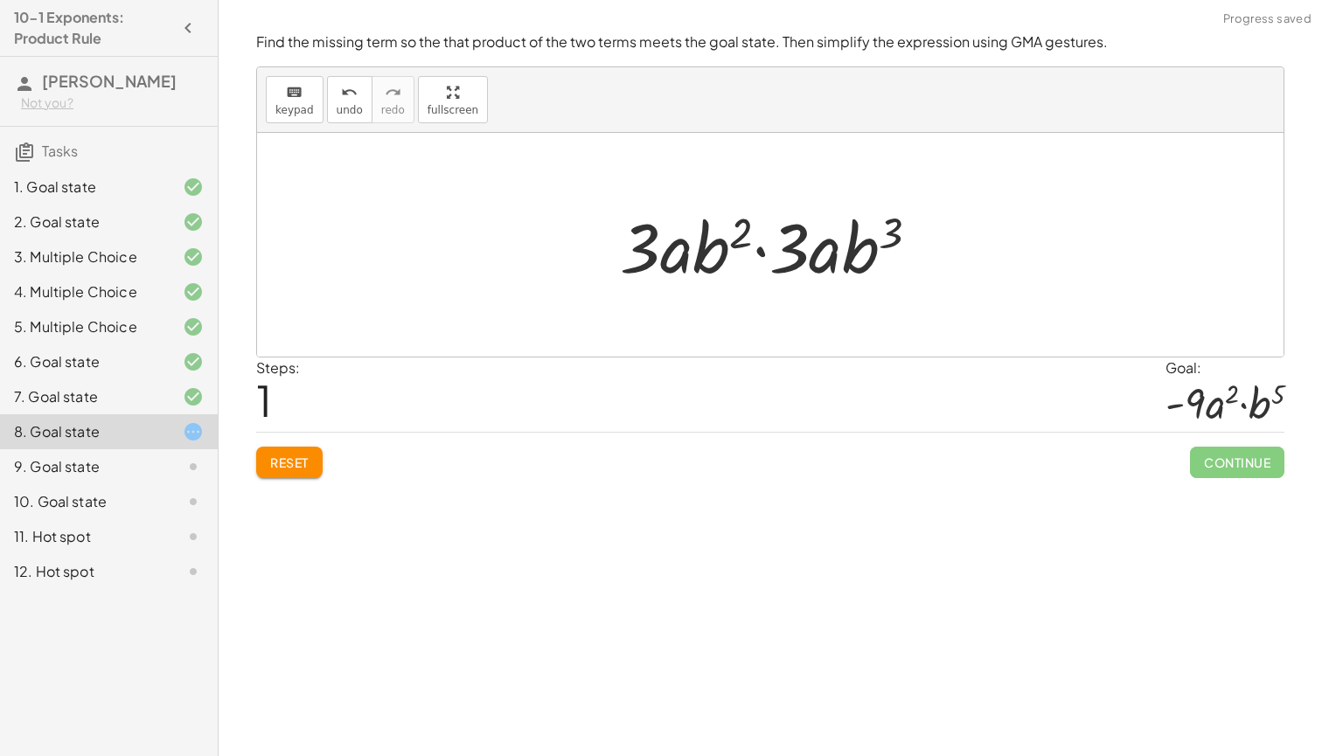
click at [764, 254] on div at bounding box center [776, 245] width 331 height 90
drag, startPoint x: 709, startPoint y: 250, endPoint x: 854, endPoint y: 247, distance: 145.2
click at [859, 230] on div at bounding box center [776, 245] width 333 height 90
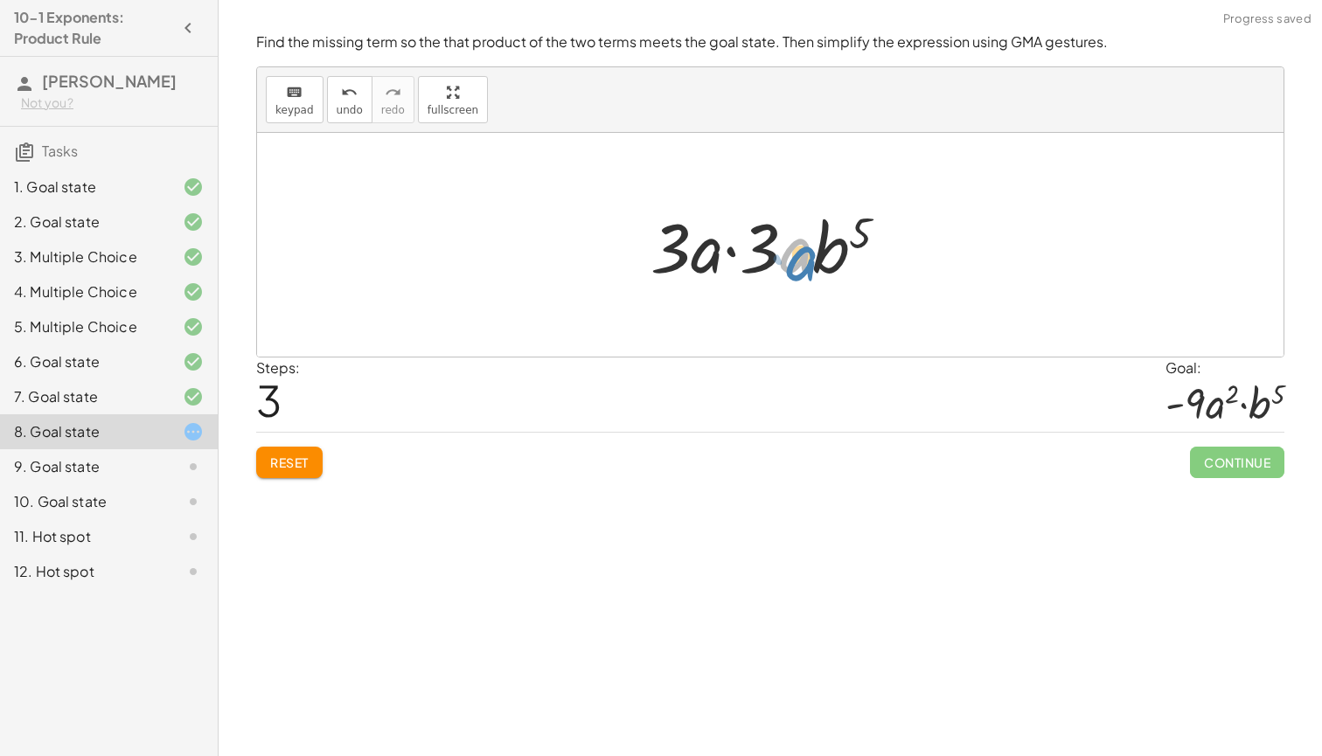
click at [805, 262] on div at bounding box center [776, 245] width 269 height 90
drag, startPoint x: 672, startPoint y: 254, endPoint x: 758, endPoint y: 256, distance: 86.6
drag, startPoint x: 685, startPoint y: 262, endPoint x: 762, endPoint y: 263, distance: 77.0
click at [685, 247] on div at bounding box center [777, 245] width 214 height 90
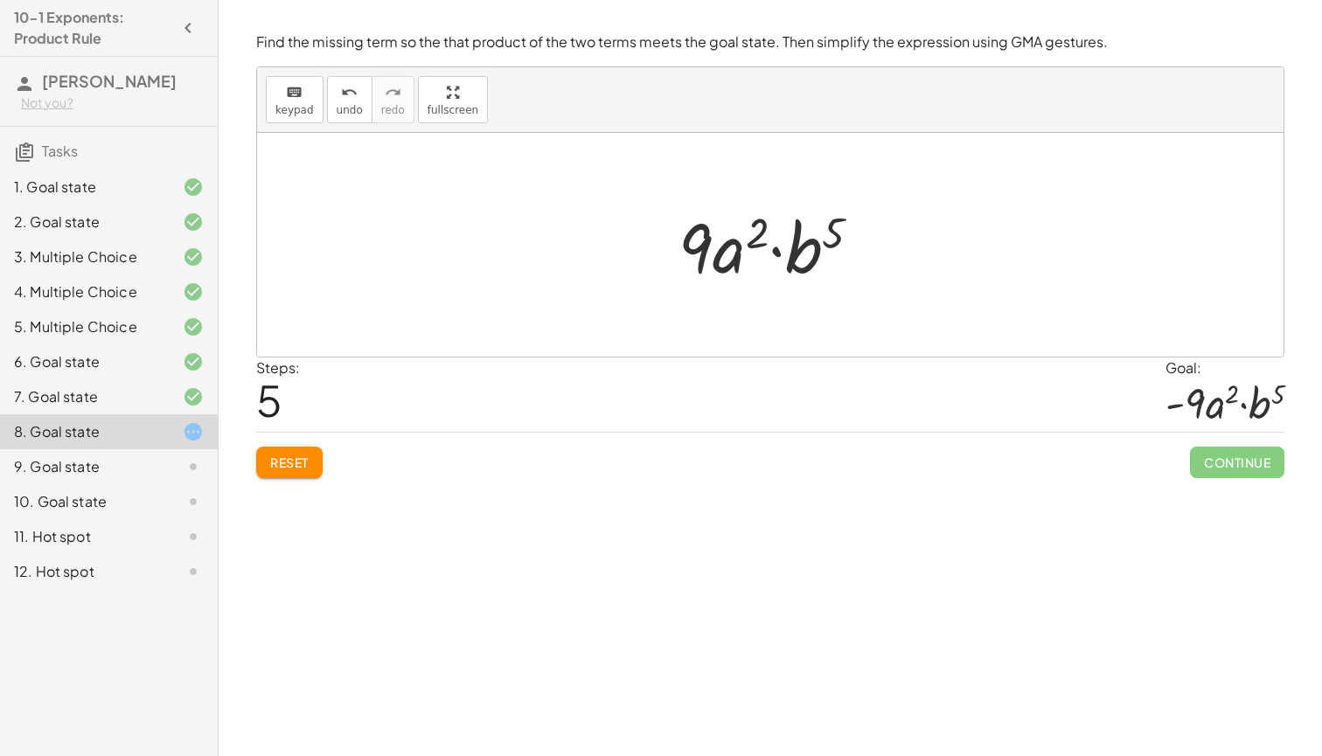
click at [287, 453] on button "Reset" at bounding box center [289, 462] width 66 height 31
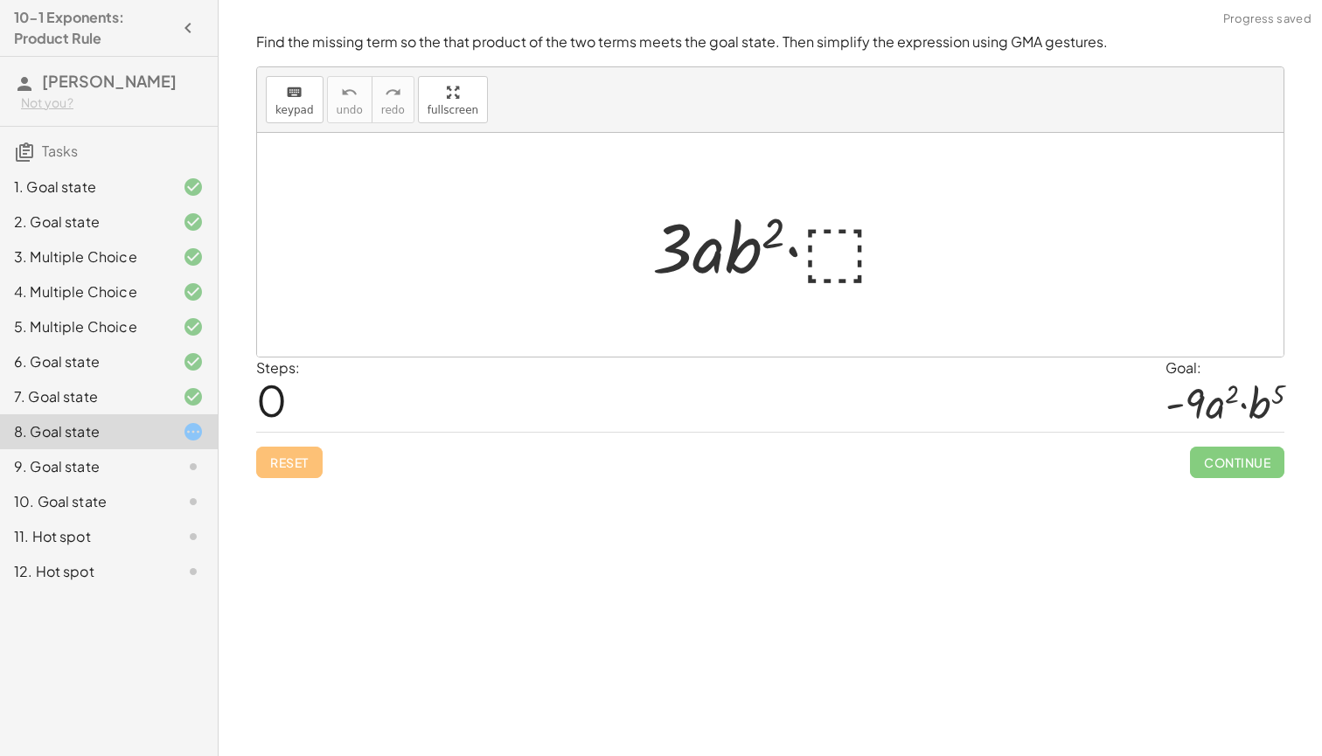
click at [824, 258] on div at bounding box center [777, 245] width 267 height 90
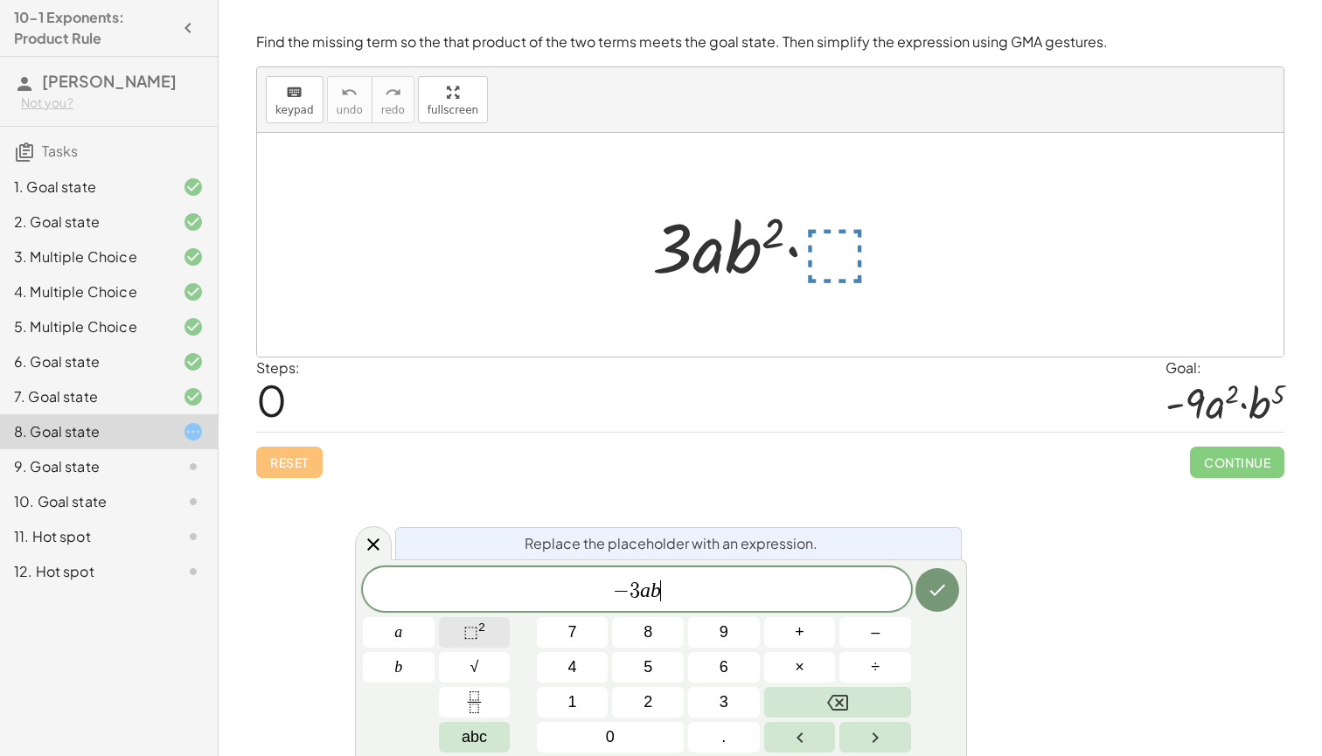
click at [477, 634] on span "⬚" at bounding box center [470, 631] width 15 height 17
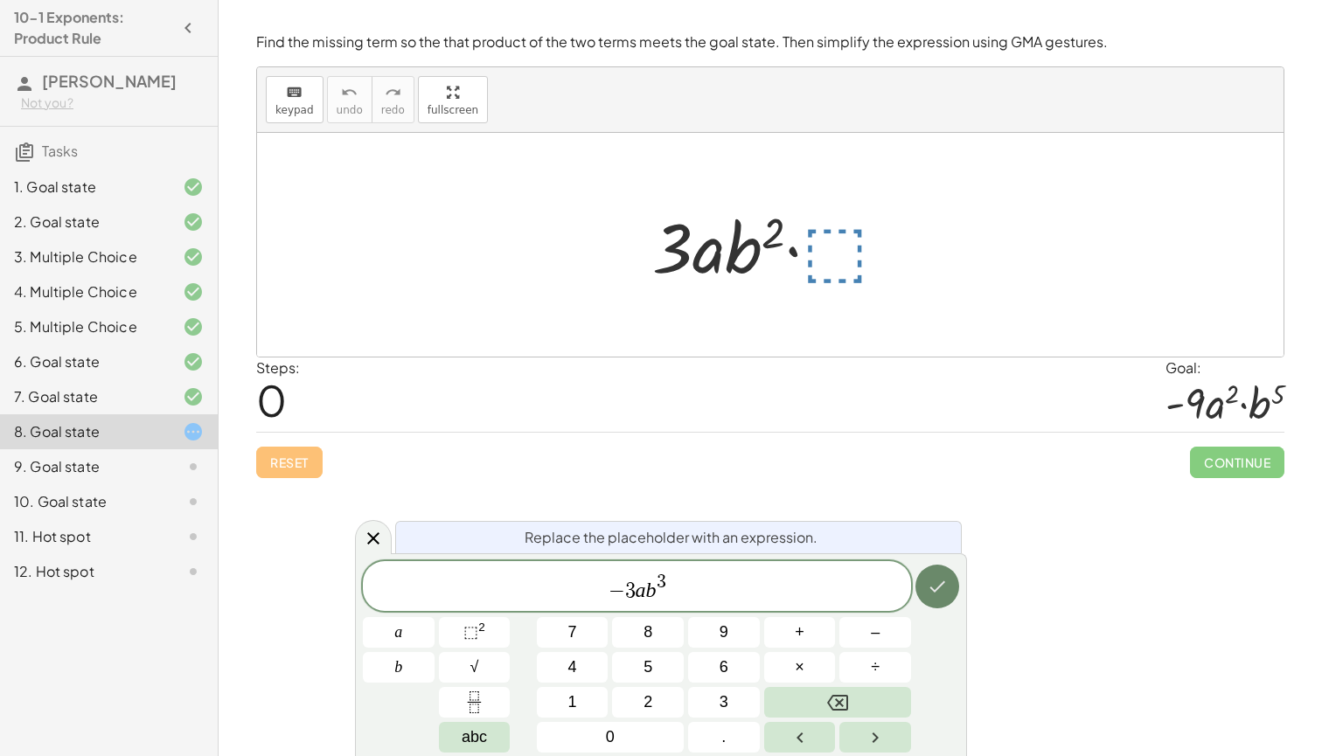
click at [939, 588] on icon "Done" at bounding box center [938, 587] width 16 height 11
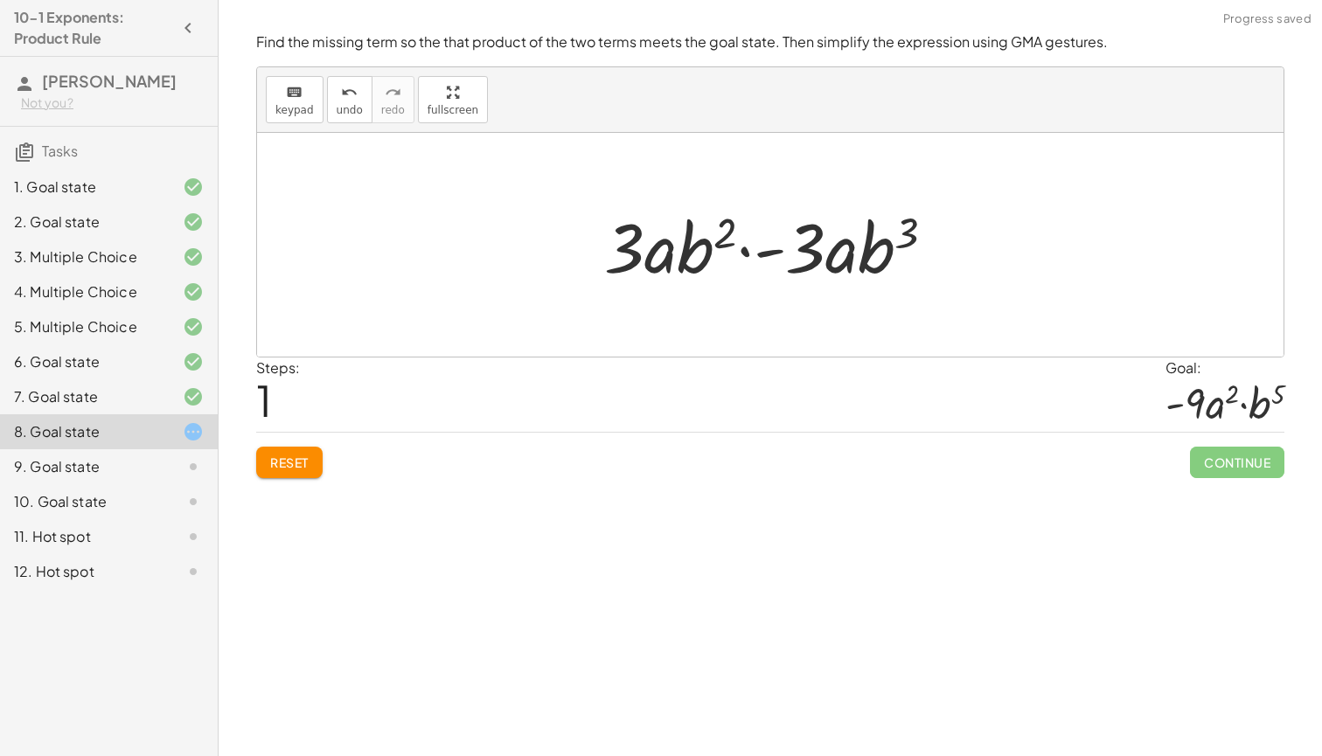
click at [760, 254] on div at bounding box center [777, 245] width 363 height 90
drag, startPoint x: 735, startPoint y: 254, endPoint x: 883, endPoint y: 264, distance: 149.0
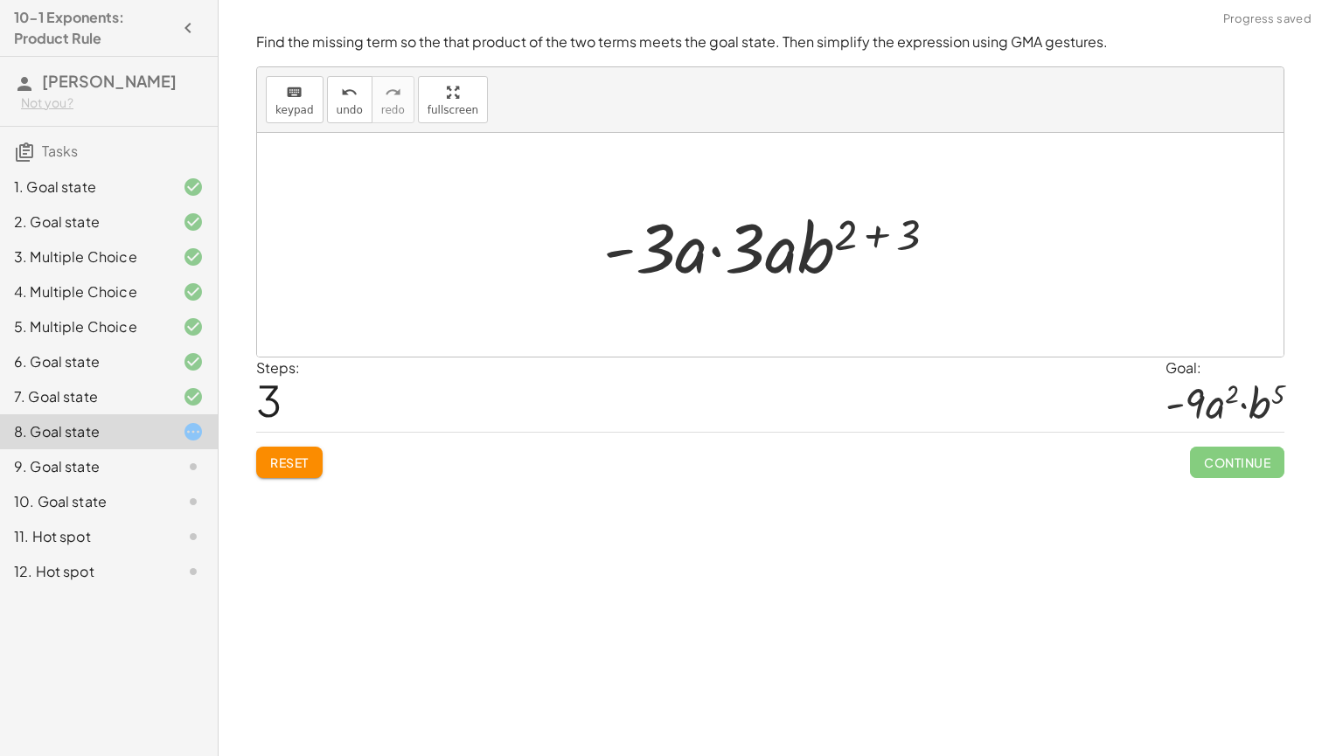
click at [872, 239] on div at bounding box center [778, 245] width 366 height 90
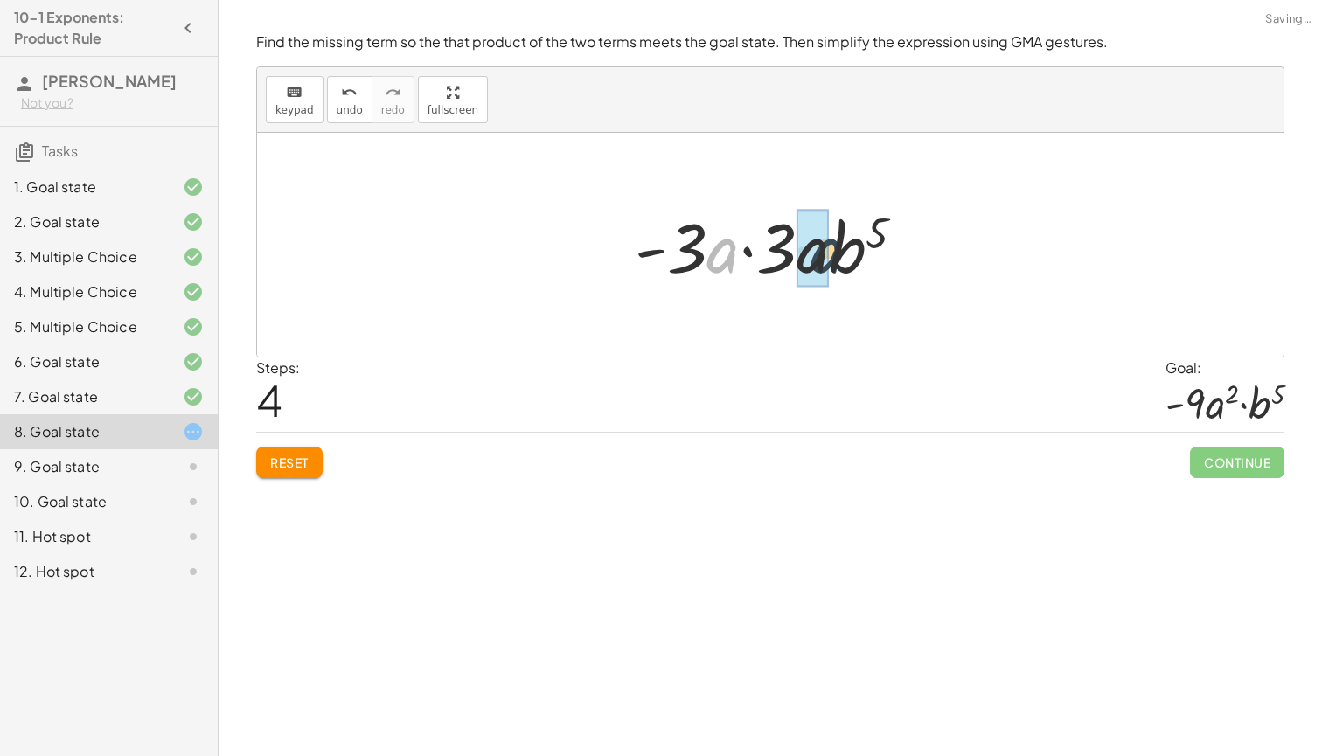
drag, startPoint x: 722, startPoint y: 261, endPoint x: 820, endPoint y: 259, distance: 98.0
click at [705, 256] on div at bounding box center [777, 245] width 309 height 90
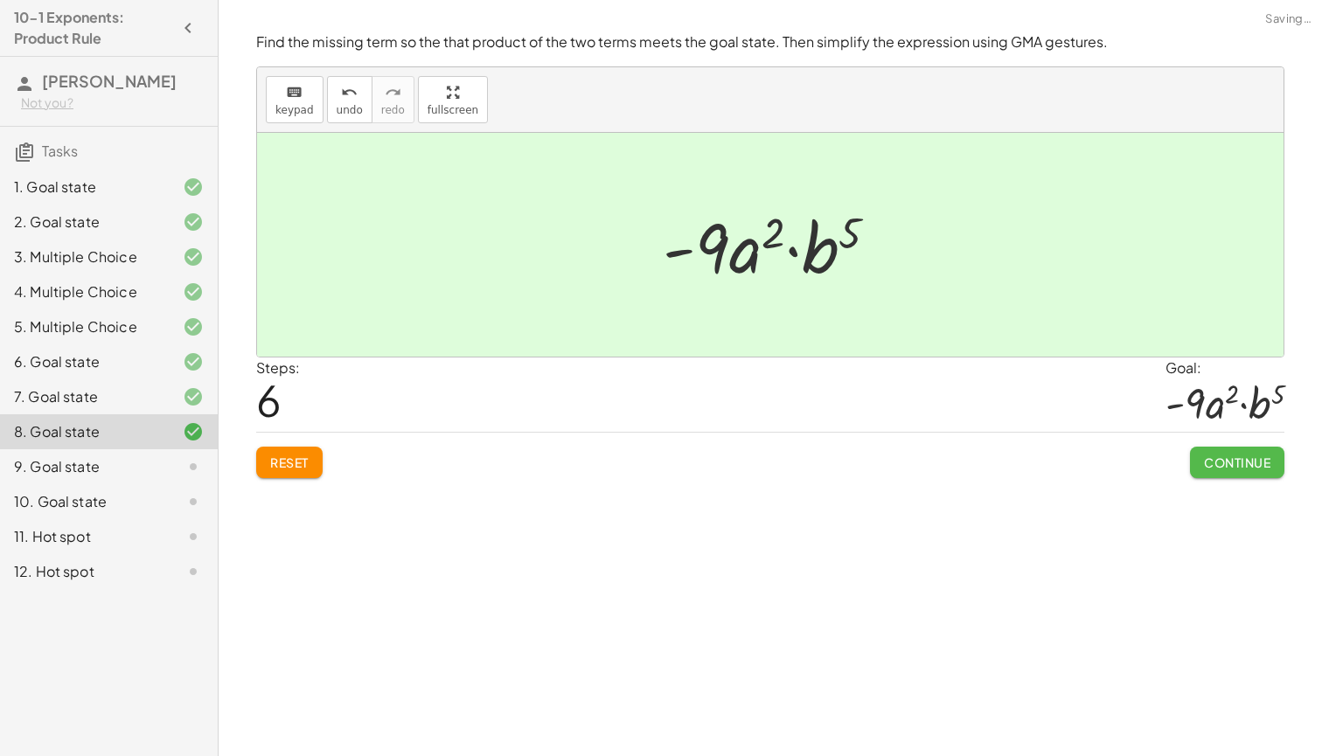
click at [1224, 463] on span "Continue" at bounding box center [1237, 463] width 66 height 16
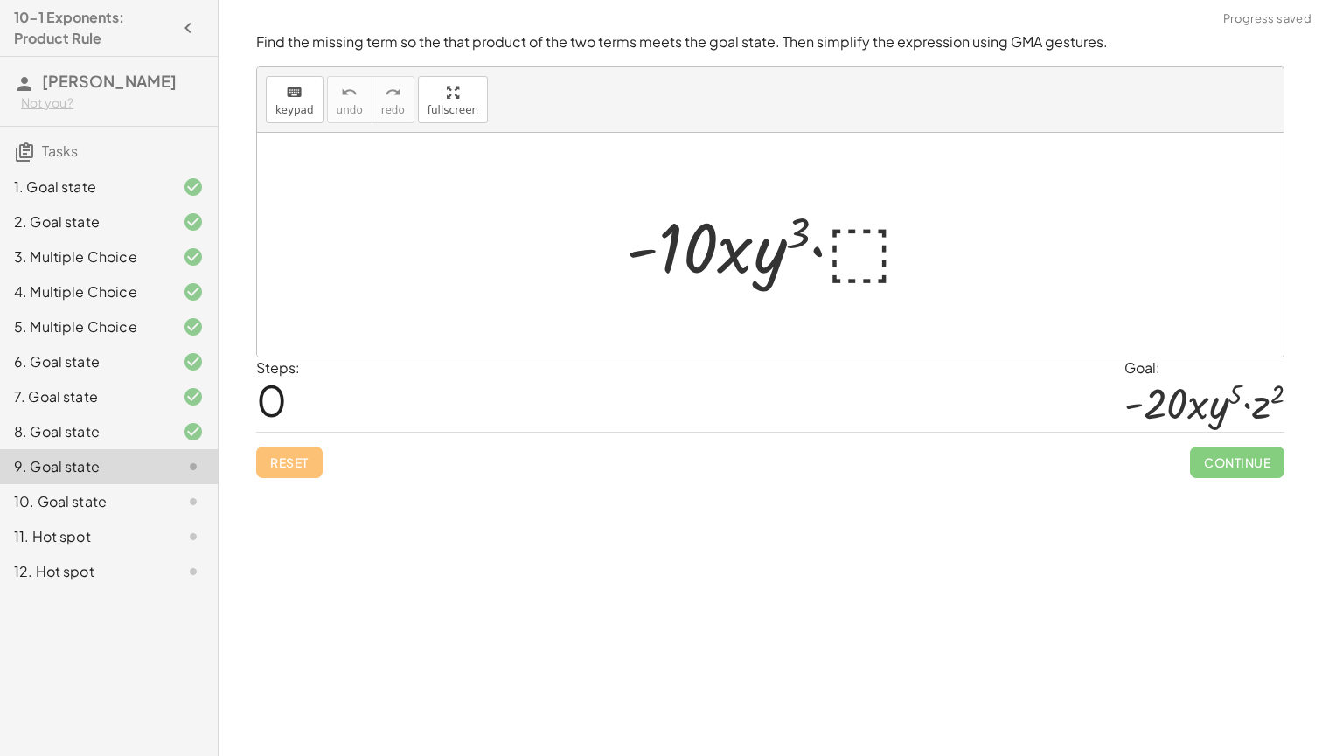
click at [877, 235] on div at bounding box center [776, 245] width 318 height 90
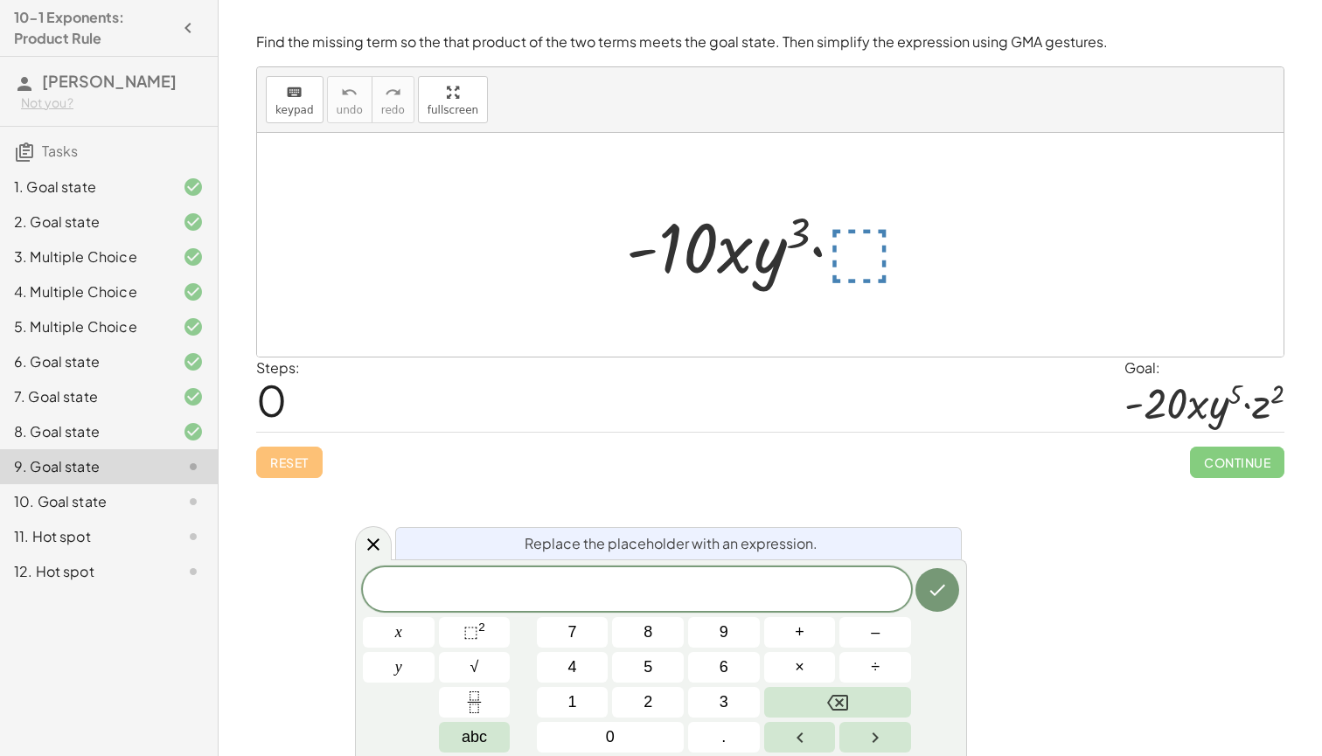
click at [850, 235] on div at bounding box center [776, 245] width 318 height 90
click at [847, 235] on div at bounding box center [776, 245] width 318 height 90
click at [478, 628] on span "⬚ 2" at bounding box center [474, 633] width 22 height 24
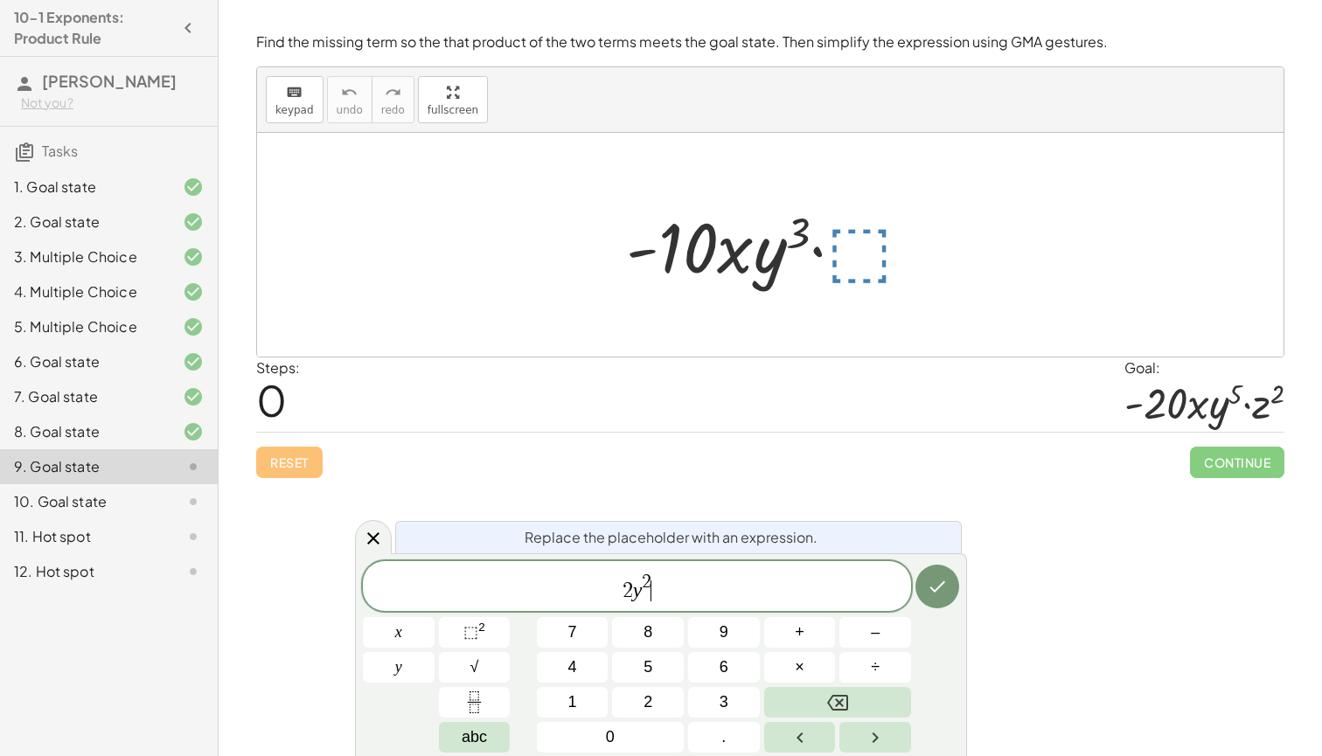
click at [682, 594] on span "2 y 2 ​" at bounding box center [637, 587] width 548 height 31
click at [498, 630] on button "⬚ 2" at bounding box center [475, 632] width 72 height 31
click at [935, 589] on icon "Done" at bounding box center [937, 586] width 21 height 21
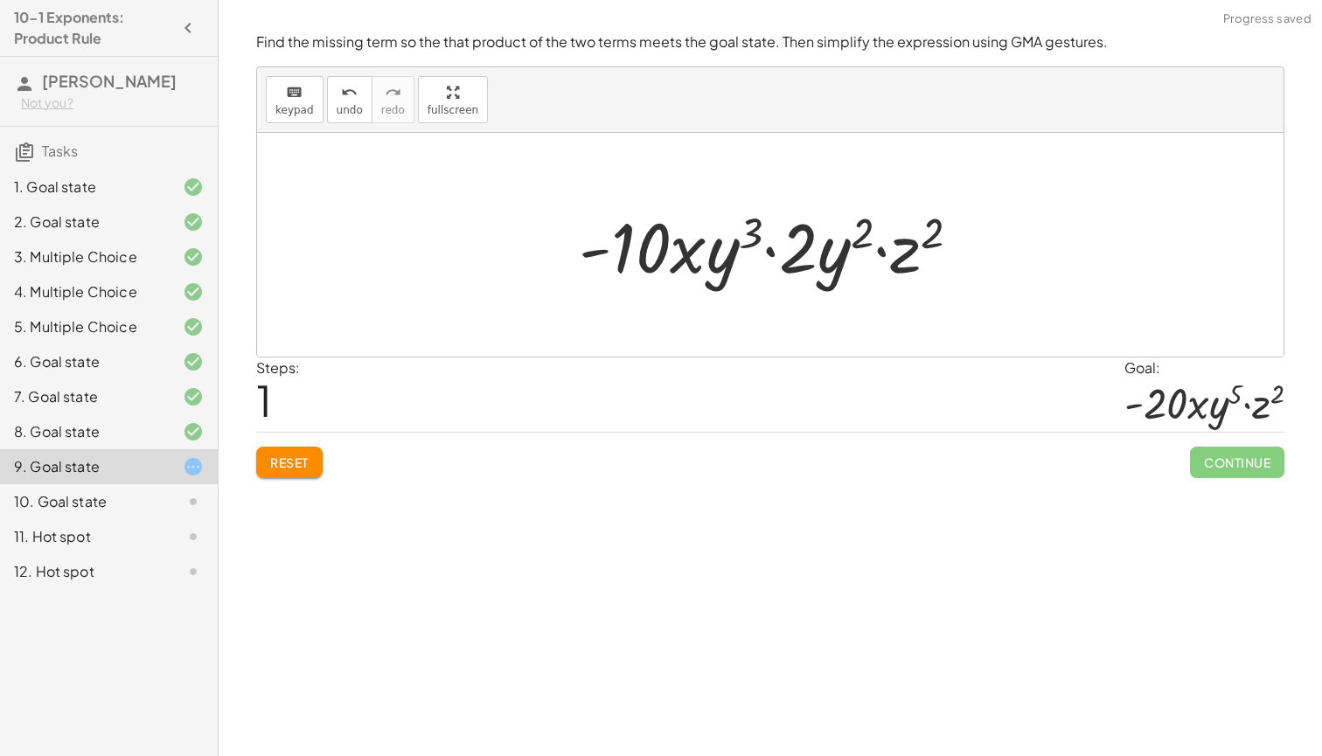
click at [720, 265] on div at bounding box center [777, 245] width 414 height 90
drag, startPoint x: 720, startPoint y: 265, endPoint x: 816, endPoint y: 263, distance: 96.2
click at [816, 263] on div at bounding box center [777, 245] width 414 height 90
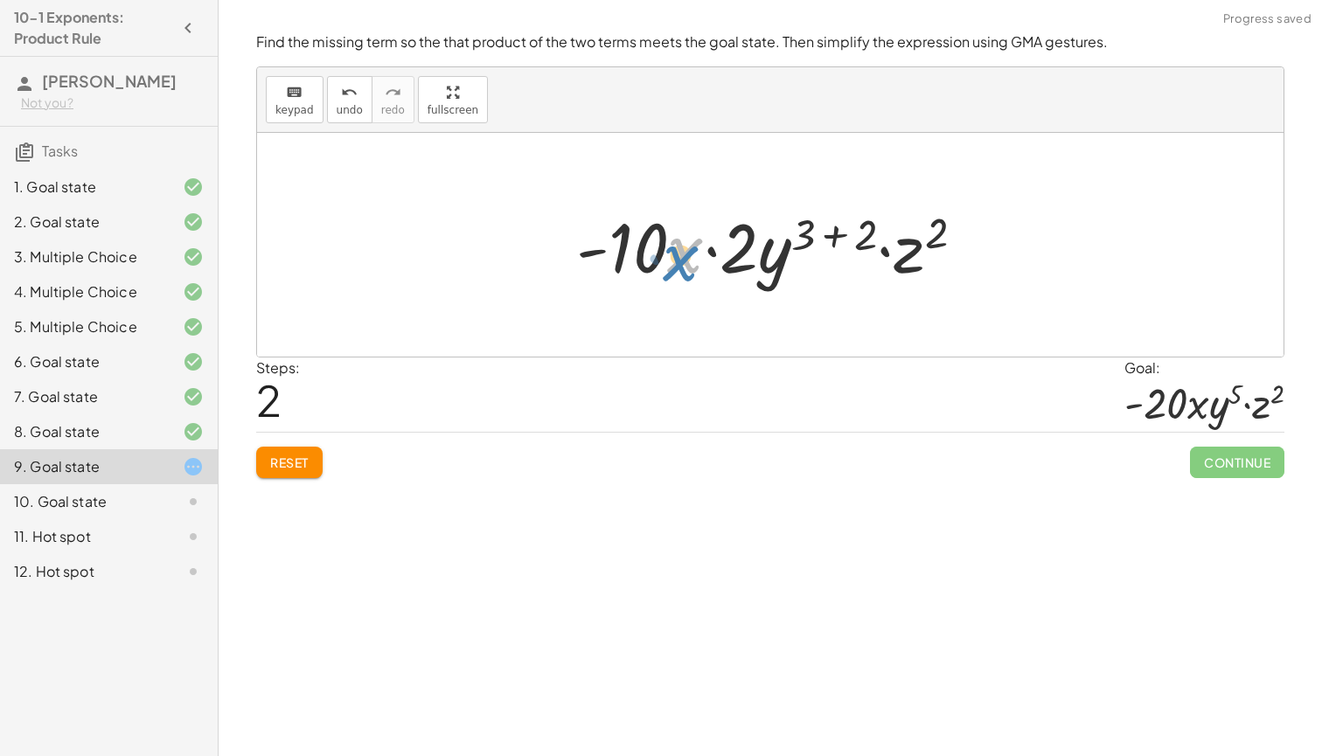
click at [679, 268] on div at bounding box center [778, 245] width 420 height 90
click at [706, 253] on div at bounding box center [778, 245] width 420 height 90
click at [681, 253] on div at bounding box center [778, 245] width 420 height 90
drag, startPoint x: 742, startPoint y: 253, endPoint x: 630, endPoint y: 251, distance: 111.1
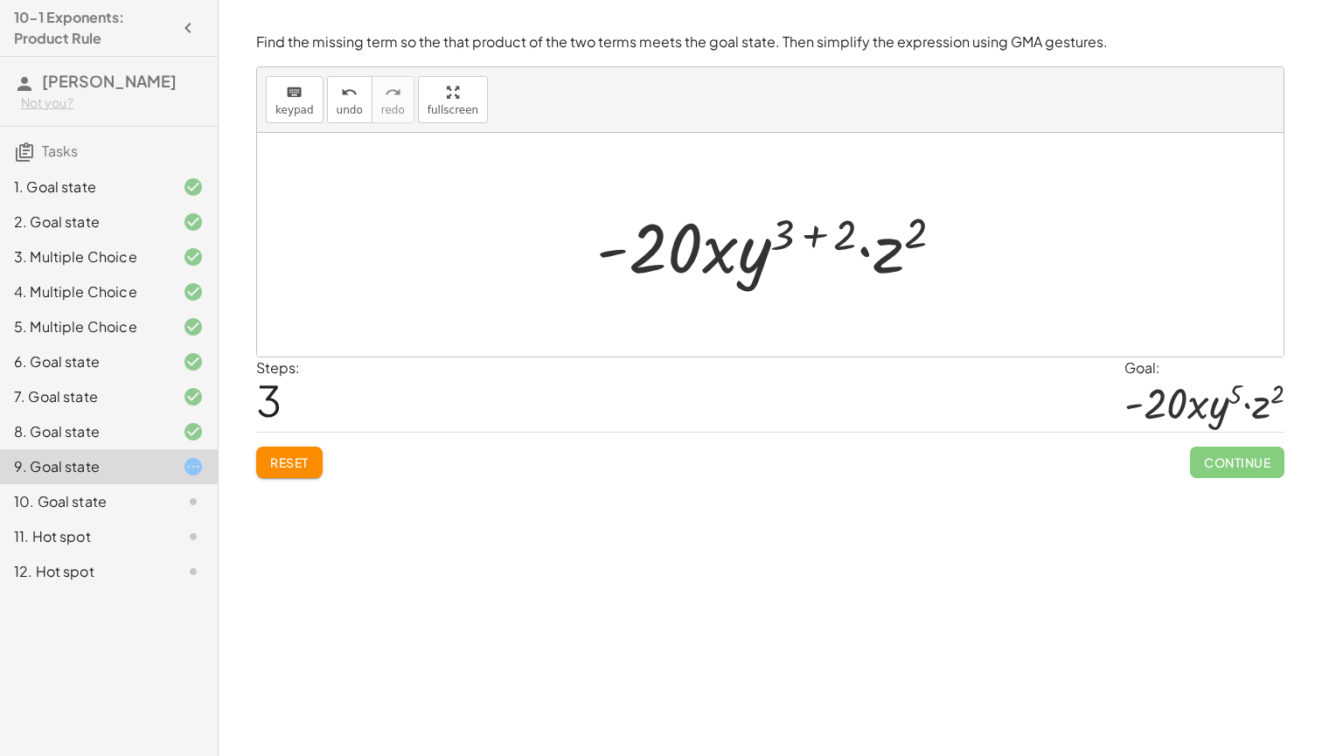
click at [811, 235] on div at bounding box center [777, 245] width 379 height 90
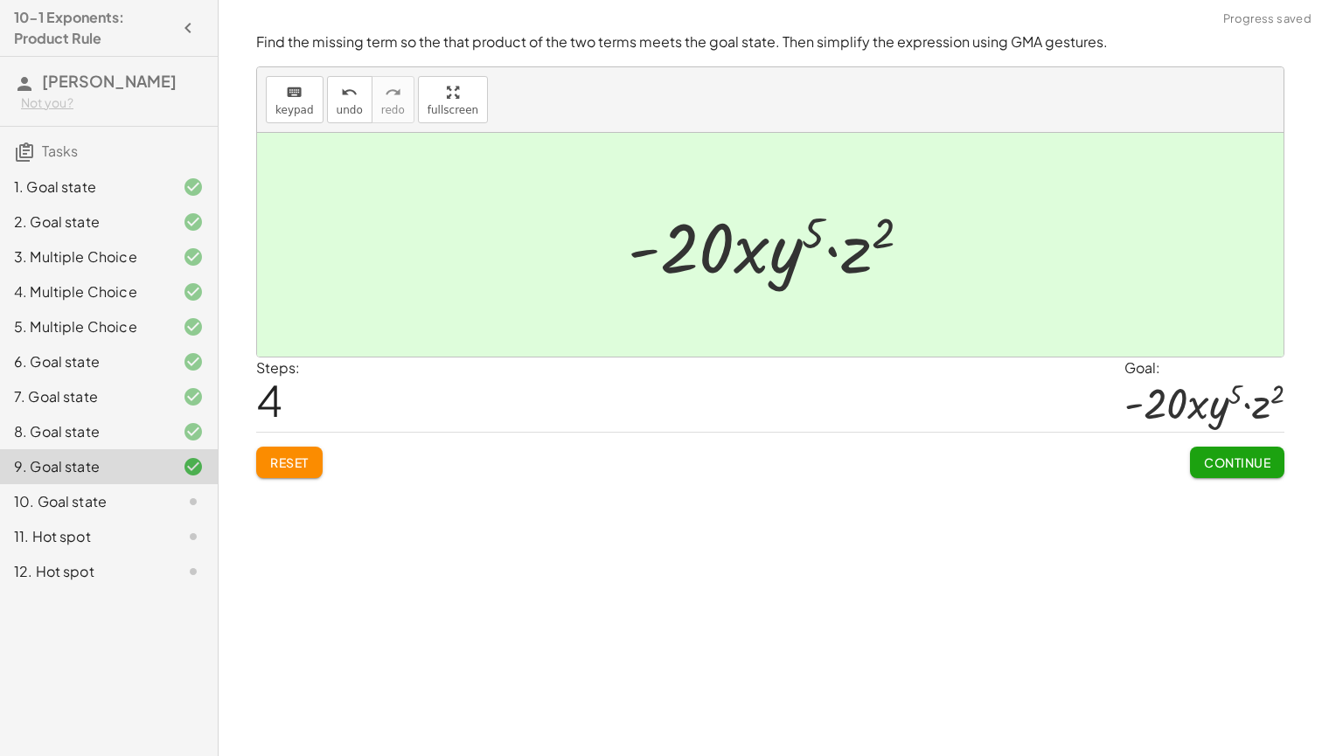
click at [1216, 456] on span "Continue" at bounding box center [1237, 463] width 66 height 16
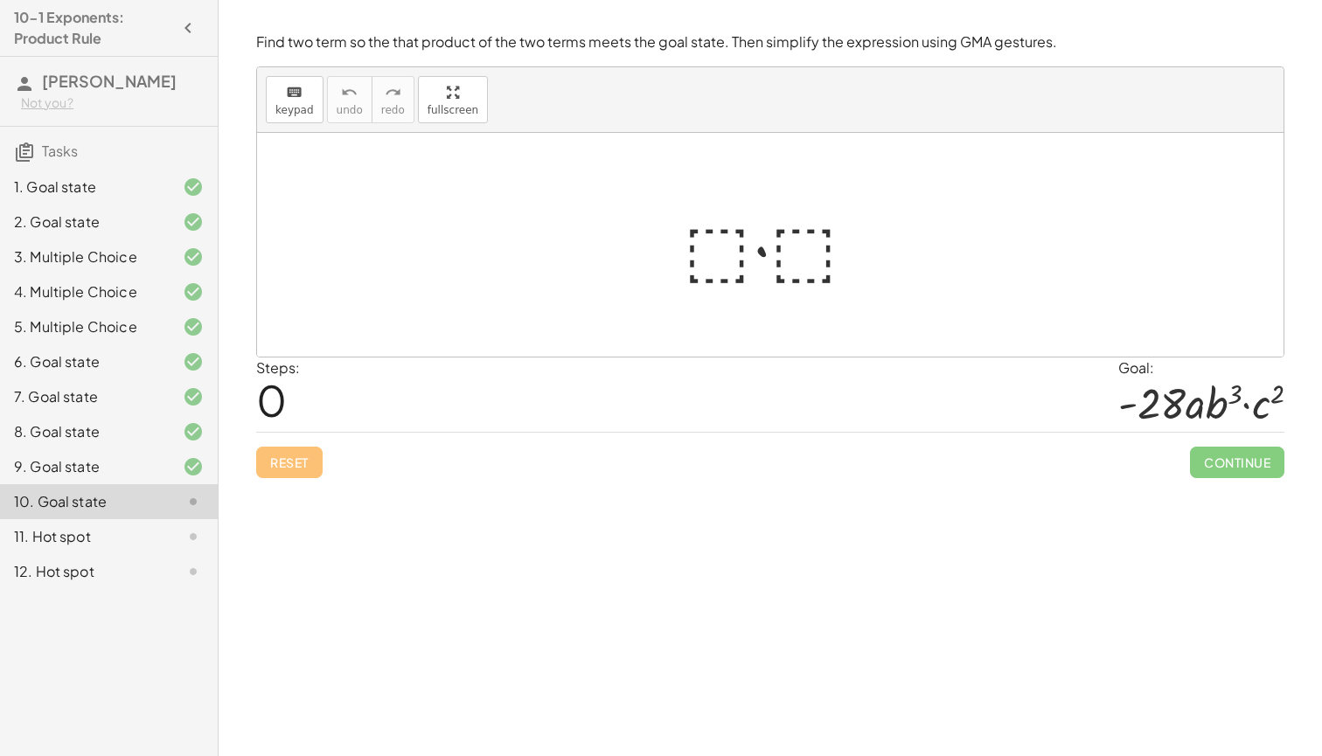
click at [723, 256] on div at bounding box center [777, 245] width 205 height 90
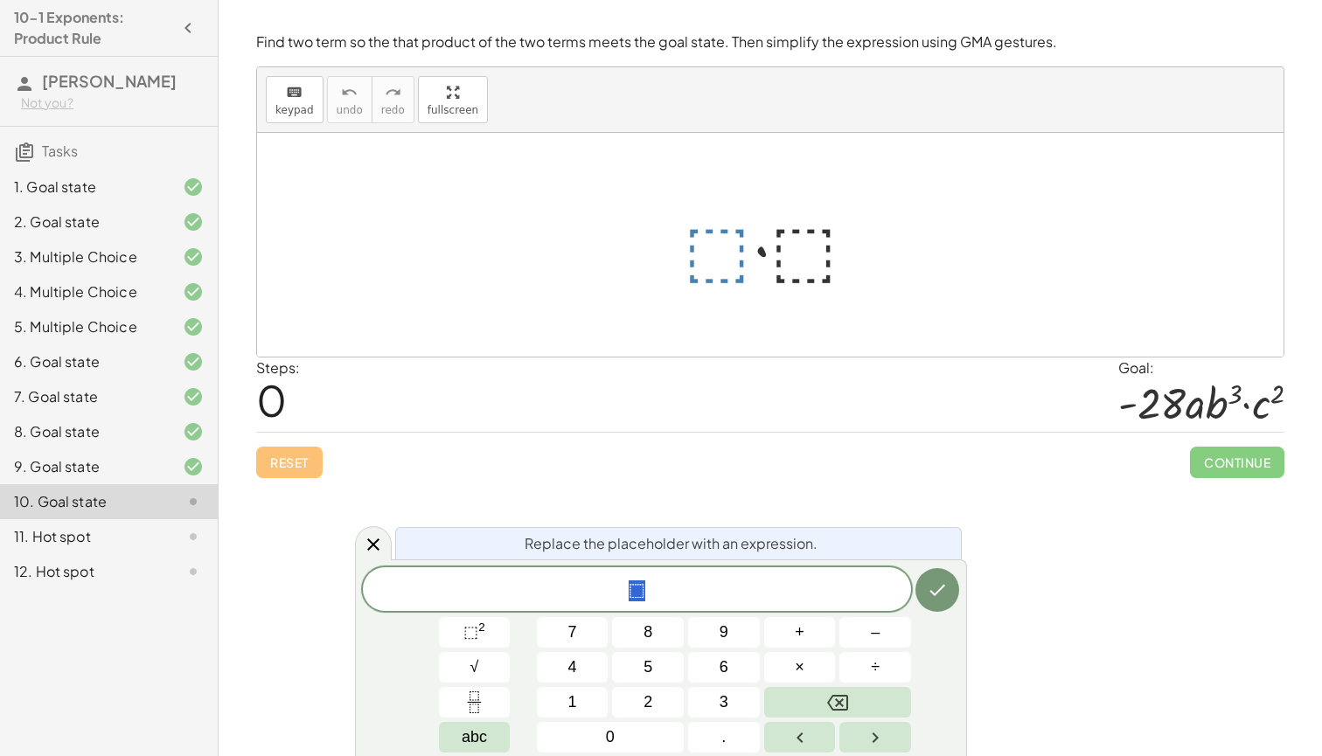
click at [700, 254] on div at bounding box center [777, 245] width 205 height 90
click at [728, 254] on div at bounding box center [777, 245] width 205 height 90
click at [766, 255] on div at bounding box center [777, 245] width 205 height 90
click at [715, 268] on div at bounding box center [777, 245] width 205 height 90
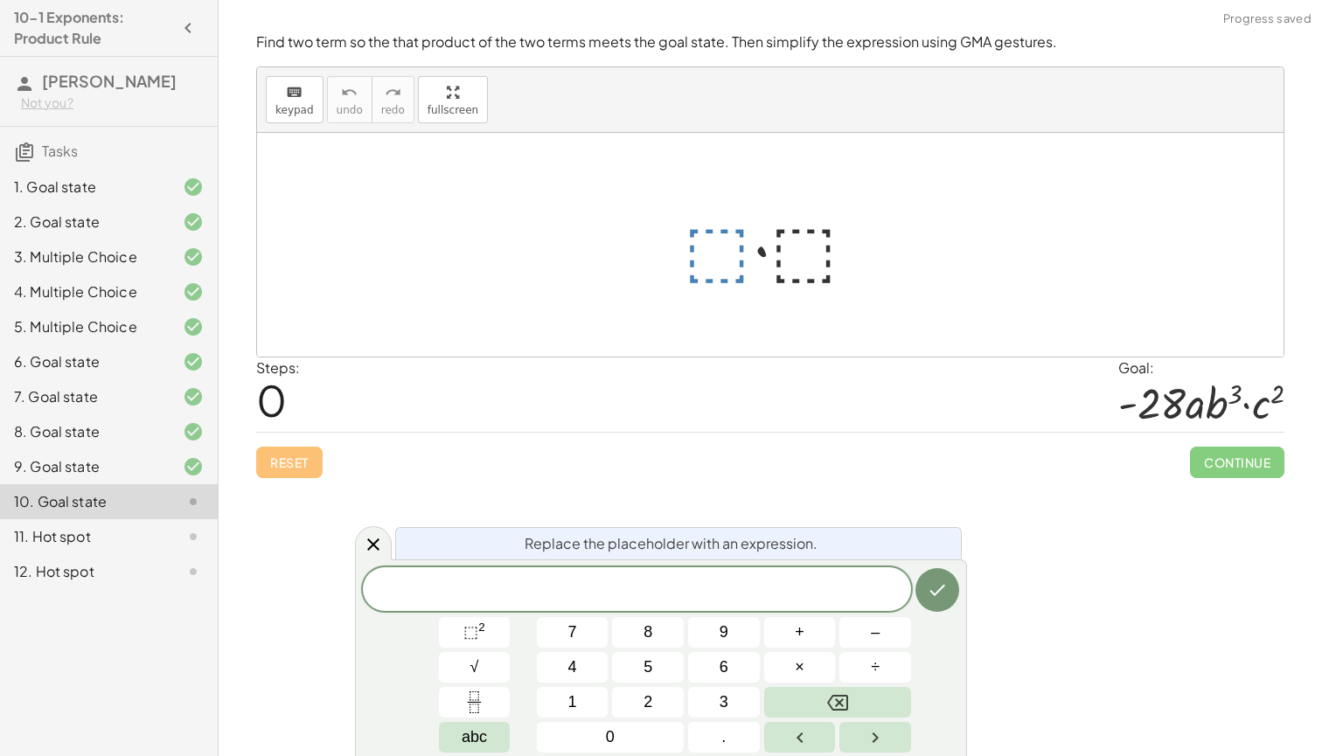
click at [717, 254] on div at bounding box center [777, 245] width 205 height 90
click at [491, 632] on button "⬚ 2" at bounding box center [475, 632] width 72 height 31
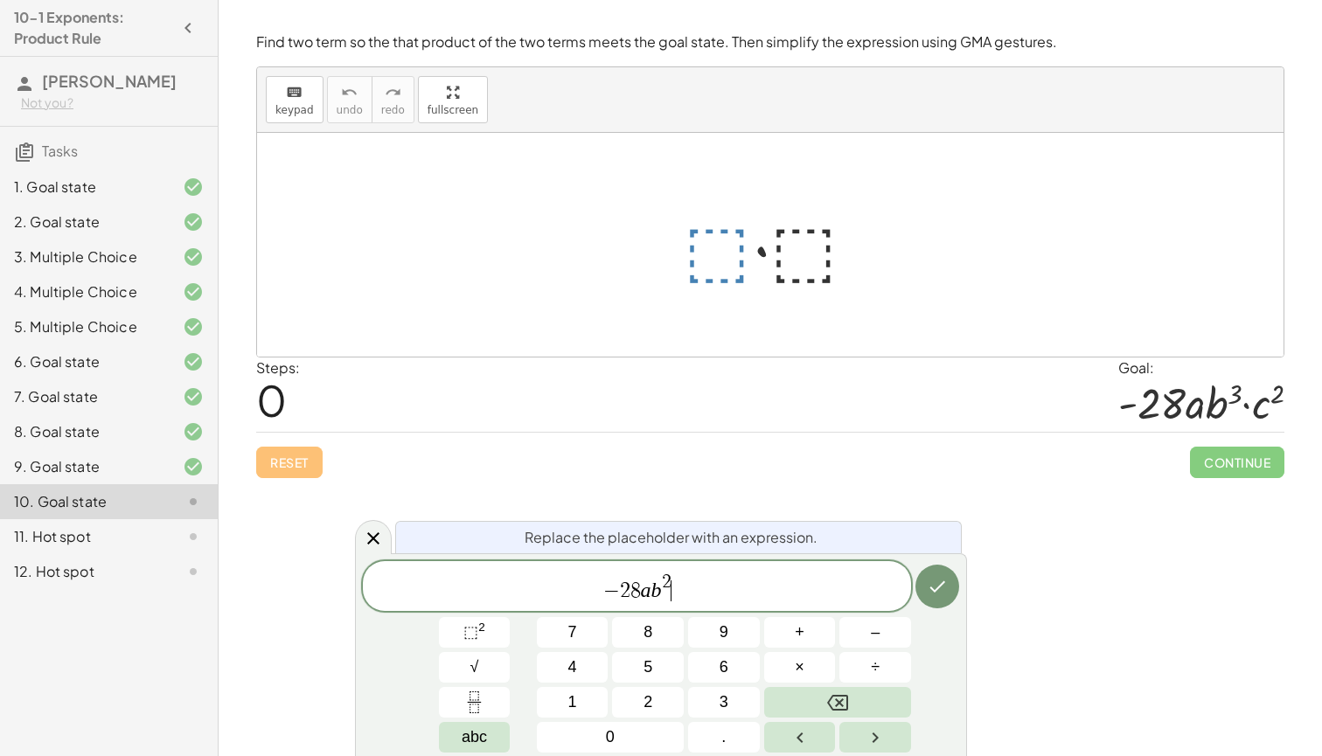
click at [667, 580] on span "2" at bounding box center [667, 582] width 10 height 19
click at [738, 602] on span "− 2 8 a b 3 ​" at bounding box center [637, 587] width 548 height 31
click at [944, 590] on icon "Done" at bounding box center [937, 586] width 21 height 21
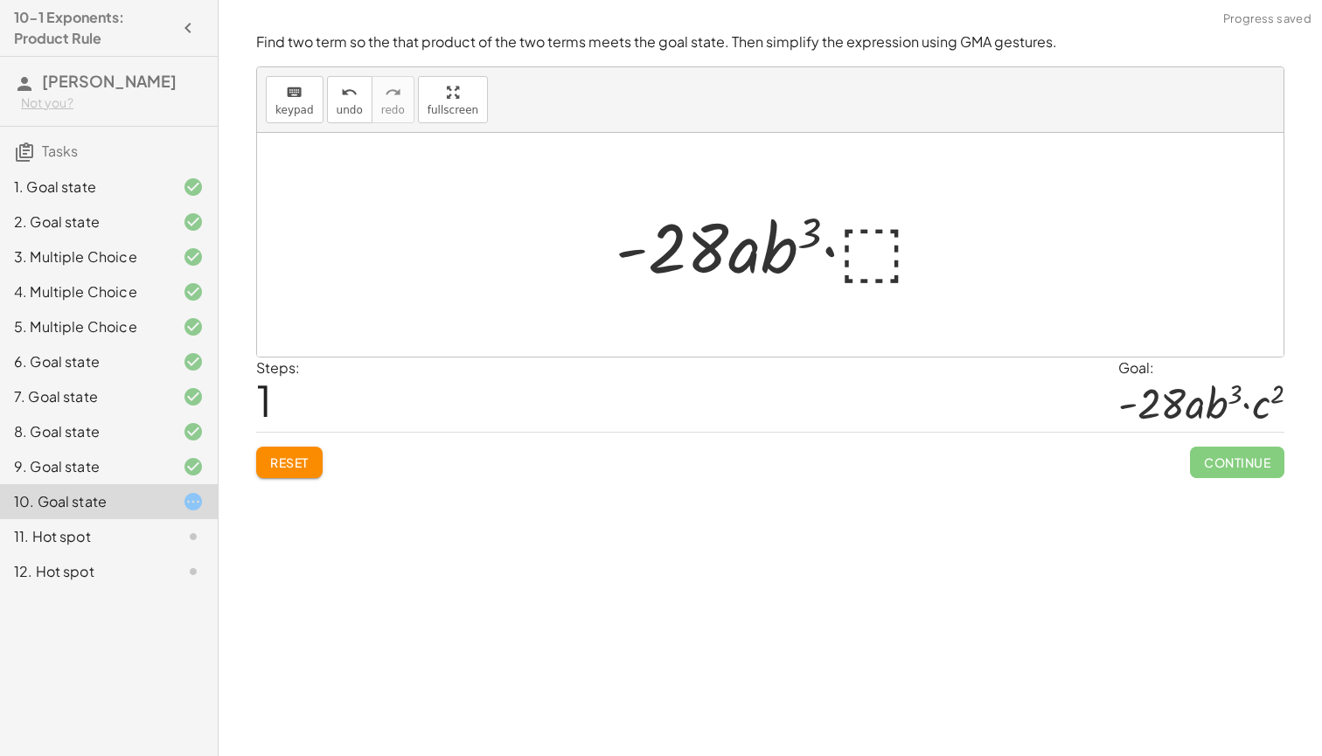
click at [864, 233] on div at bounding box center [777, 245] width 341 height 90
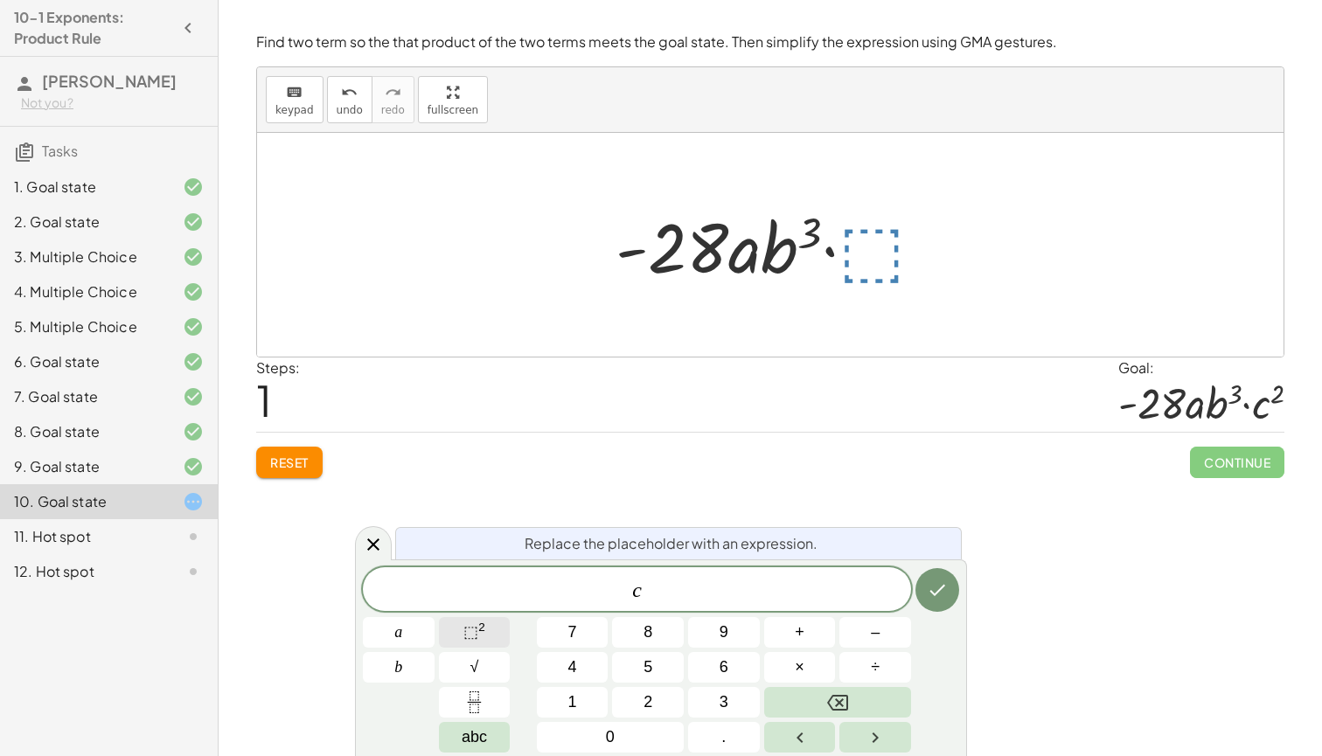
click at [484, 630] on sup "2" at bounding box center [481, 627] width 7 height 13
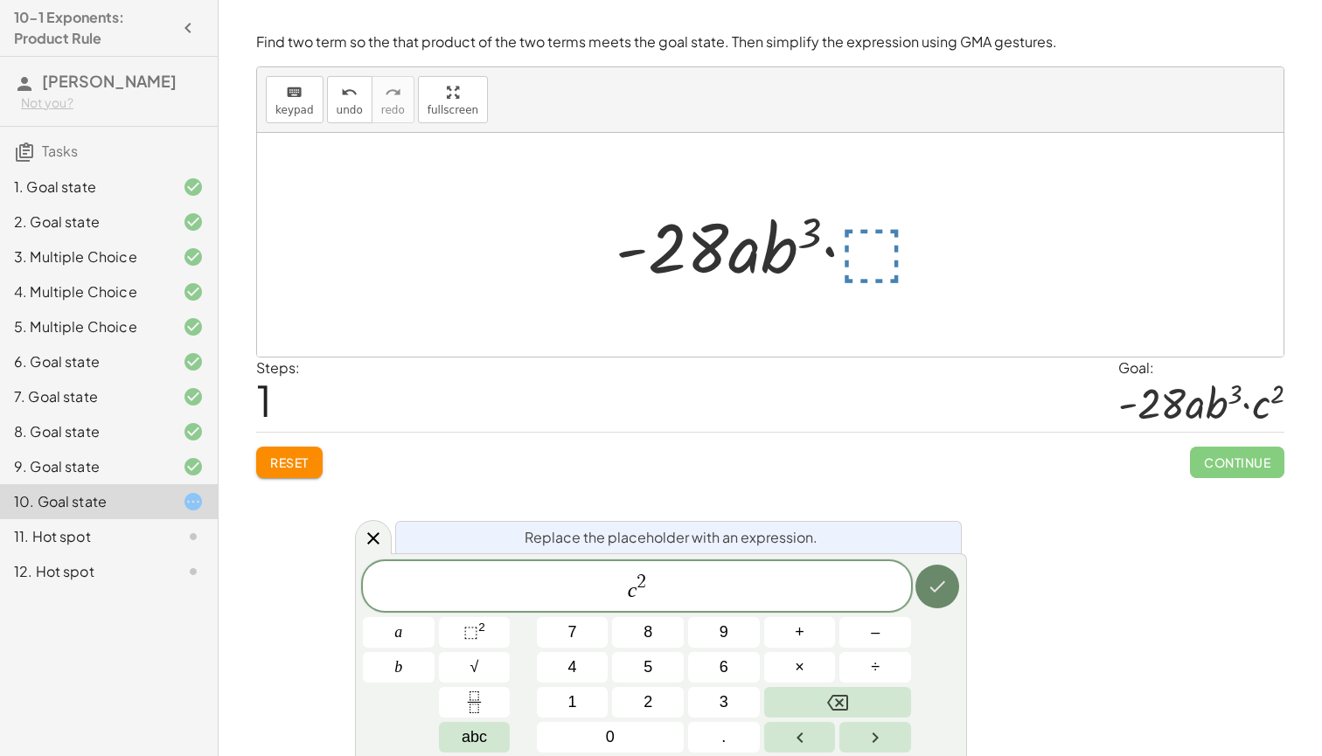
click at [938, 578] on icon "Done" at bounding box center [937, 586] width 21 height 21
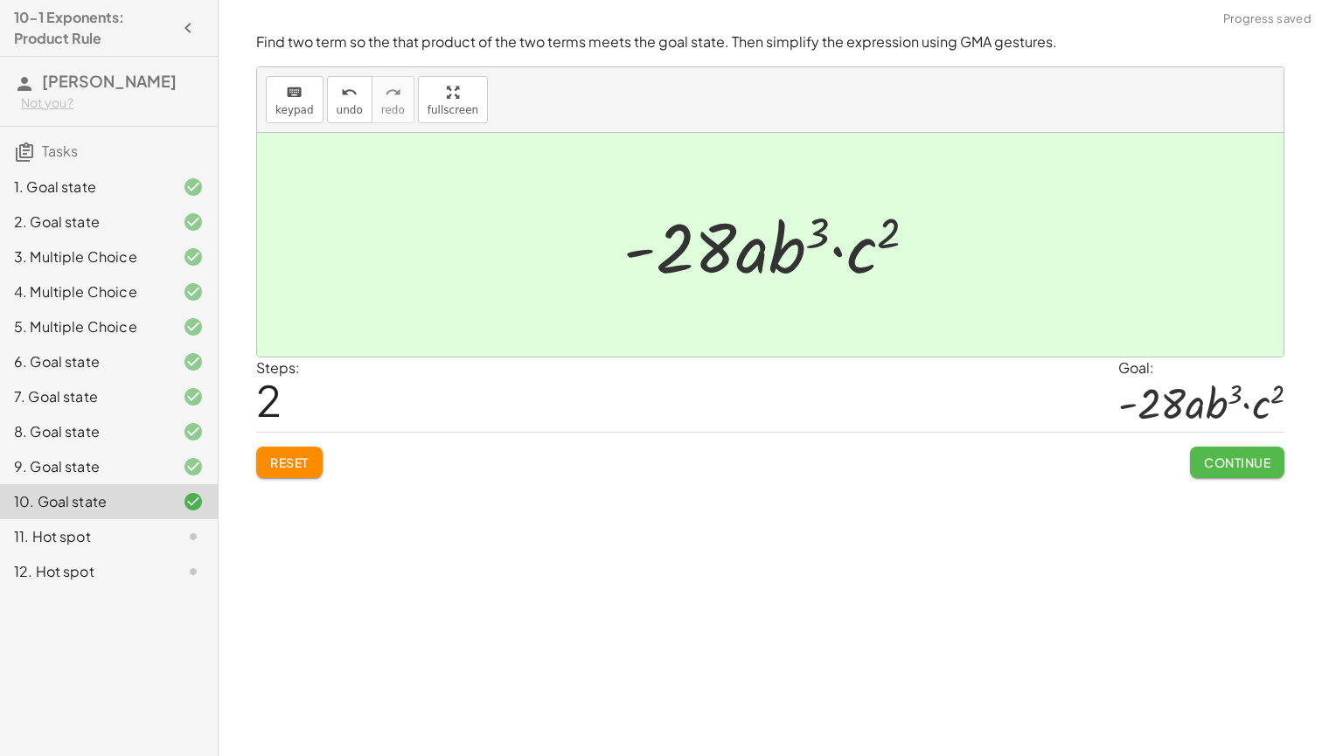
click at [1246, 460] on span "Continue" at bounding box center [1237, 463] width 66 height 16
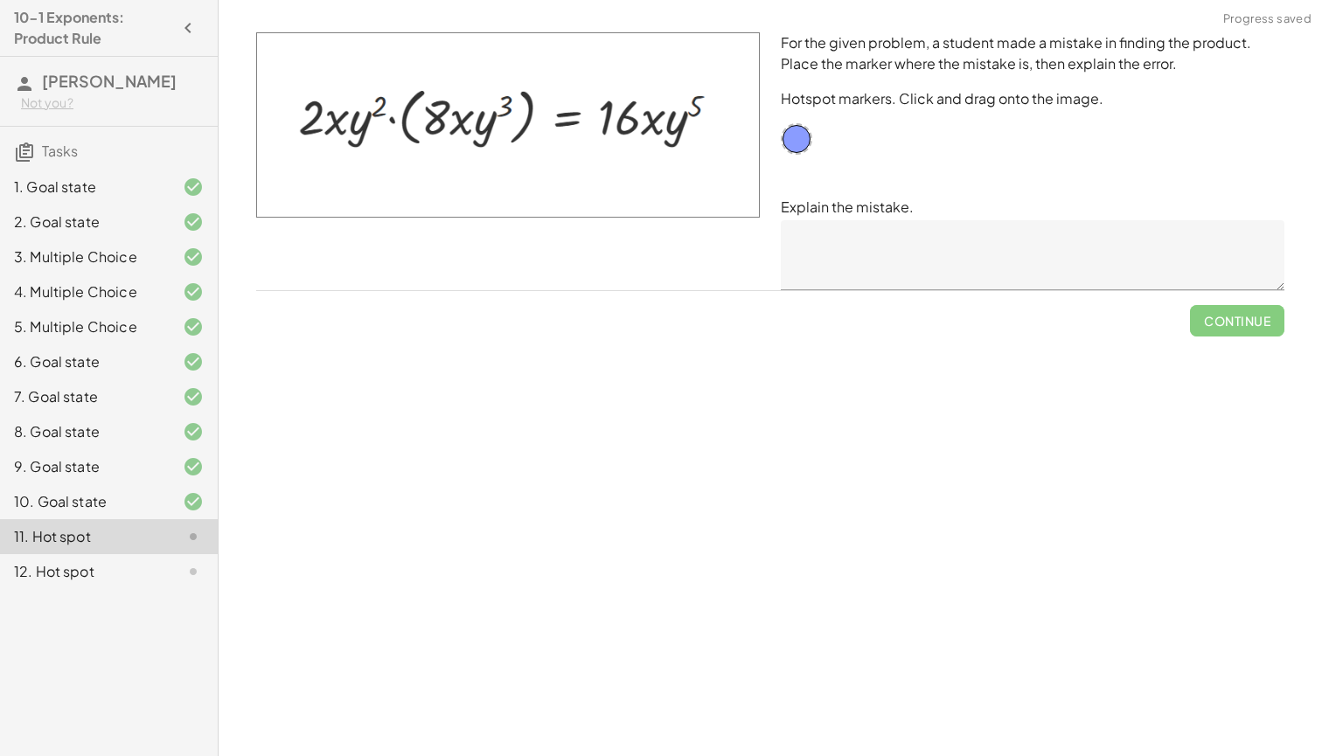
click at [1043, 254] on textarea at bounding box center [1033, 255] width 504 height 70
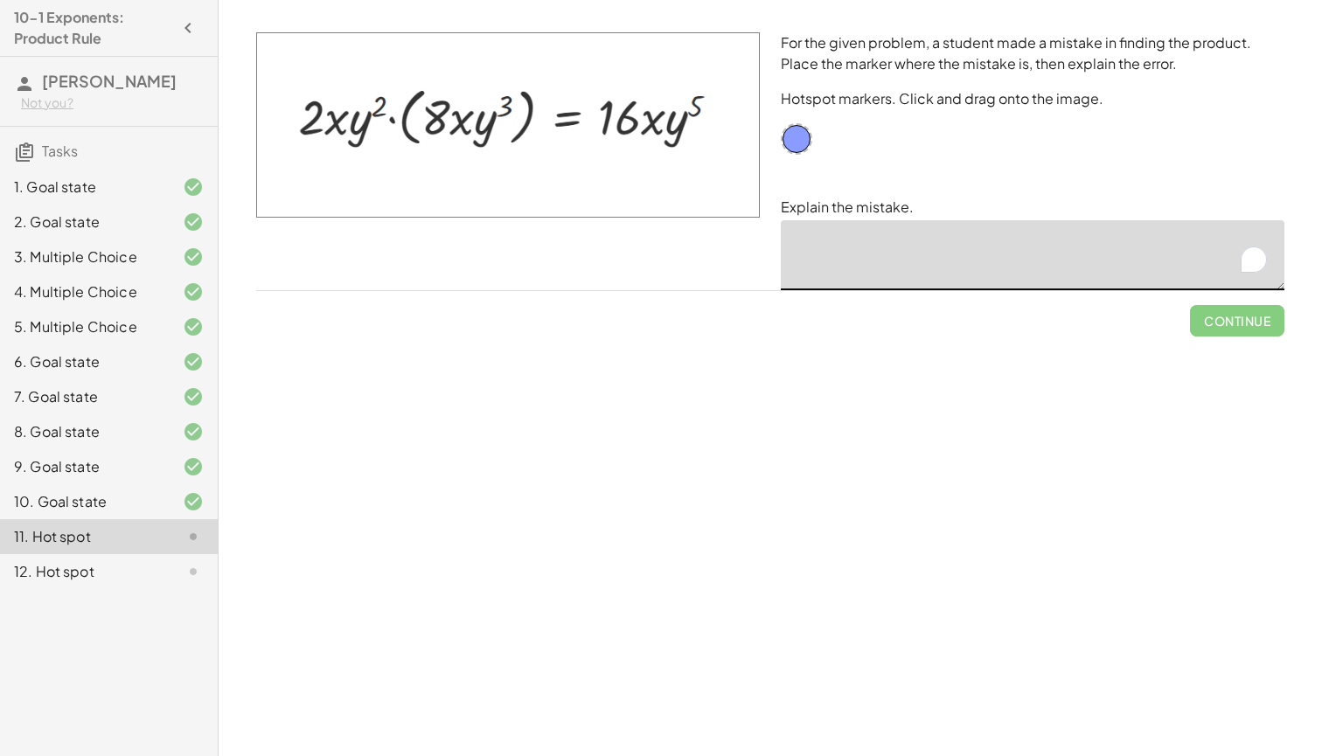
click at [336, 116] on img at bounding box center [508, 124] width 504 height 185
drag, startPoint x: 798, startPoint y: 138, endPoint x: 335, endPoint y: 123, distance: 463.7
drag, startPoint x: 337, startPoint y: 127, endPoint x: 652, endPoint y: 124, distance: 315.7
drag, startPoint x: 663, startPoint y: 123, endPoint x: 662, endPoint y: 106, distance: 17.5
click at [332, 362] on div "Simplify. keyboard keypad undo undo redo redo fullscreen · x 4 · x 10 · x · x (…" at bounding box center [771, 378] width 1104 height 756
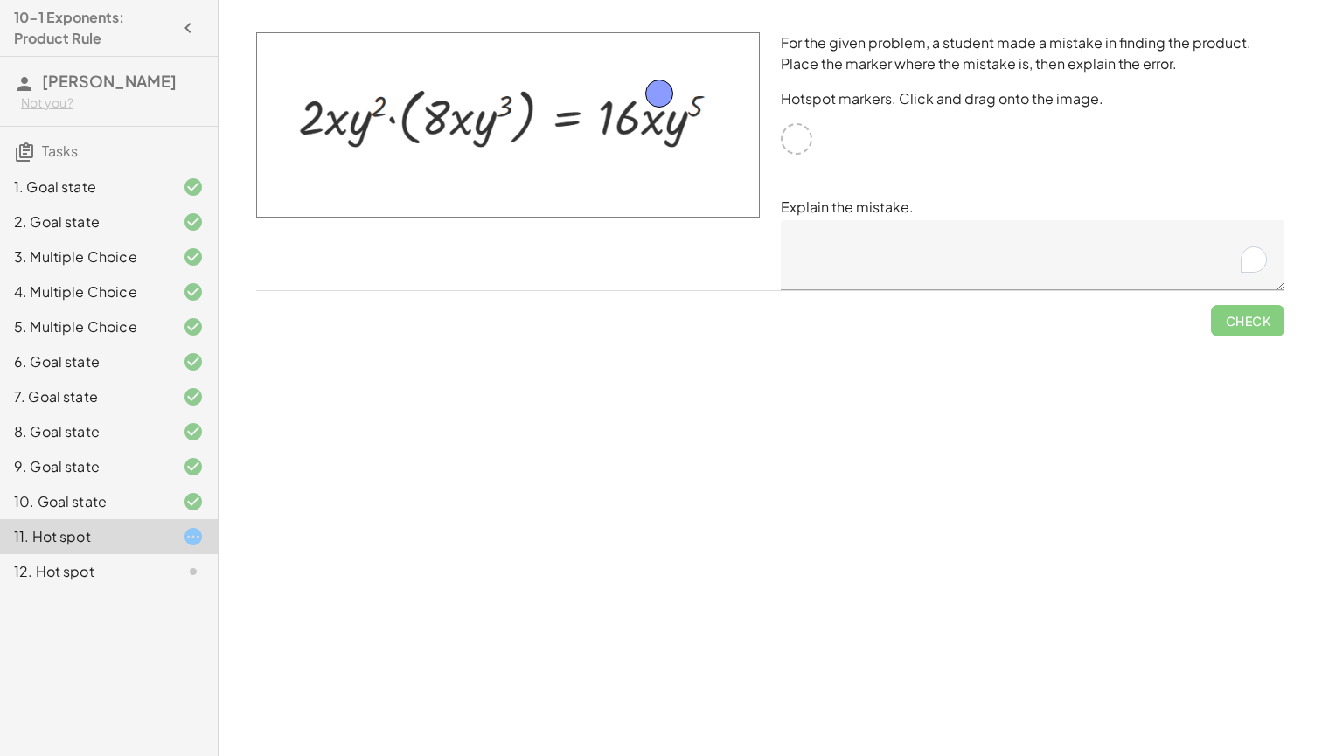
drag, startPoint x: 647, startPoint y: 108, endPoint x: 656, endPoint y: 93, distance: 17.2
click at [833, 247] on textarea "To enrich screen reader interactions, please activate Accessibility in Grammarl…" at bounding box center [1033, 255] width 504 height 70
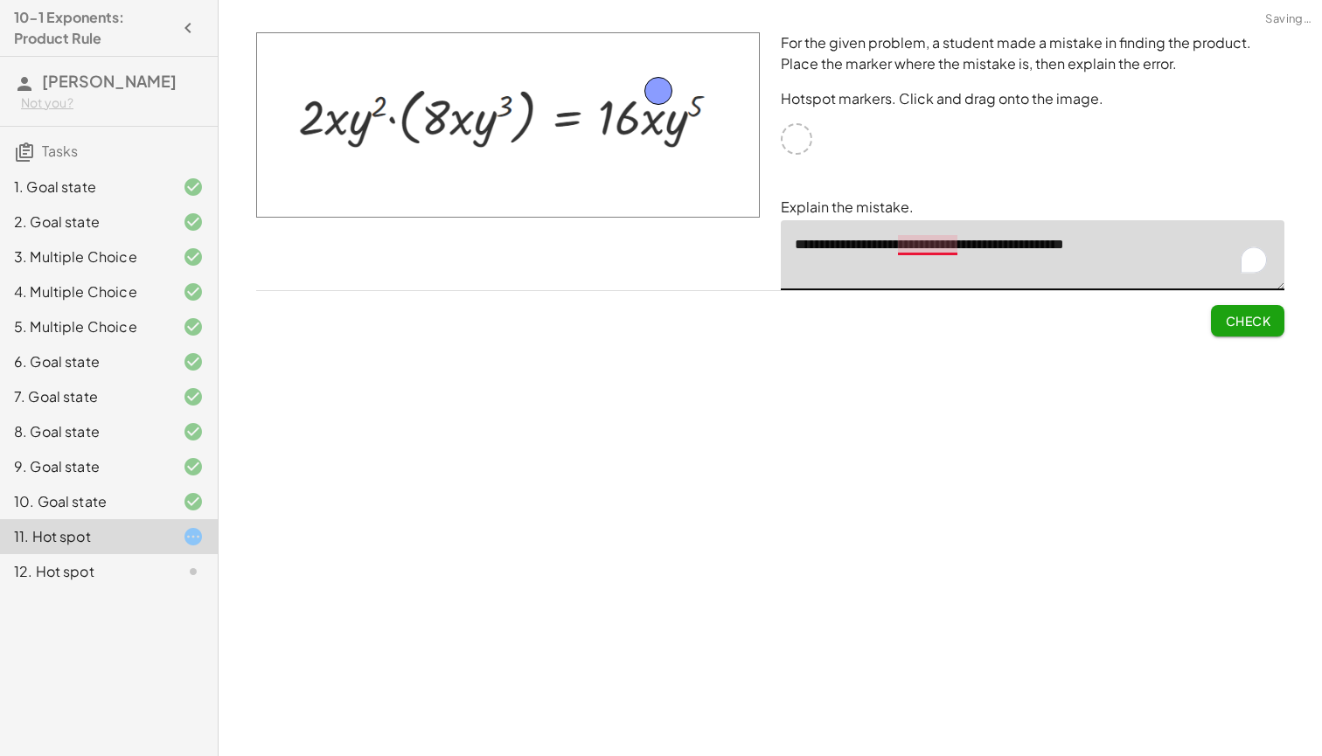
click at [928, 242] on textarea "**********" at bounding box center [1033, 255] width 504 height 70
type textarea "**********"
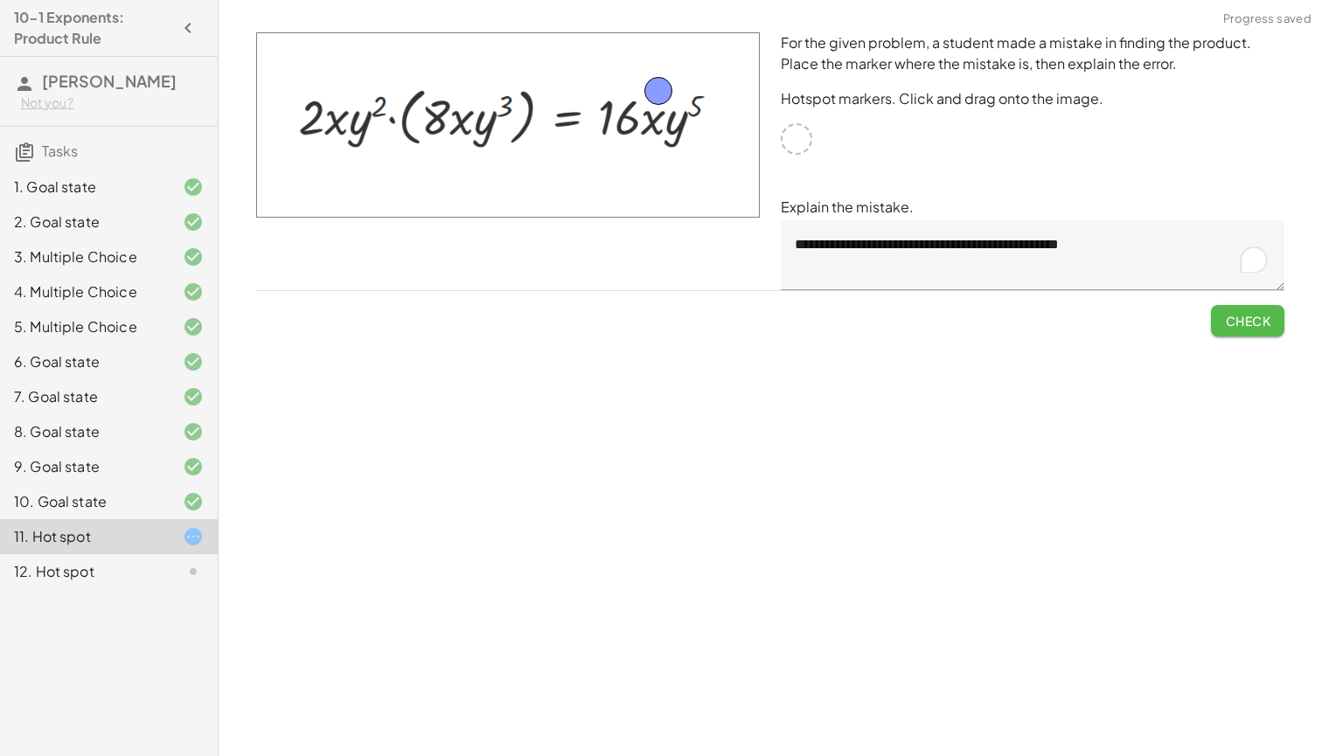
click at [1242, 322] on span "Check" at bounding box center [1247, 321] width 45 height 16
click at [1244, 323] on span "Continue" at bounding box center [1237, 321] width 66 height 16
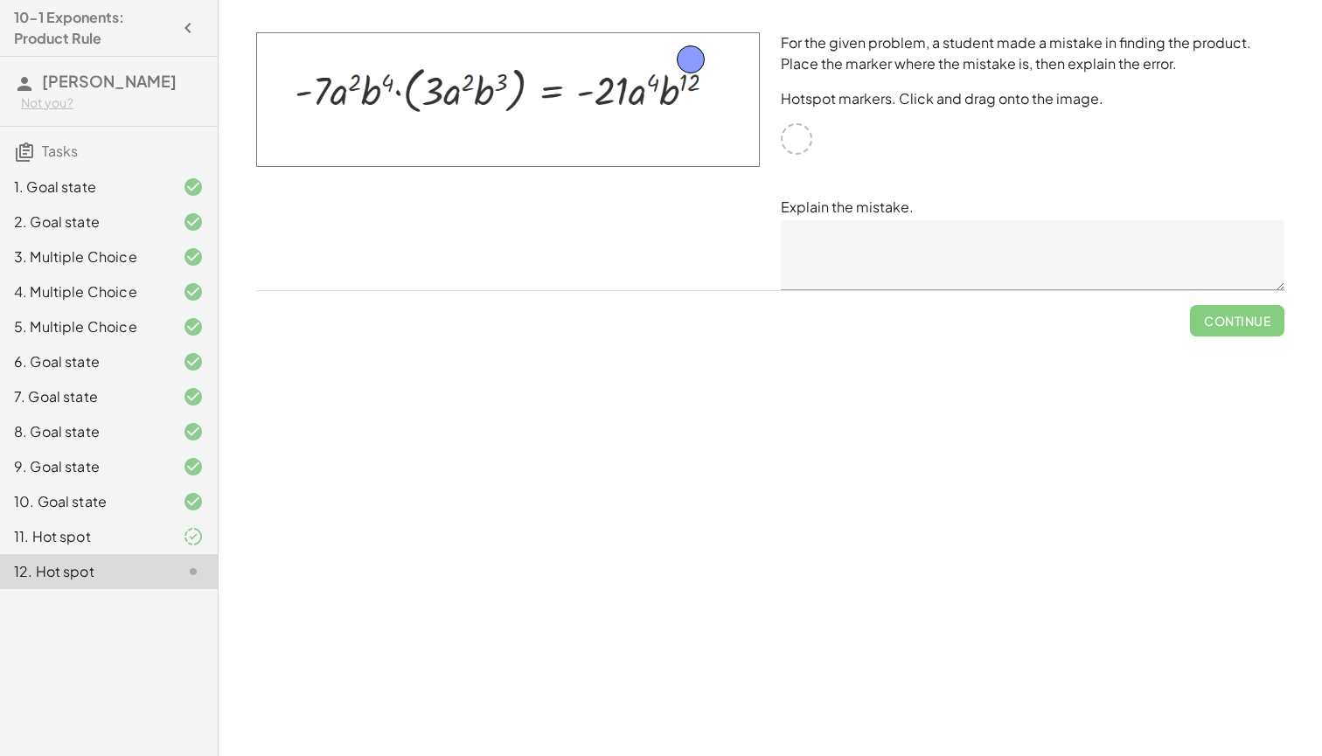
drag, startPoint x: 800, startPoint y: 142, endPoint x: 700, endPoint y: 66, distance: 124.9
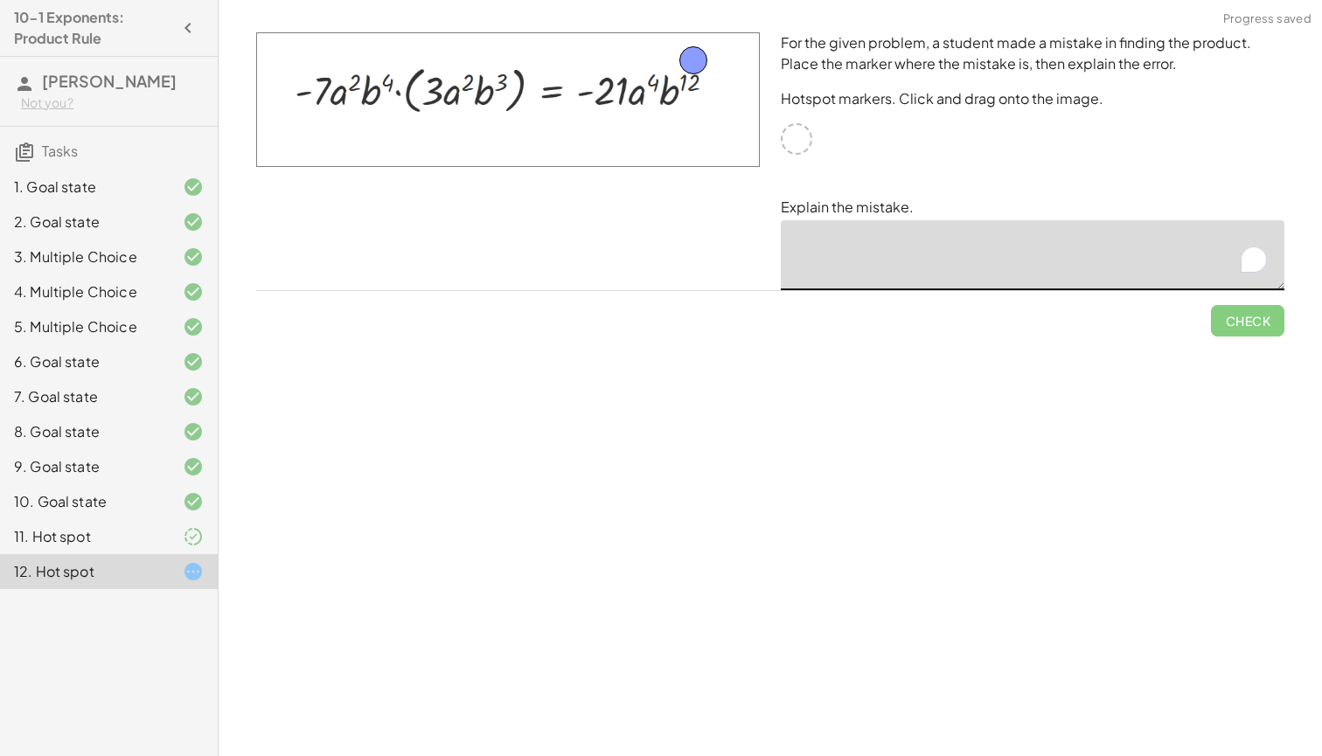
click at [831, 249] on textarea "To enrich screen reader interactions, please activate Accessibility in Grammarl…" at bounding box center [1033, 255] width 504 height 70
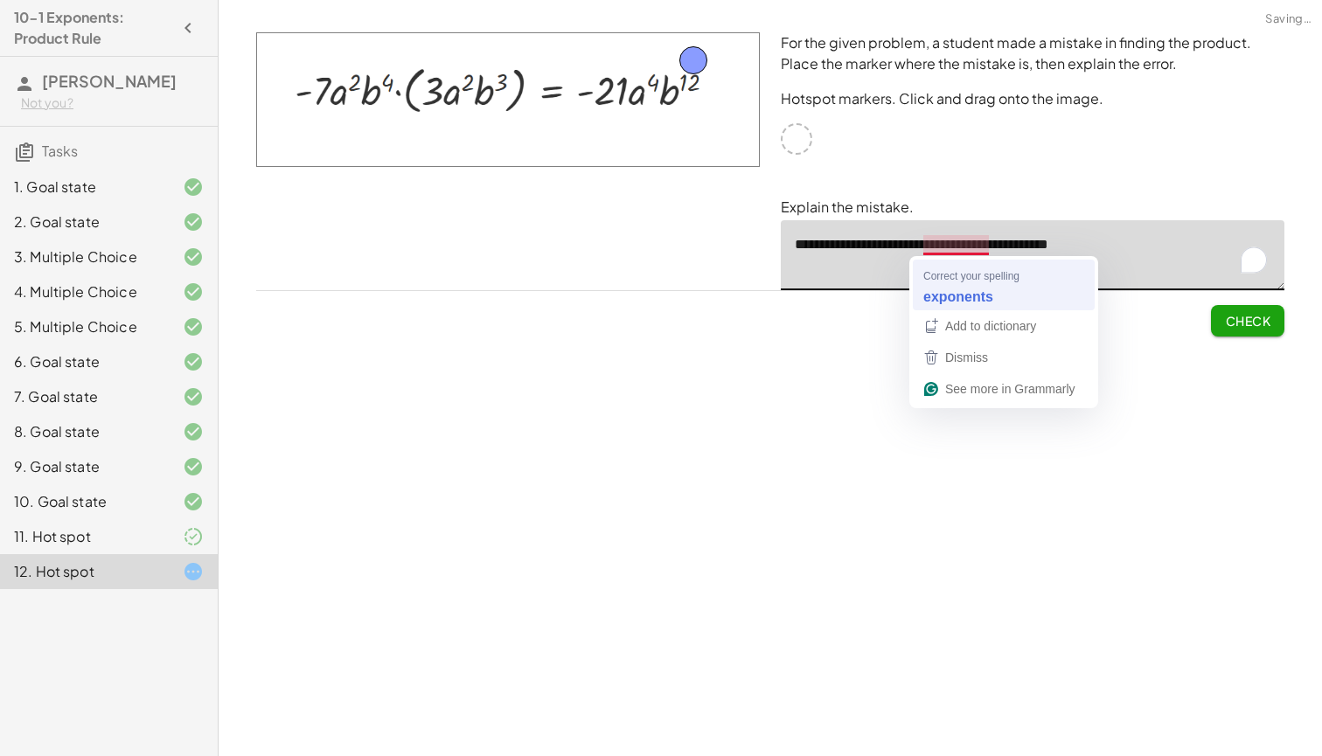
type textarea "**********"
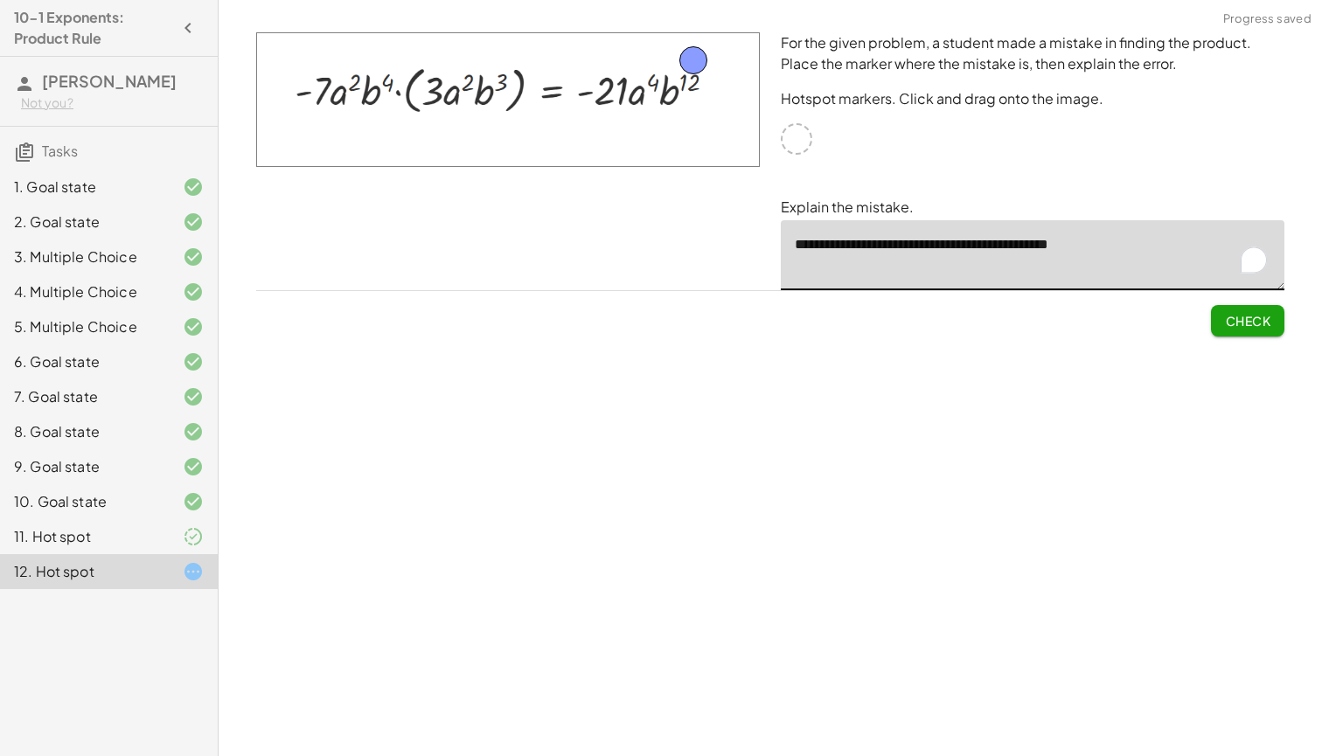
click at [1162, 254] on textarea "**********" at bounding box center [1033, 255] width 504 height 70
click at [1237, 325] on span "Check" at bounding box center [1247, 321] width 45 height 16
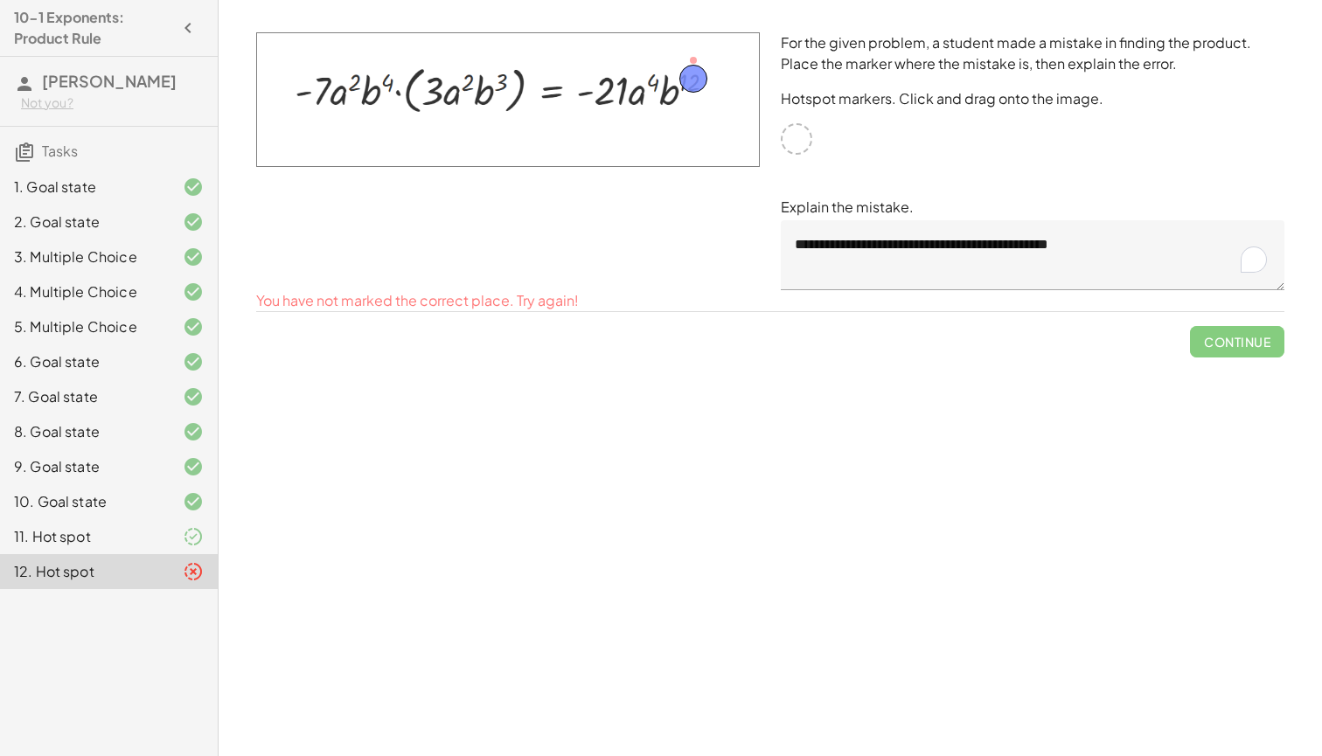
drag, startPoint x: 692, startPoint y: 54, endPoint x: 691, endPoint y: 67, distance: 13.1
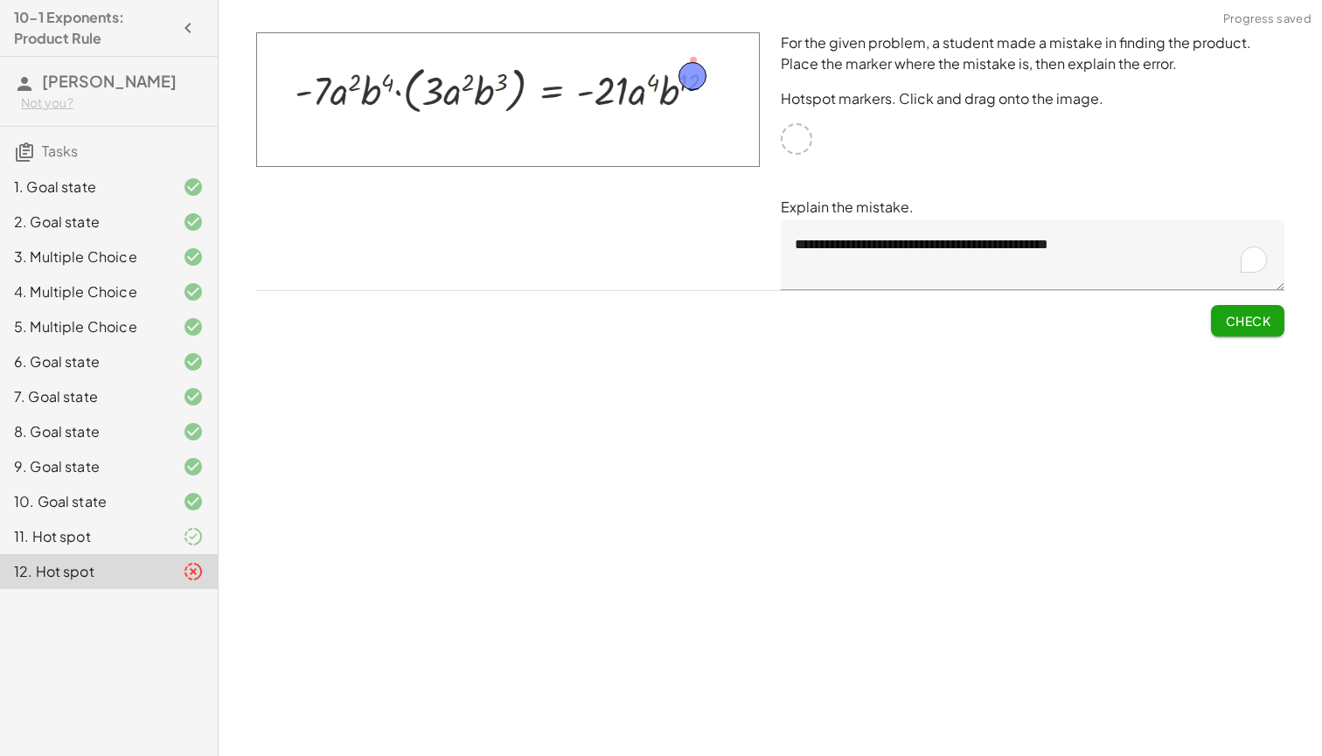
click at [1233, 321] on span "Check" at bounding box center [1247, 321] width 45 height 16
click at [1236, 324] on span "Continue" at bounding box center [1237, 321] width 66 height 16
